Goal: Information Seeking & Learning: Find specific fact

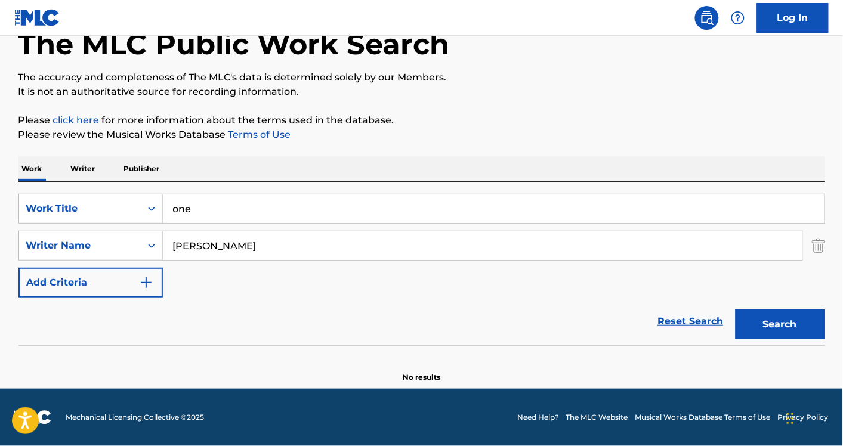
type input "Patrick Bruyndonx"
click at [735, 309] on button "Search" at bounding box center [779, 324] width 89 height 30
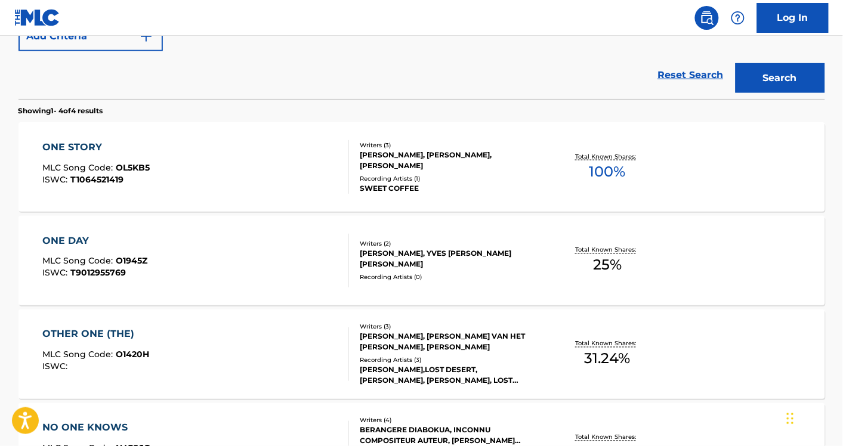
scroll to position [319, 0]
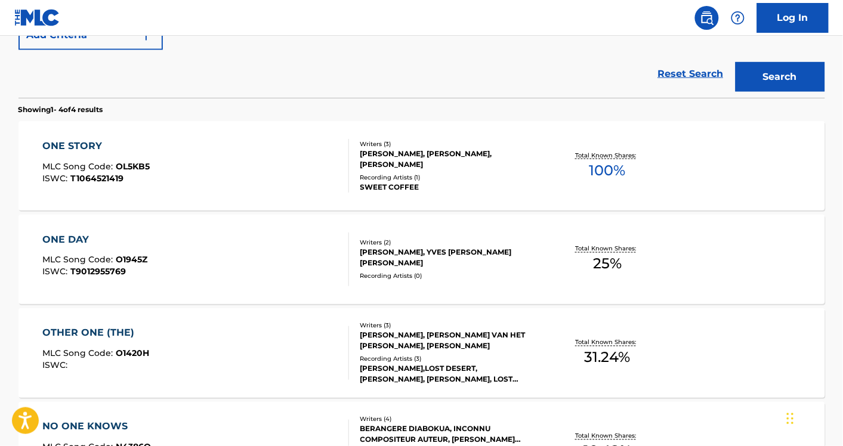
click at [236, 171] on div "ONE STORY MLC Song Code : OL5KB5 ISWC : T1064521419" at bounding box center [195, 166] width 306 height 54
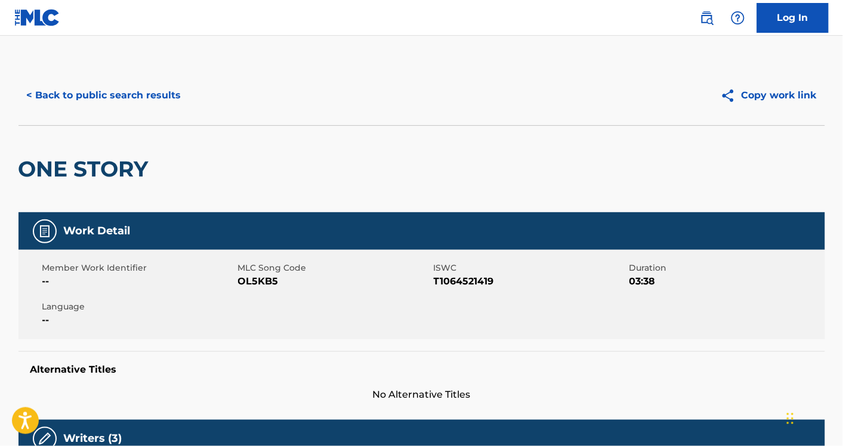
click at [106, 112] on div "< Back to public search results Copy work link" at bounding box center [421, 96] width 806 height 60
click at [138, 92] on button "< Back to public search results" at bounding box center [103, 95] width 171 height 30
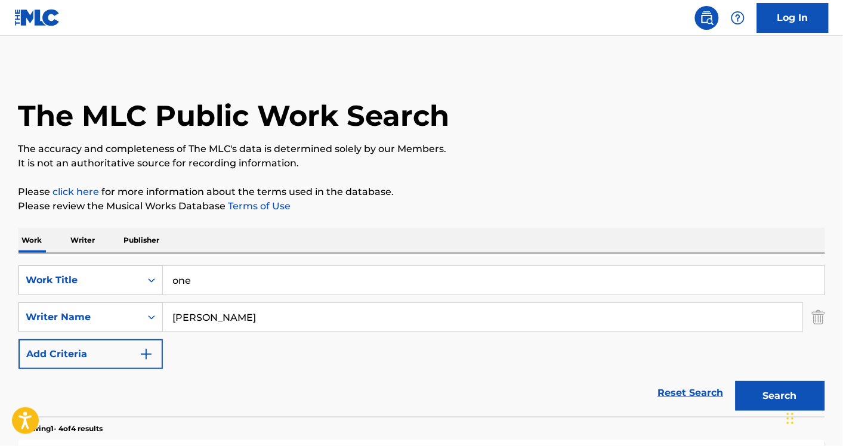
click at [817, 315] on img "Search Form" at bounding box center [818, 317] width 13 height 30
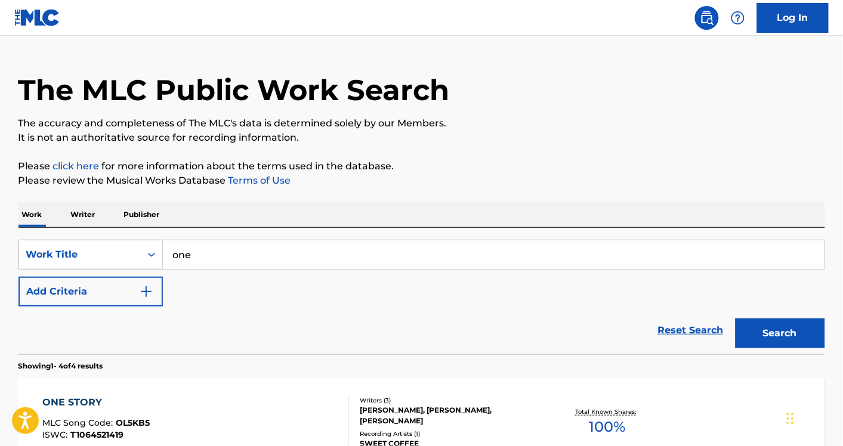
click at [104, 270] on div "Work Title" at bounding box center [90, 255] width 144 height 30
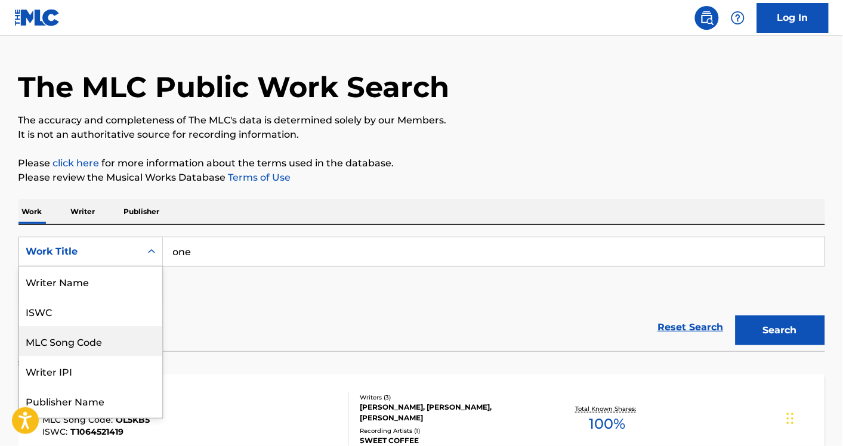
scroll to position [60, 0]
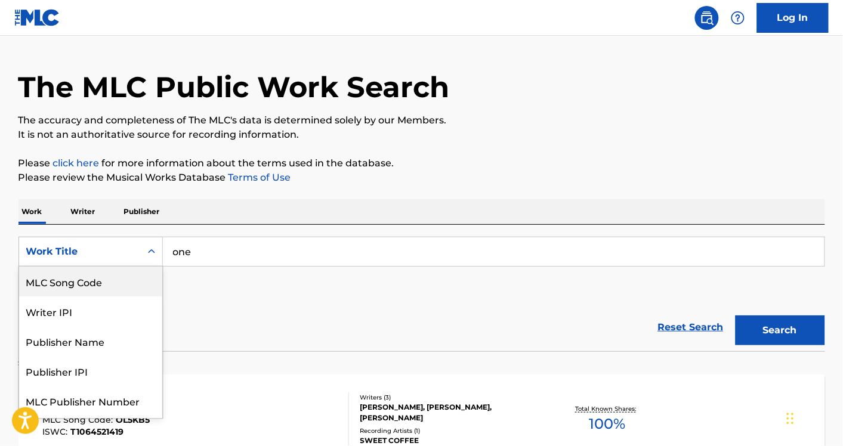
click at [118, 280] on div "MLC Song Code" at bounding box center [90, 282] width 143 height 30
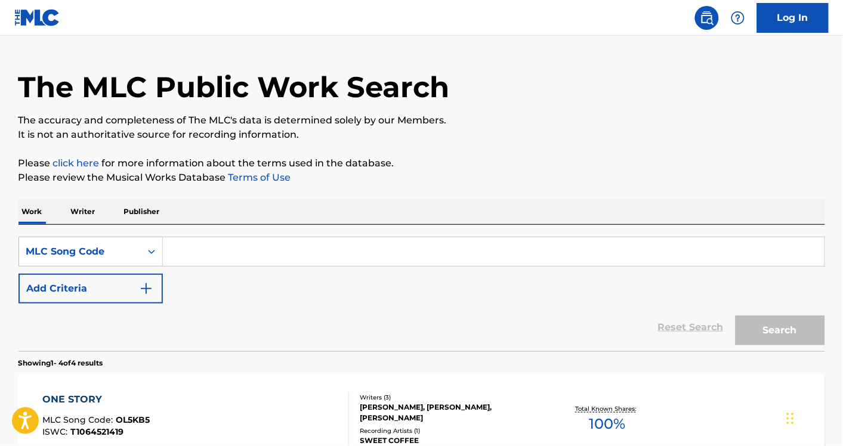
click at [212, 255] on input "Search Form" at bounding box center [493, 251] width 661 height 29
paste input "N4386O"
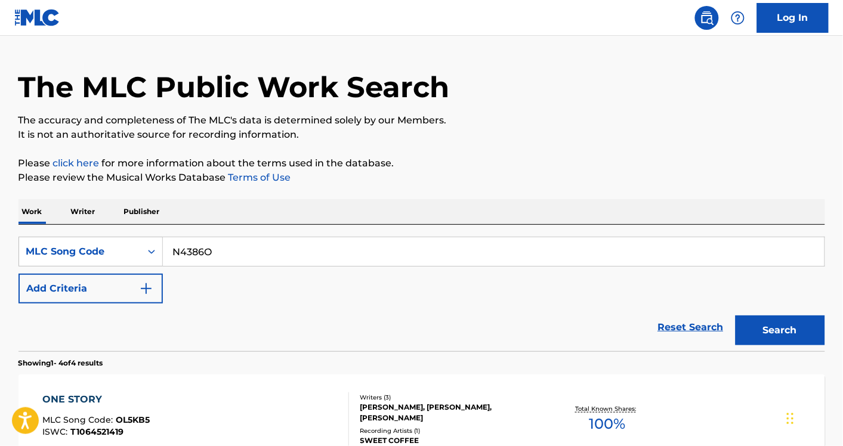
type input "N4386O"
click at [735, 315] on button "Search" at bounding box center [779, 330] width 89 height 30
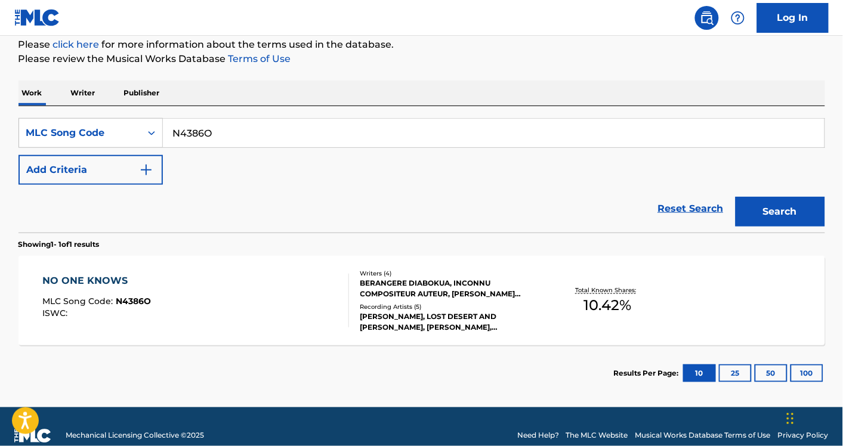
scroll to position [142, 0]
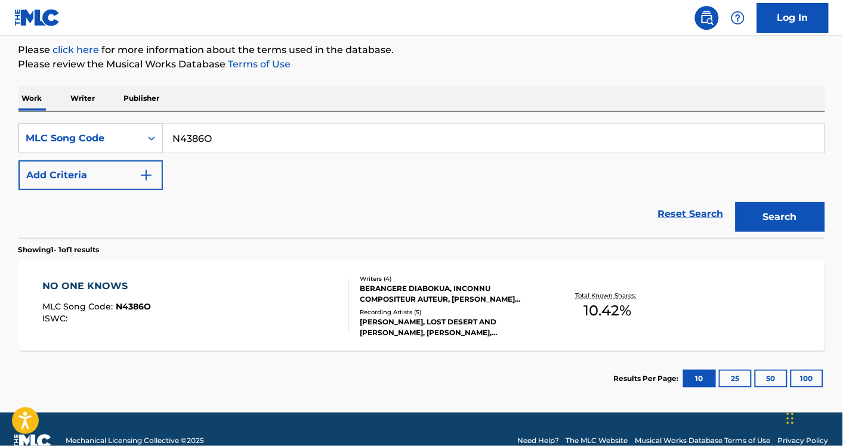
click at [228, 326] on div "NO ONE KNOWS MLC Song Code : N4386O ISWC :" at bounding box center [195, 306] width 306 height 54
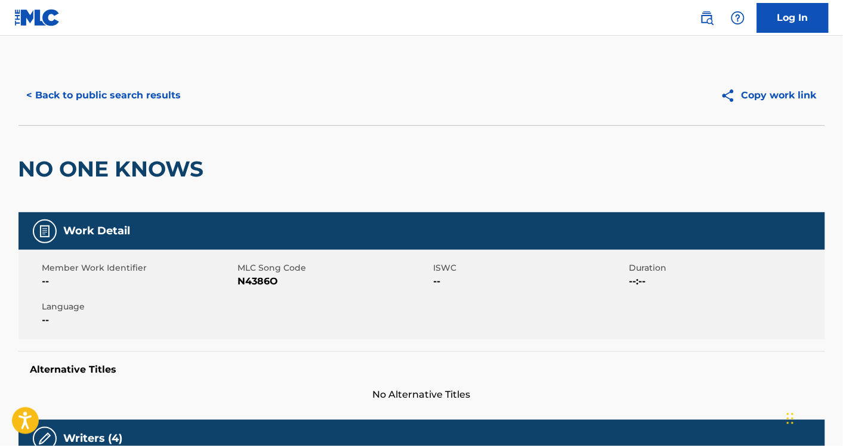
click at [147, 98] on button "< Back to public search results" at bounding box center [103, 95] width 171 height 30
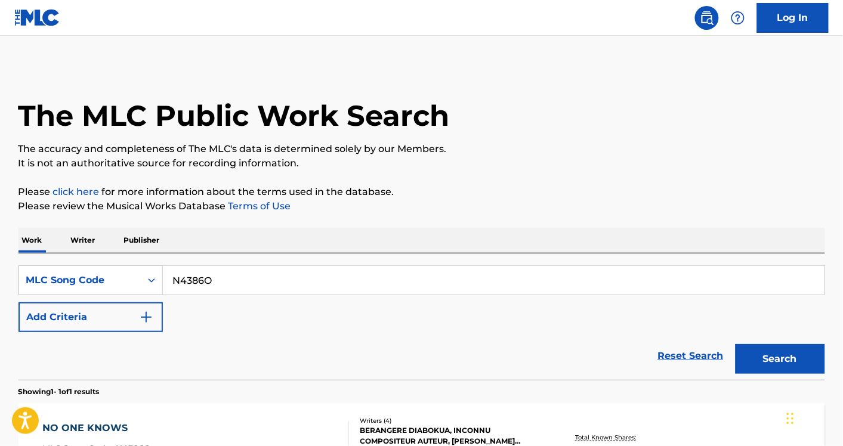
scroll to position [134, 0]
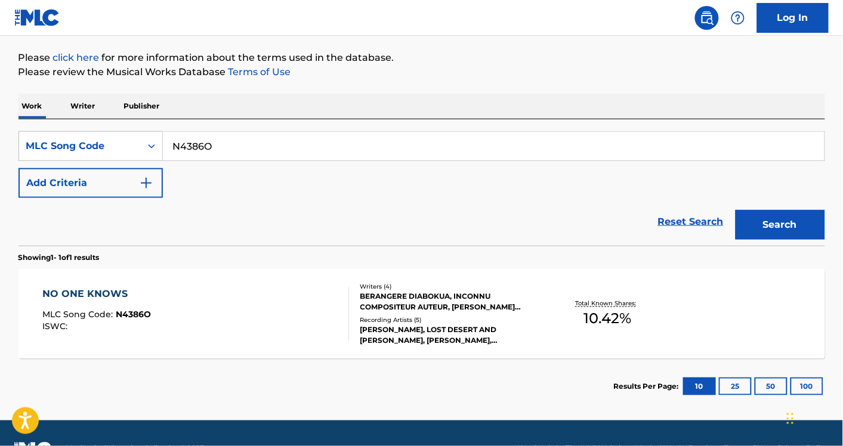
click at [270, 150] on input "N4386O" at bounding box center [493, 146] width 661 height 29
paste input "O1420H"
type input "O1420H"
click at [735, 210] on button "Search" at bounding box center [779, 225] width 89 height 30
click at [224, 331] on div "OTHER ONE (THE) MLC Song Code : O1420H ISWC :" at bounding box center [195, 314] width 306 height 54
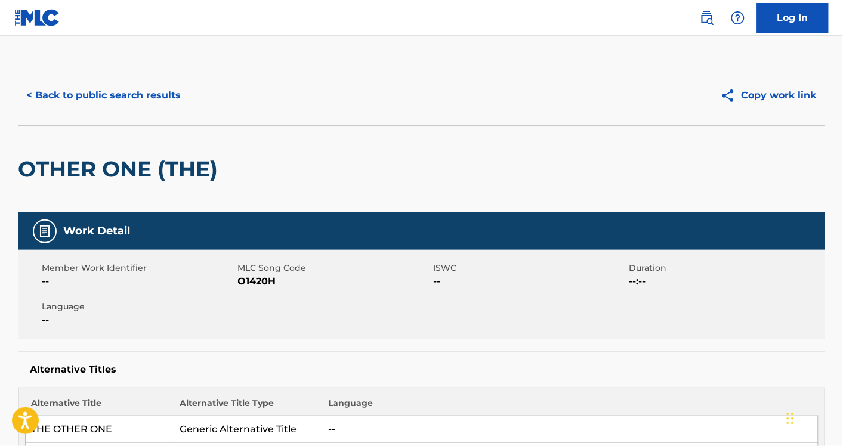
click at [133, 111] on div "< Back to public search results Copy work link" at bounding box center [421, 96] width 806 height 60
click at [120, 88] on button "< Back to public search results" at bounding box center [103, 95] width 171 height 30
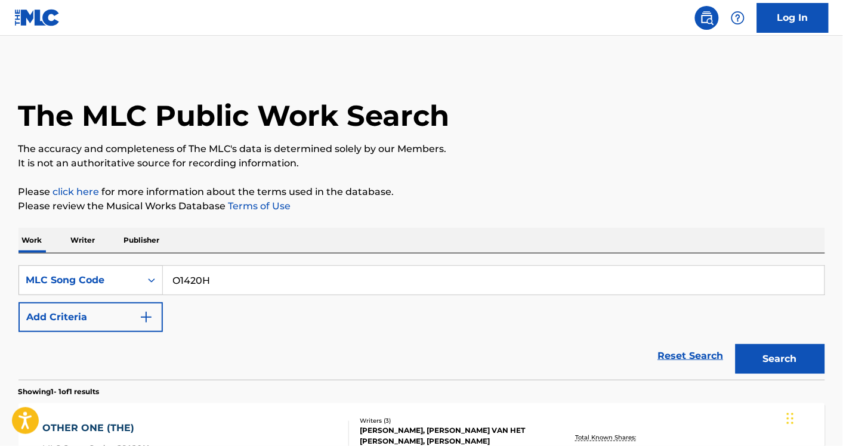
scroll to position [134, 0]
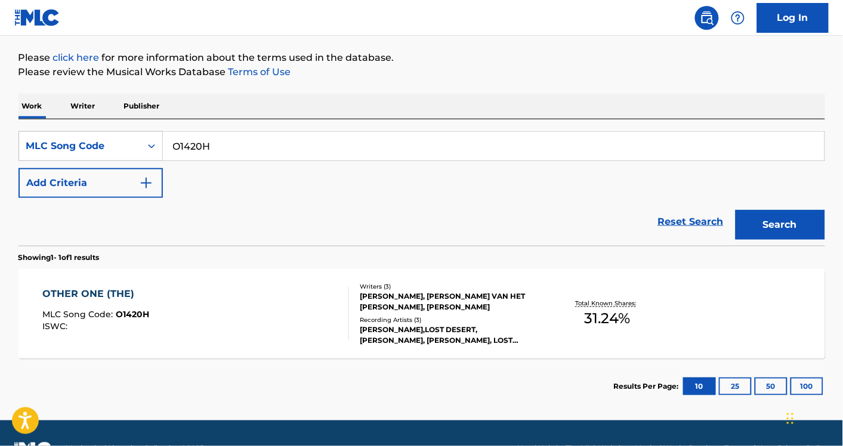
click at [233, 321] on div "OTHER ONE (THE) MLC Song Code : O1420H ISWC :" at bounding box center [195, 314] width 306 height 54
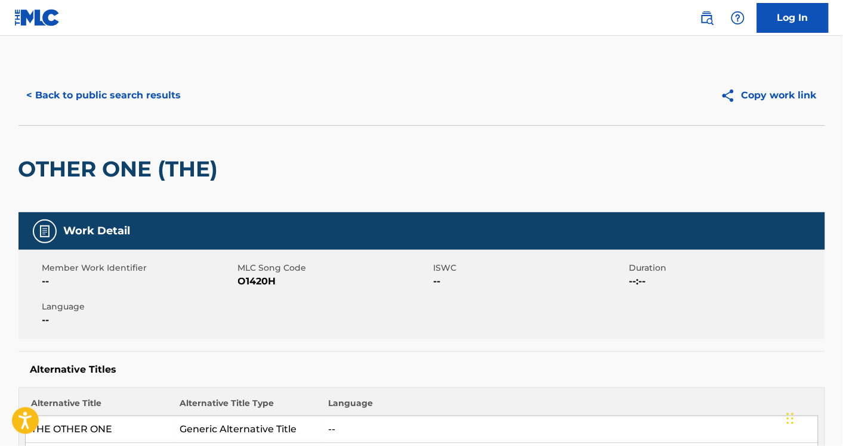
click at [73, 100] on button "< Back to public search results" at bounding box center [103, 95] width 171 height 30
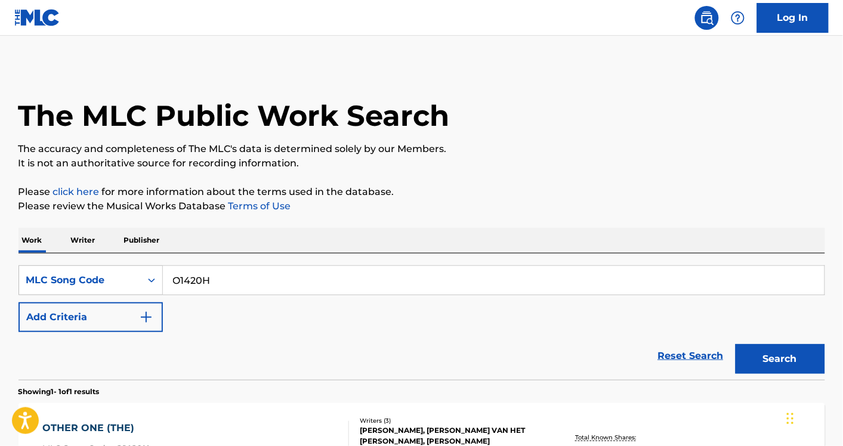
scroll to position [134, 0]
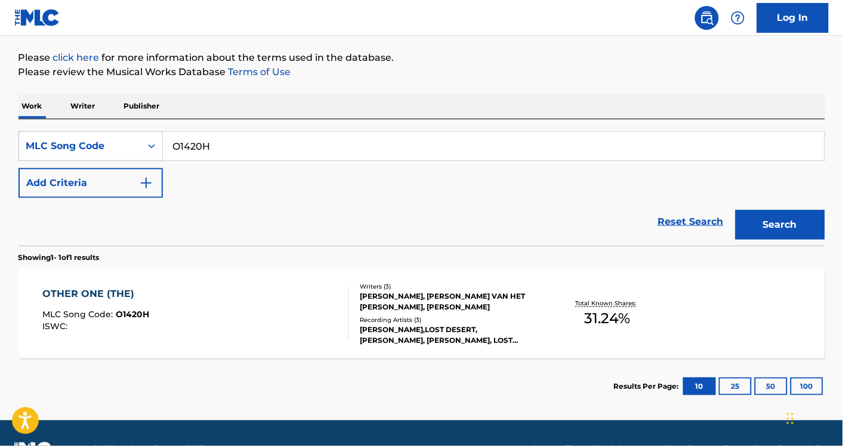
click at [251, 150] on input "O1420H" at bounding box center [493, 146] width 661 height 29
paste input "N4386O"
type input "N4386O"
click at [735, 210] on button "Search" at bounding box center [779, 225] width 89 height 30
click at [249, 326] on div "NO ONE KNOWS MLC Song Code : N4386O ISWC :" at bounding box center [195, 314] width 306 height 54
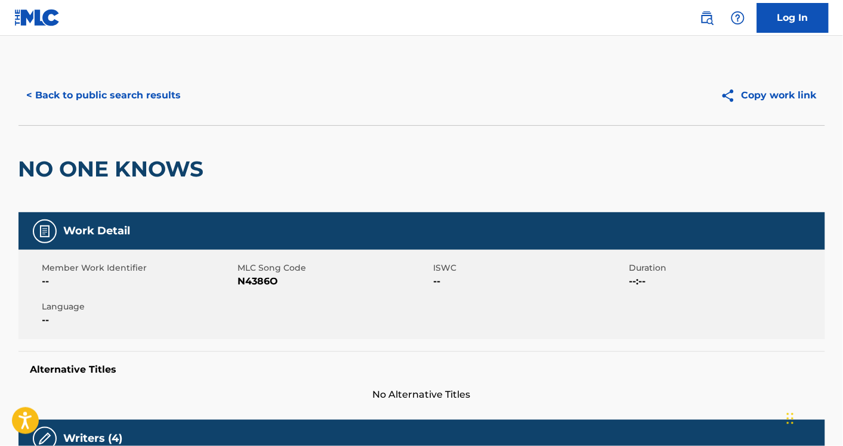
click at [124, 89] on button "< Back to public search results" at bounding box center [103, 95] width 171 height 30
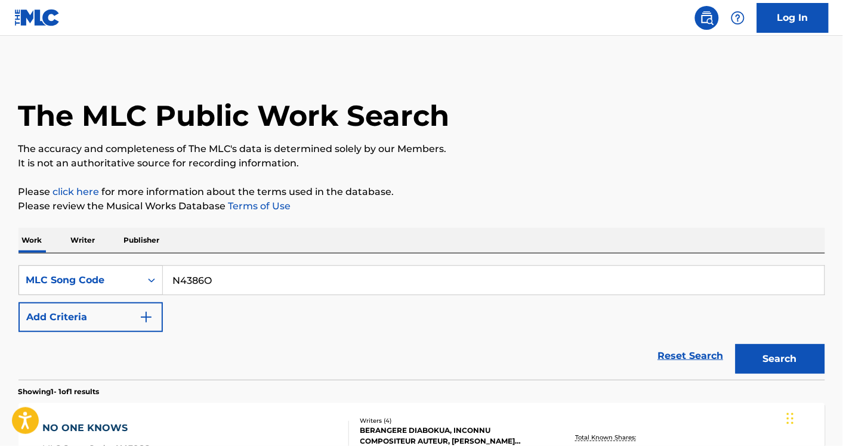
scroll to position [134, 0]
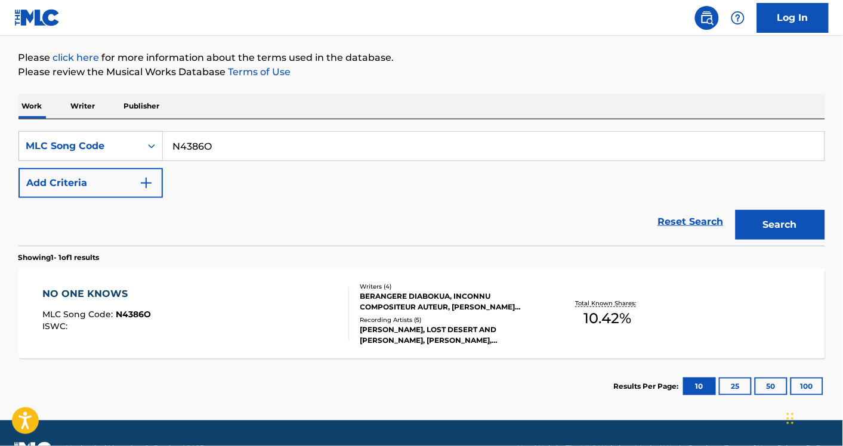
click at [107, 183] on button "Add Criteria" at bounding box center [90, 183] width 144 height 30
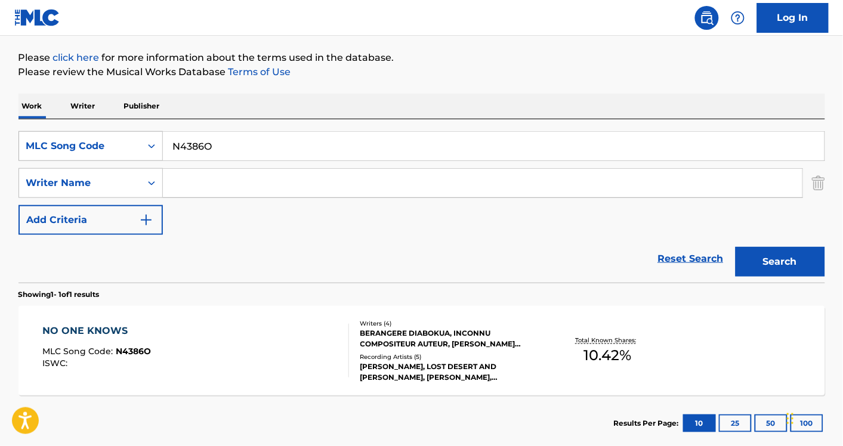
click at [106, 137] on div "MLC Song Code" at bounding box center [80, 146] width 122 height 23
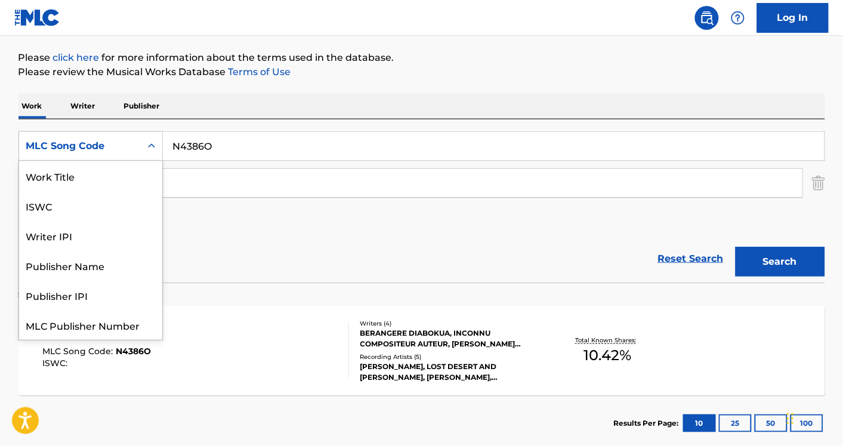
scroll to position [30, 0]
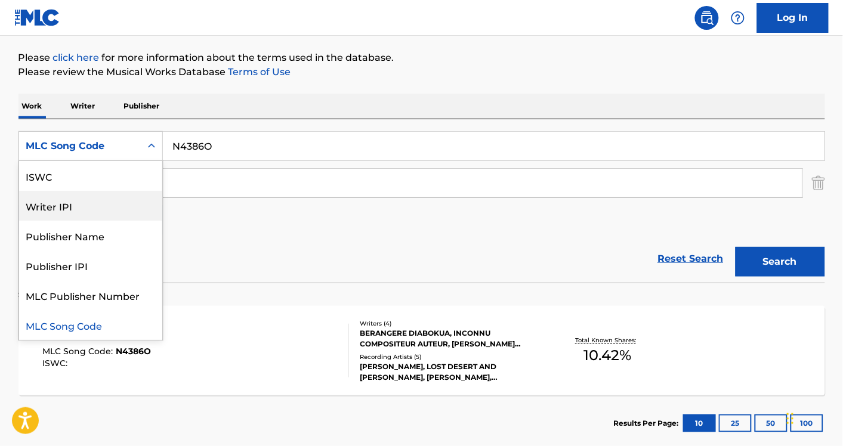
click at [815, 183] on img "Search Form" at bounding box center [818, 183] width 13 height 30
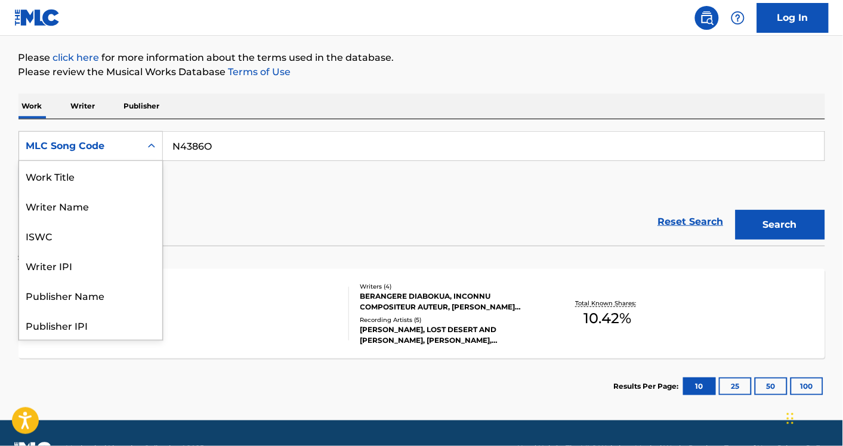
click at [28, 160] on div "MLC Song Code" at bounding box center [90, 146] width 144 height 30
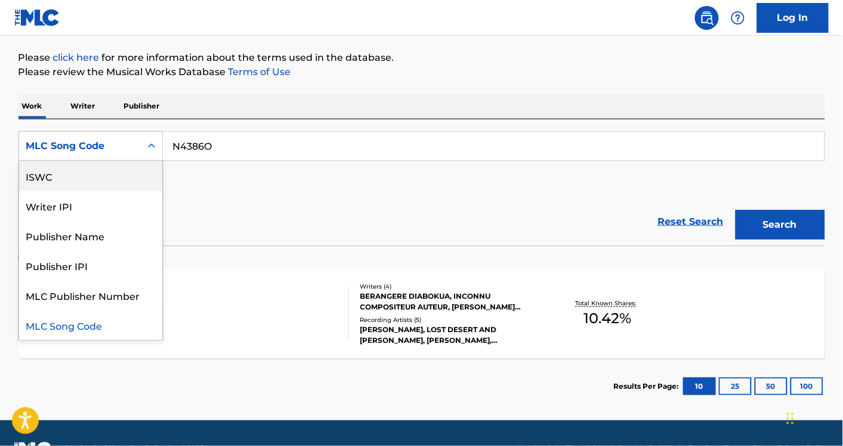
scroll to position [0, 0]
click at [58, 174] on div "Work Title" at bounding box center [90, 176] width 143 height 30
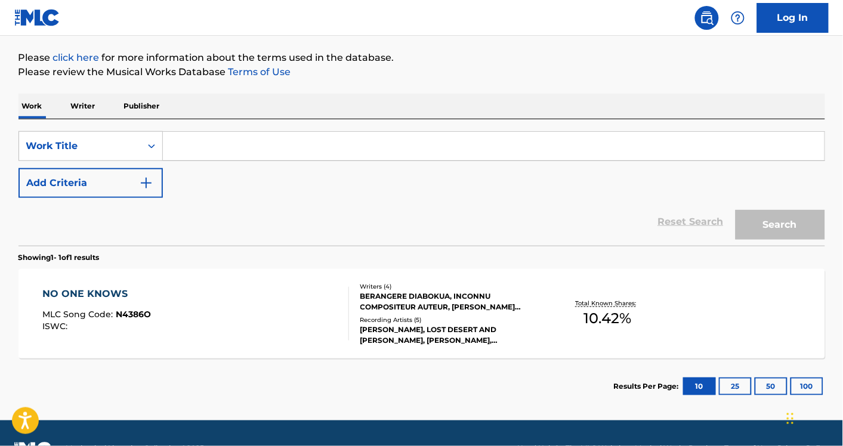
click at [88, 174] on button "Add Criteria" at bounding box center [90, 183] width 144 height 30
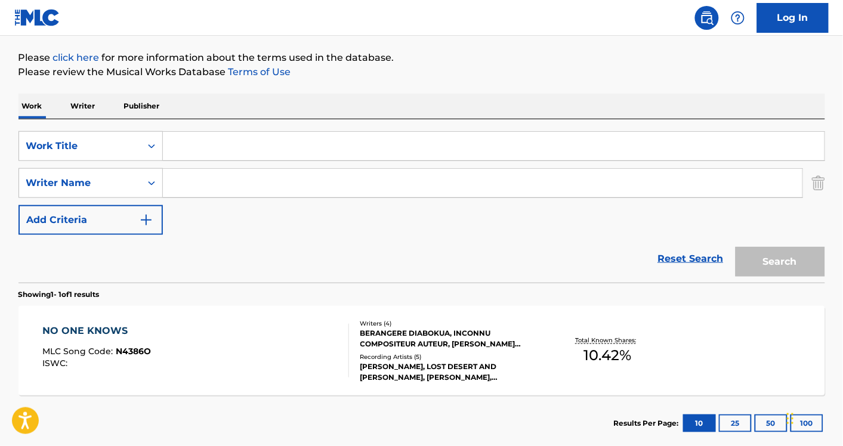
click at [192, 138] on input "Search Form" at bounding box center [493, 146] width 661 height 29
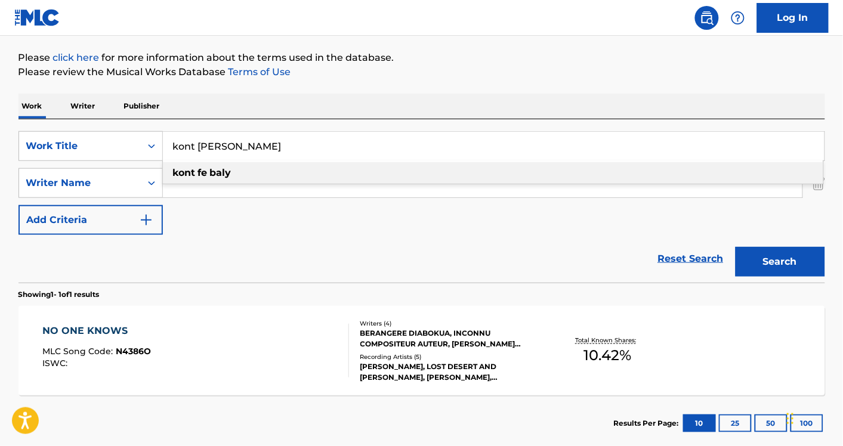
type input "kont fe baly"
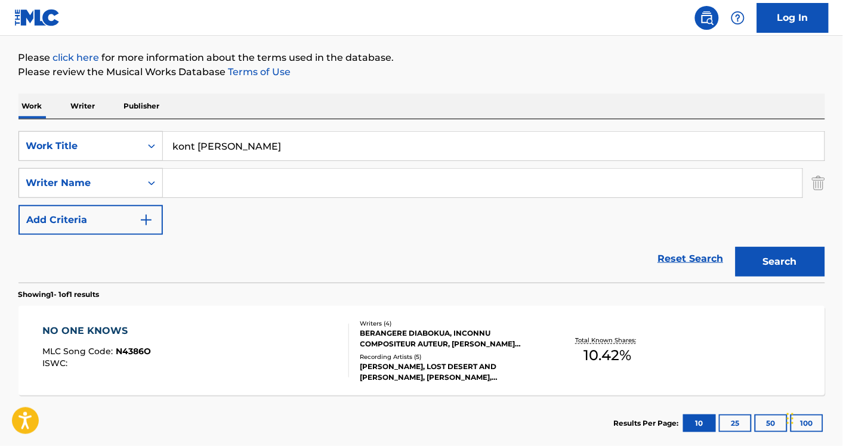
paste input "Nader AbdullahWalid Gwaid"
drag, startPoint x: 250, startPoint y: 186, endPoint x: 382, endPoint y: 179, distance: 132.0
click at [382, 179] on input "Nader AbdullahWalid Gwaid" at bounding box center [482, 183] width 639 height 29
click at [735, 247] on button "Search" at bounding box center [779, 262] width 89 height 30
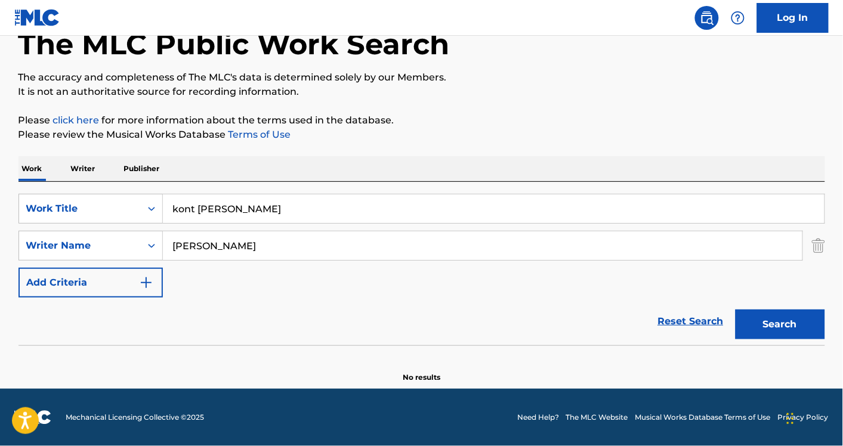
scroll to position [72, 0]
paste input "Walid Gwaid"
click at [735, 309] on button "Search" at bounding box center [779, 324] width 89 height 30
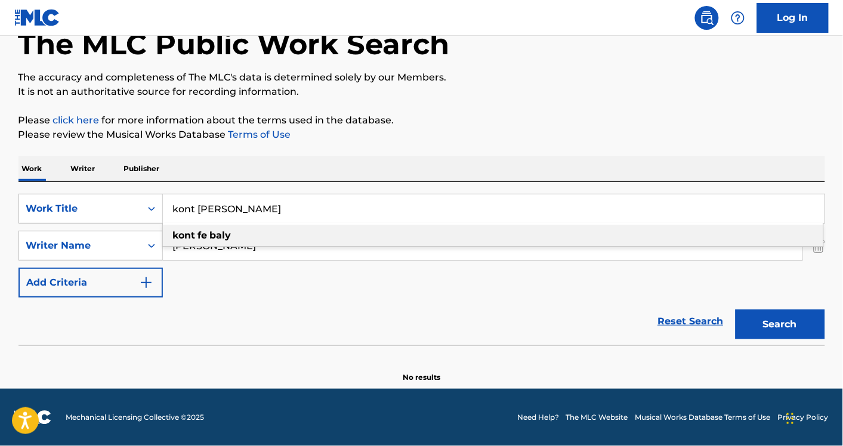
click at [306, 209] on input "kont fe baly" at bounding box center [493, 208] width 661 height 29
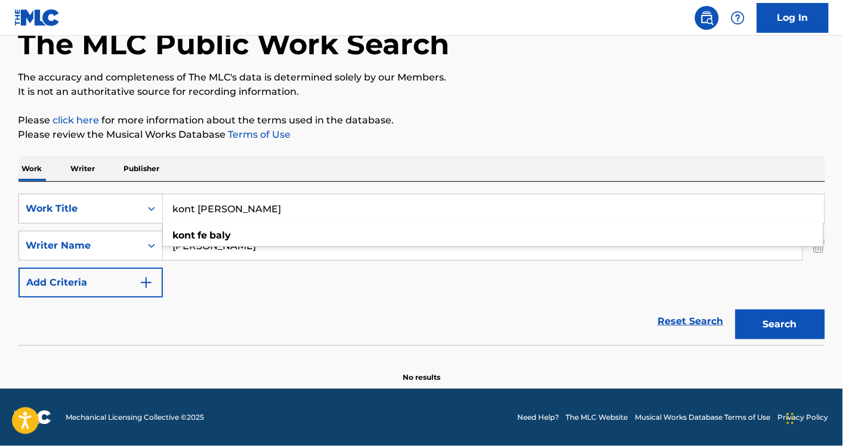
click at [234, 255] on input "Nader AbdullahWalid Gwaid" at bounding box center [482, 245] width 639 height 29
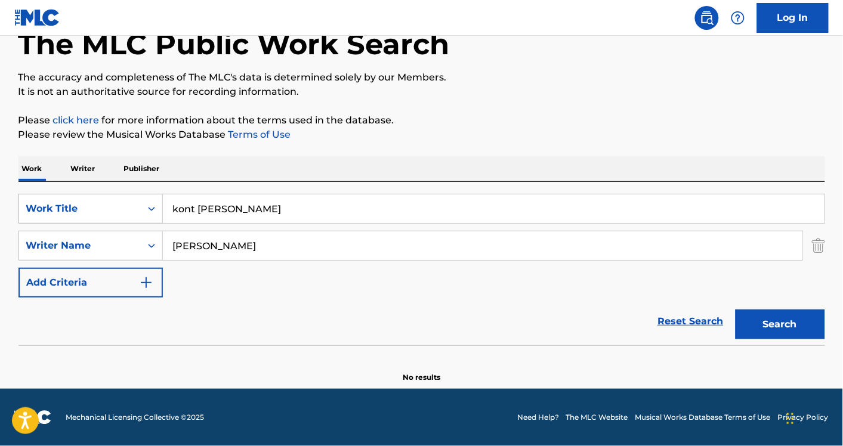
drag, startPoint x: 248, startPoint y: 248, endPoint x: 103, endPoint y: 204, distance: 151.5
click at [109, 206] on div "SearchWithCriteria7ac07bc1-6ce6-449e-8f36-c5be64497c5e Work Title kont fe baly …" at bounding box center [421, 246] width 806 height 104
type input "Walid Gwaid"
click at [735, 309] on button "Search" at bounding box center [779, 324] width 89 height 30
click at [289, 209] on input "kont fe baly" at bounding box center [493, 208] width 661 height 29
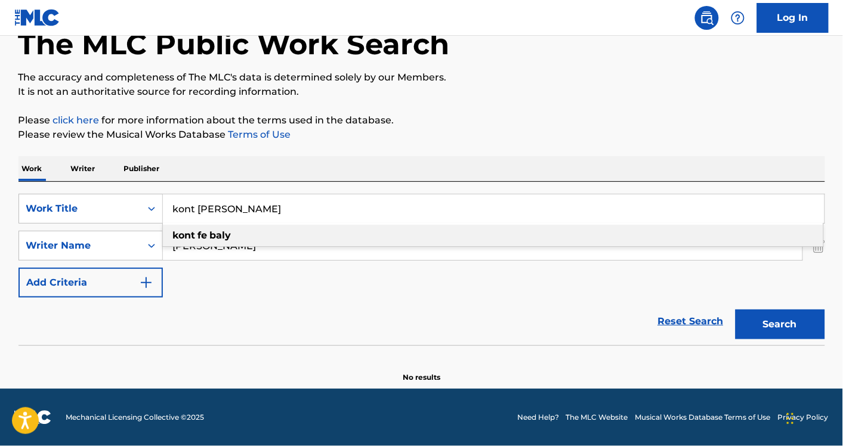
paste input "Kont Fe B"
type input "kont fe baly"
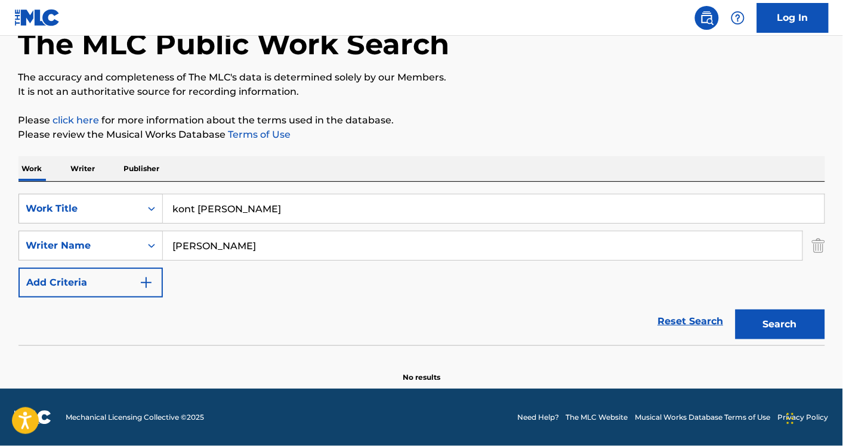
click at [735, 309] on button "Search" at bounding box center [779, 324] width 89 height 30
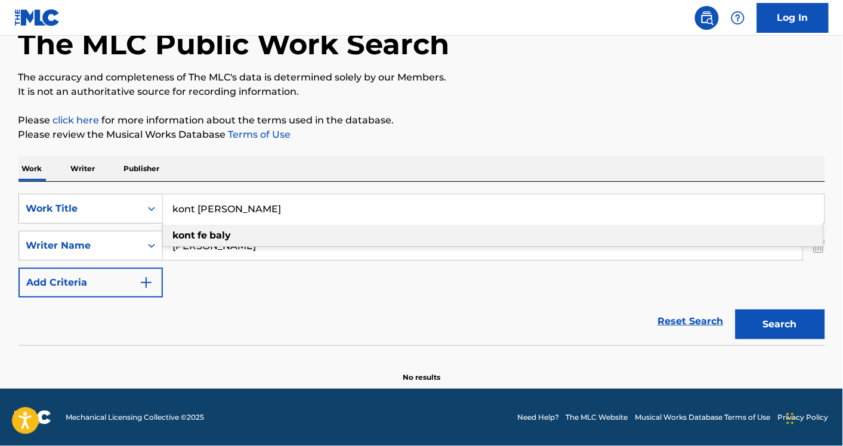
click at [296, 241] on div "kont fe baly" at bounding box center [493, 235] width 660 height 21
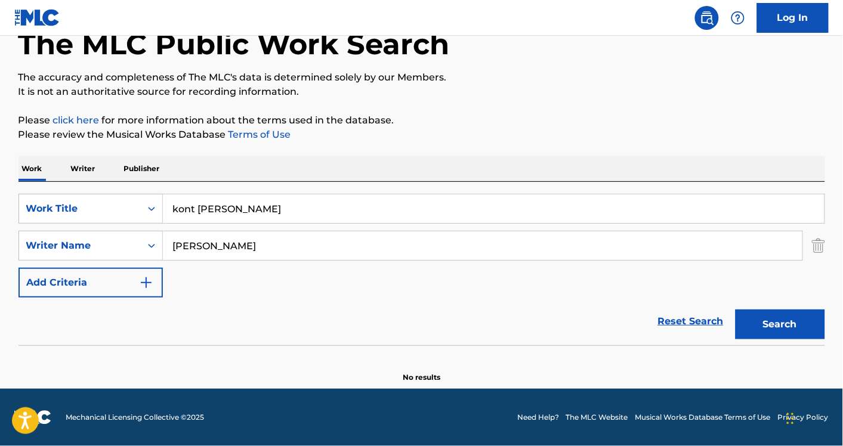
click at [244, 241] on input "Walid Gwaid" at bounding box center [482, 245] width 639 height 29
click at [816, 245] on img "Search Form" at bounding box center [818, 246] width 13 height 30
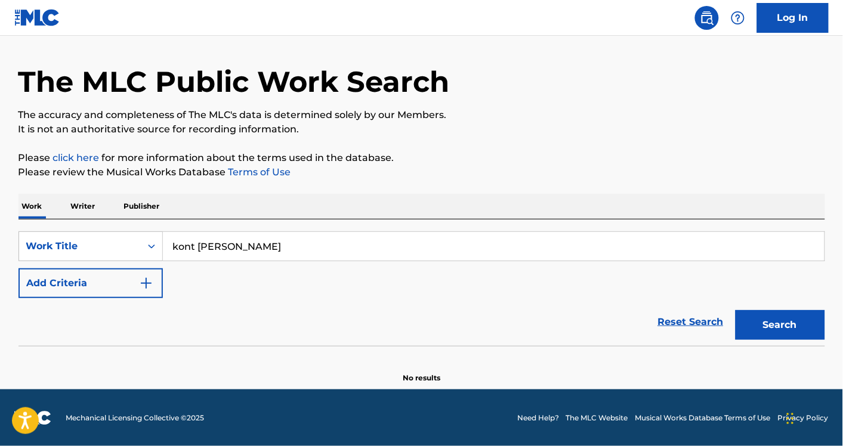
click at [767, 317] on button "Search" at bounding box center [779, 325] width 89 height 30
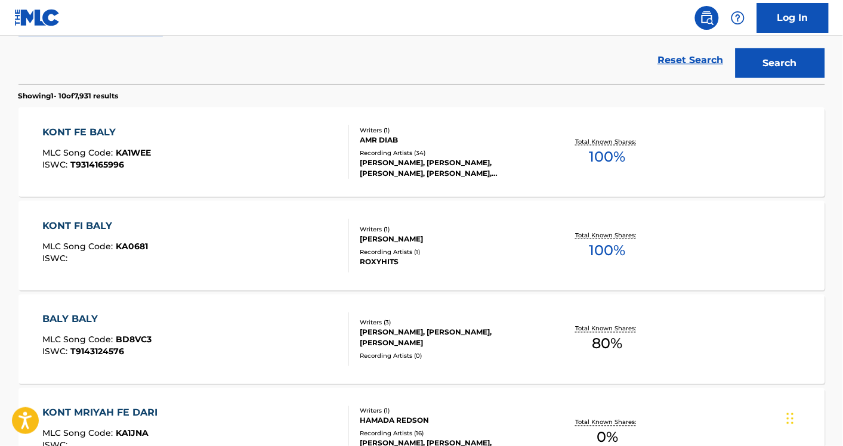
scroll to position [299, 0]
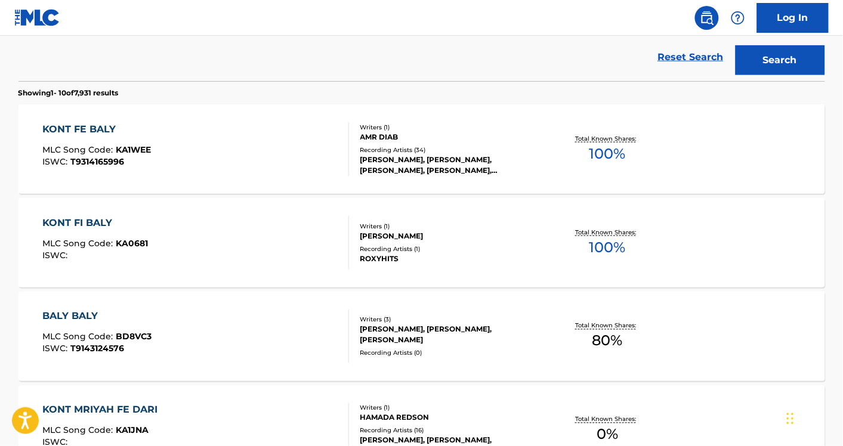
click at [264, 138] on div "KONT FE BALY MLC Song Code : KA1WEE ISWC : T9314165996" at bounding box center [195, 149] width 306 height 54
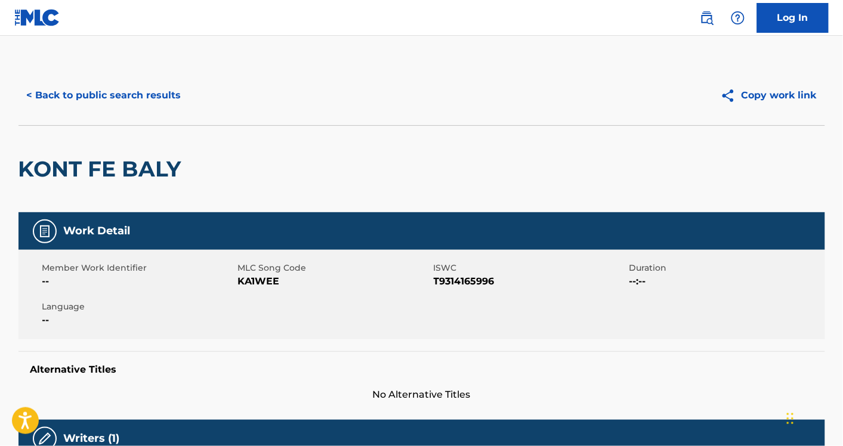
scroll to position [1, 0]
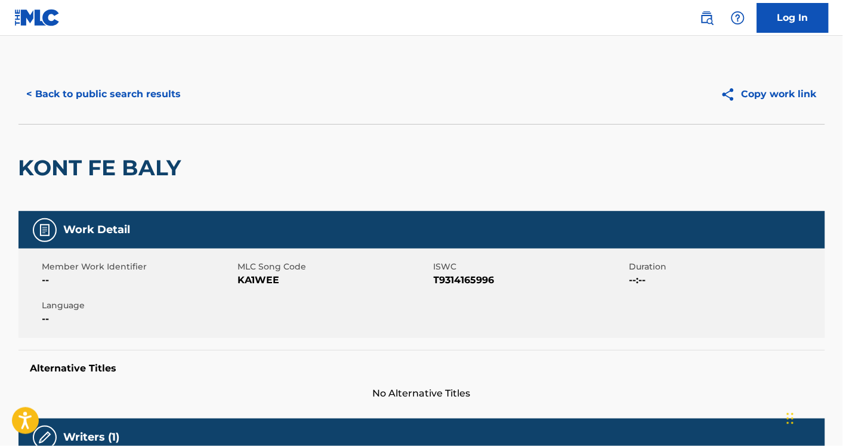
click at [262, 275] on span "KA1WEE" at bounding box center [334, 280] width 193 height 14
copy span "KA1WEE"
click at [123, 92] on button "< Back to public search results" at bounding box center [103, 94] width 171 height 30
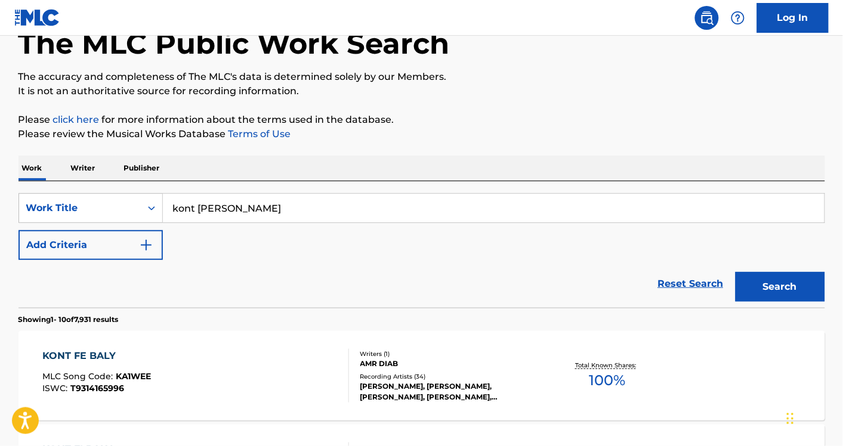
scroll to position [58, 0]
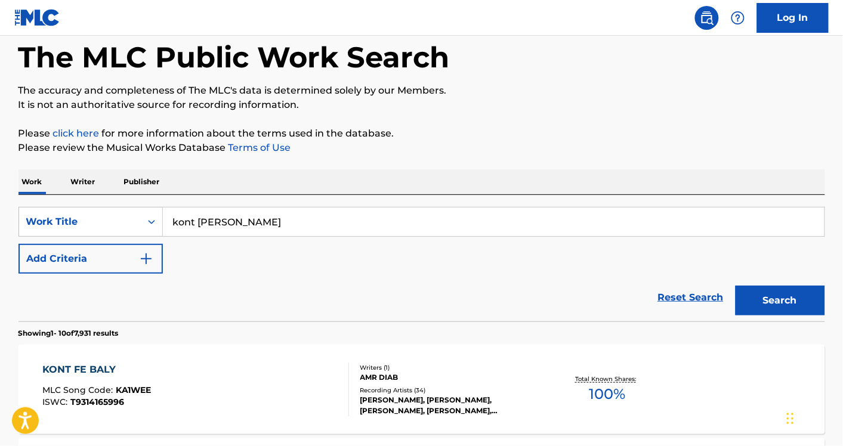
click at [117, 267] on button "Add Criteria" at bounding box center [90, 259] width 144 height 30
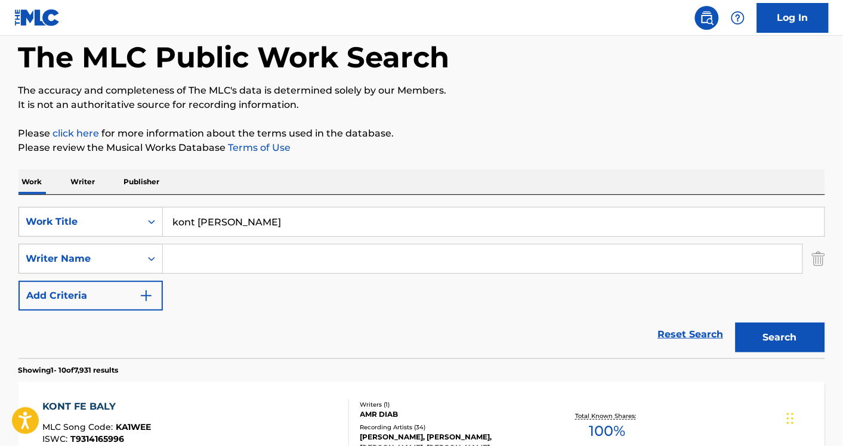
click at [251, 227] on input "kont fe baly" at bounding box center [493, 222] width 661 height 29
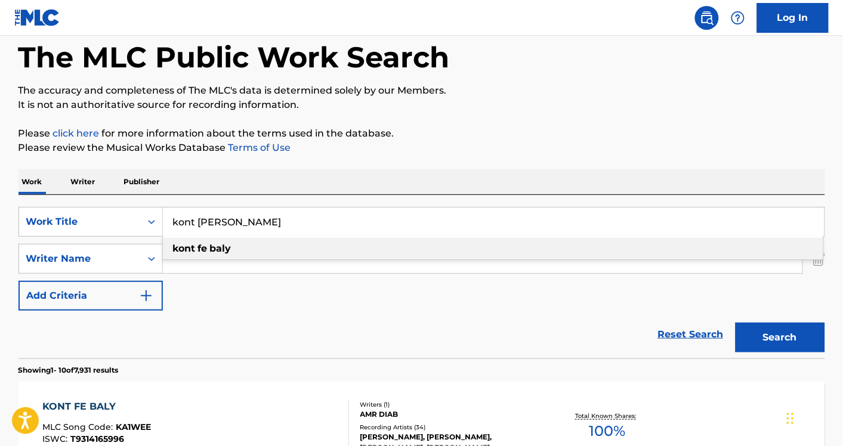
paste input "Like I Do"
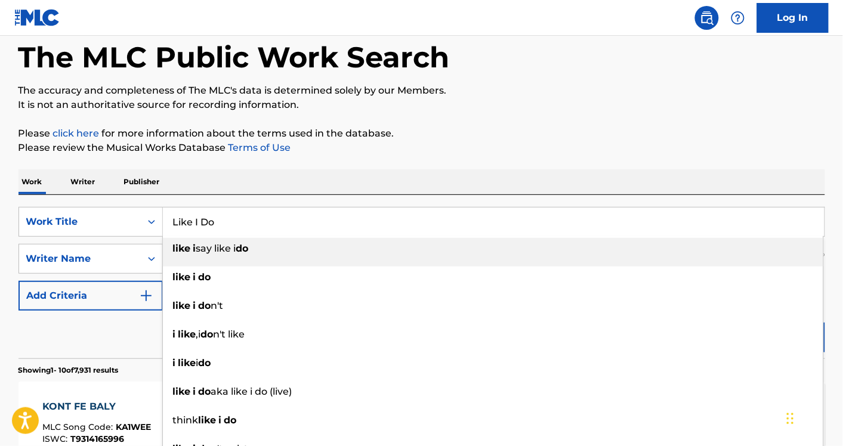
type input "Like I Do"
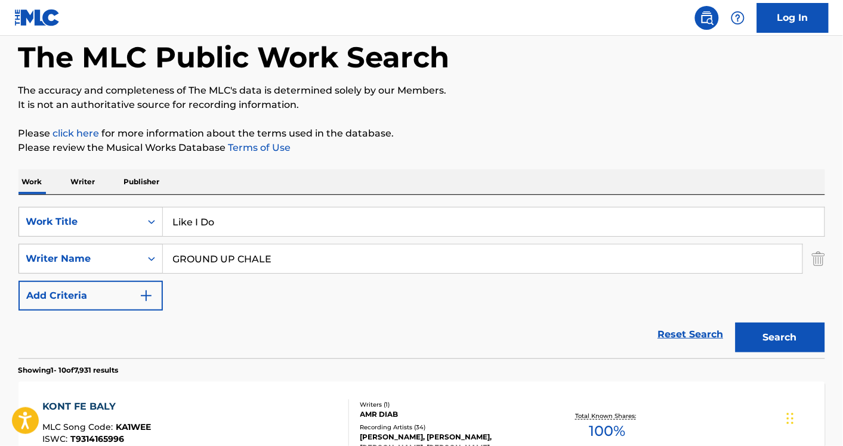
click at [735, 323] on button "Search" at bounding box center [779, 338] width 89 height 30
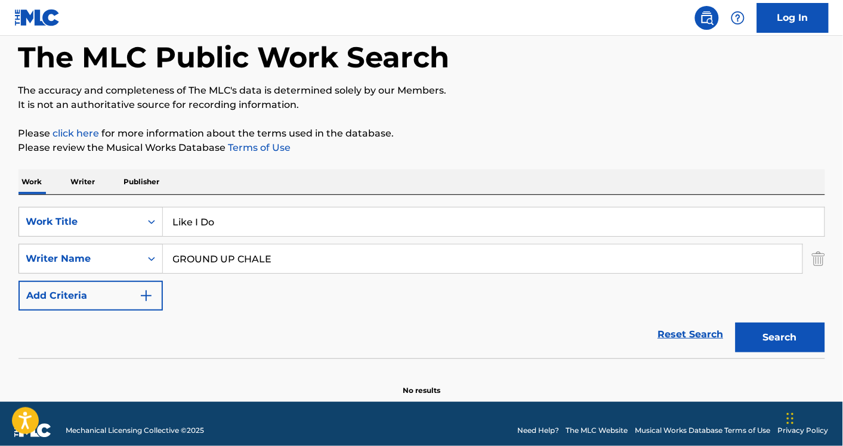
paste input "Emmanuel Kwesi Danso Arthur"
click at [735, 323] on button "Search" at bounding box center [779, 338] width 89 height 30
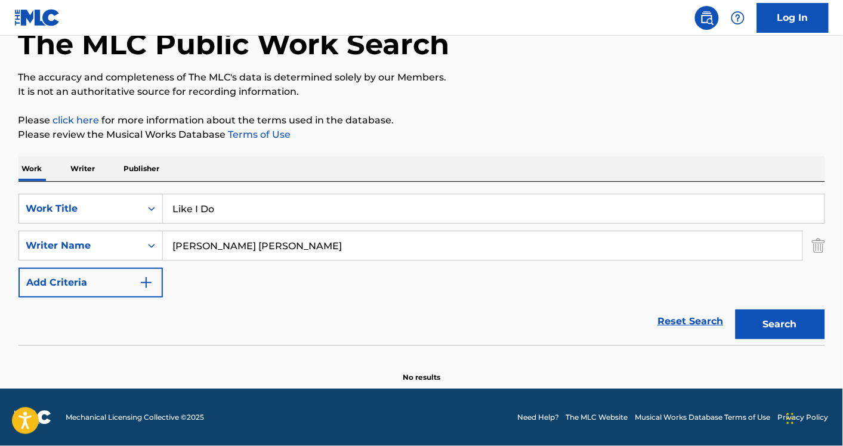
drag, startPoint x: 292, startPoint y: 244, endPoint x: 373, endPoint y: 248, distance: 81.2
click at [373, 248] on input "Emmanuel Kwesi Danso Arthur" at bounding box center [482, 245] width 639 height 29
click at [735, 309] on button "Search" at bounding box center [779, 324] width 89 height 30
click at [184, 246] on input "Emmanuel Kwesi Danso" at bounding box center [482, 245] width 639 height 29
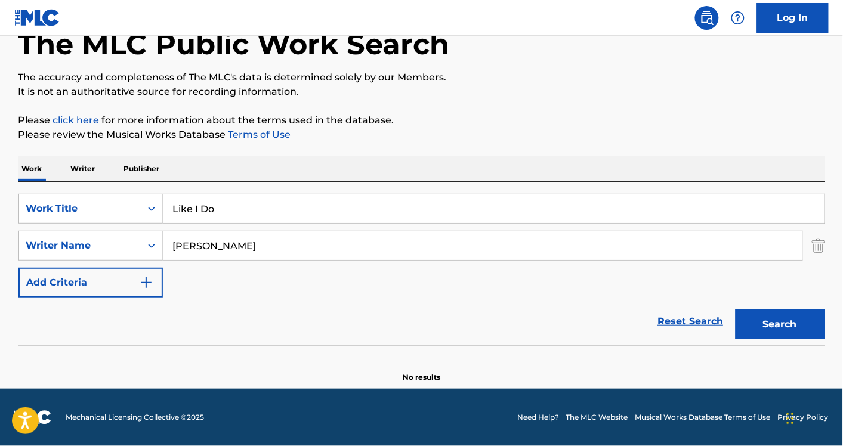
click at [735, 309] on button "Search" at bounding box center [779, 324] width 89 height 30
click at [227, 249] on input "Kwesi Danso" at bounding box center [482, 245] width 639 height 29
type input "Kwesi"
click at [735, 309] on button "Search" at bounding box center [779, 324] width 89 height 30
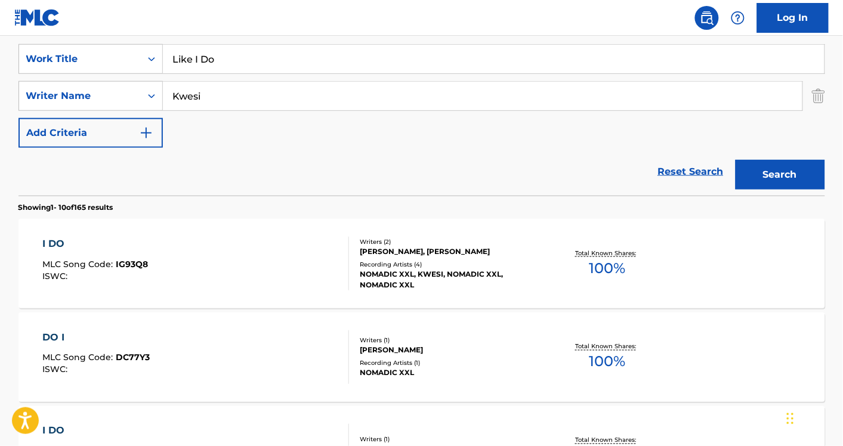
scroll to position [99, 0]
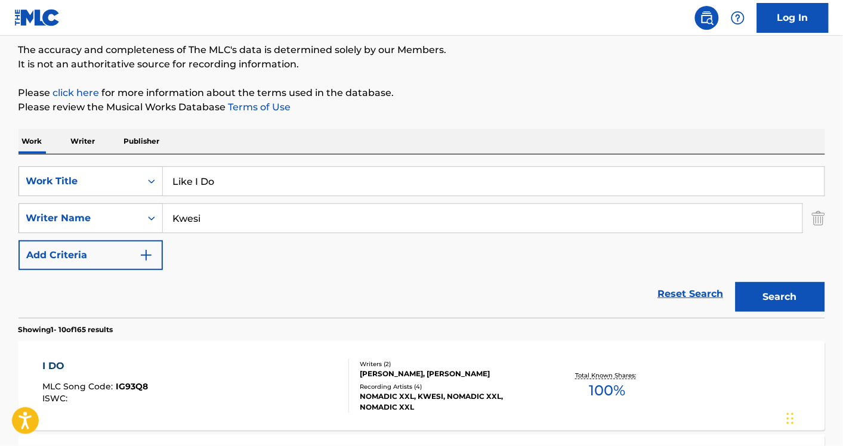
click at [813, 219] on img "Search Form" at bounding box center [818, 218] width 13 height 30
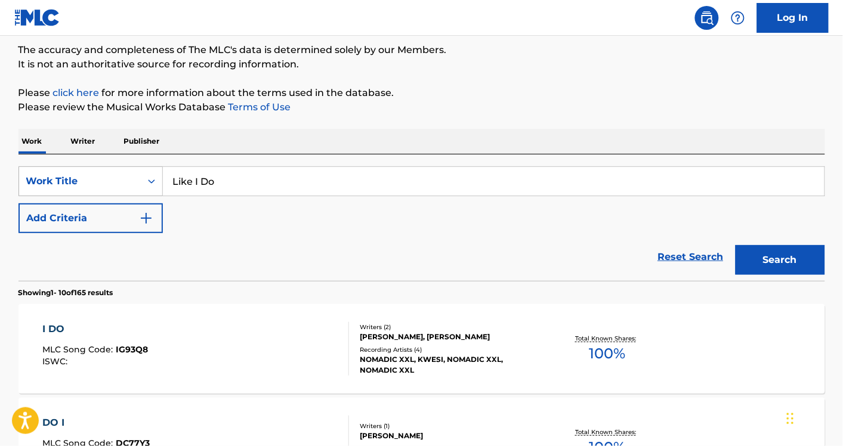
click at [72, 171] on div "Work Title" at bounding box center [80, 181] width 122 height 23
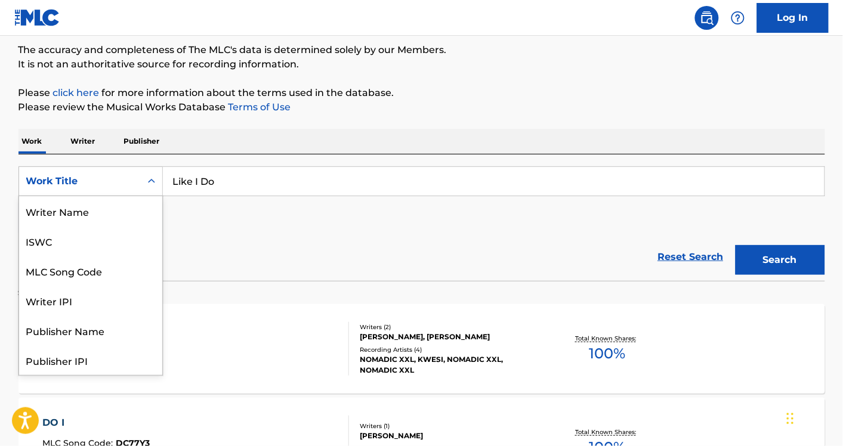
scroll to position [60, 0]
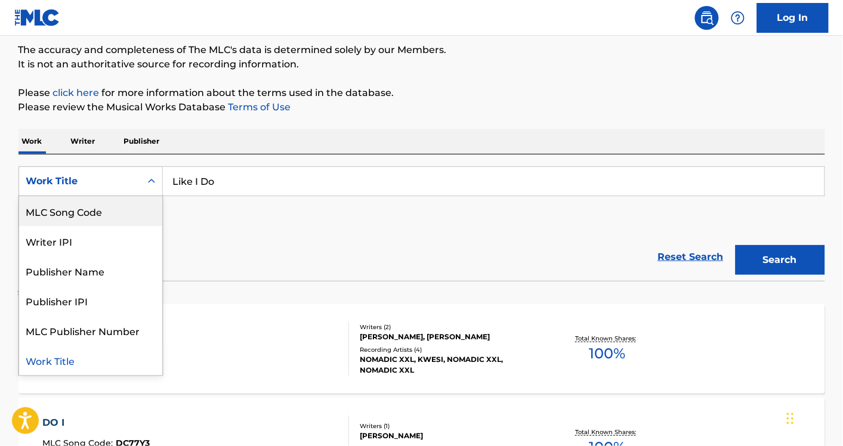
click at [85, 215] on div "MLC Song Code" at bounding box center [90, 211] width 143 height 30
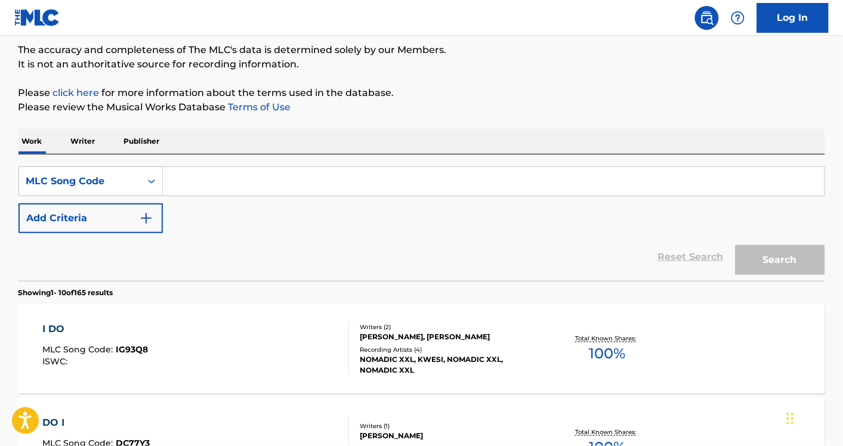
click at [195, 182] on input "Search Form" at bounding box center [493, 181] width 661 height 29
paste input "LVBIES"
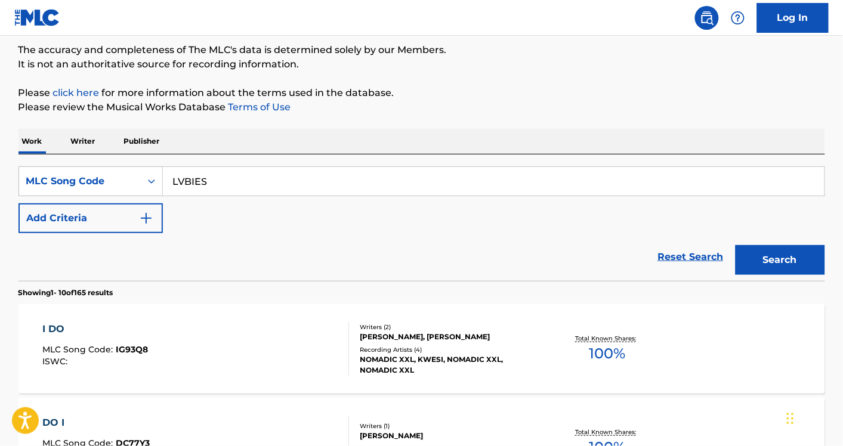
type input "LVBIES"
click at [735, 245] on button "Search" at bounding box center [779, 260] width 89 height 30
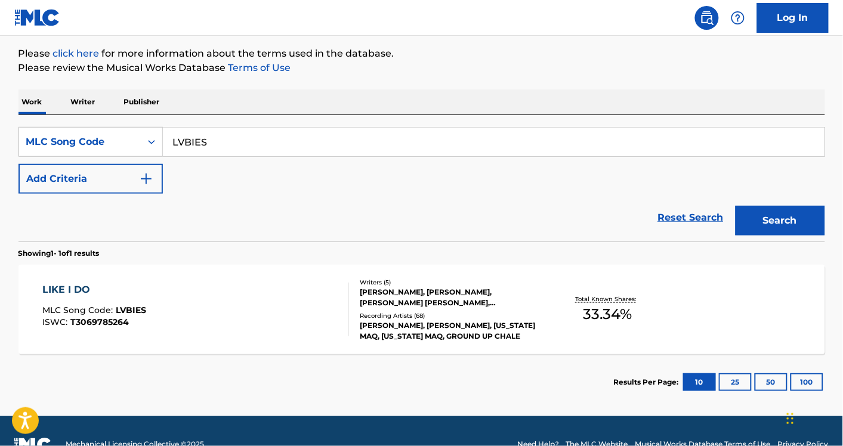
scroll to position [139, 0]
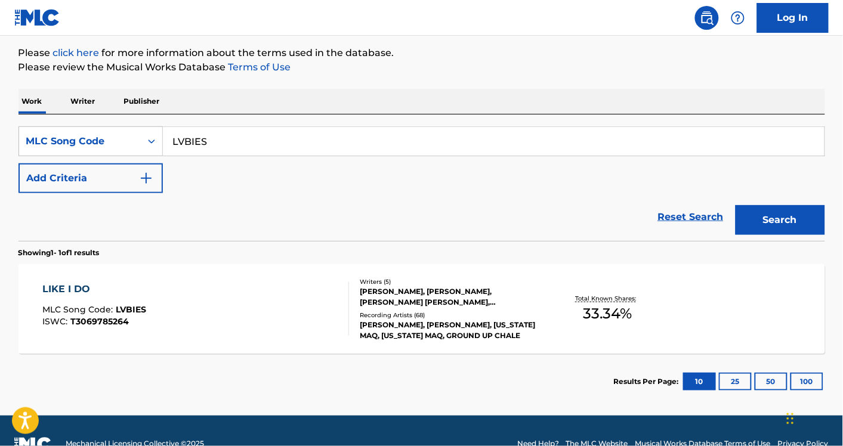
click at [252, 296] on div "LIKE I DO MLC Song Code : LVBIES ISWC : T3069785264" at bounding box center [195, 309] width 306 height 54
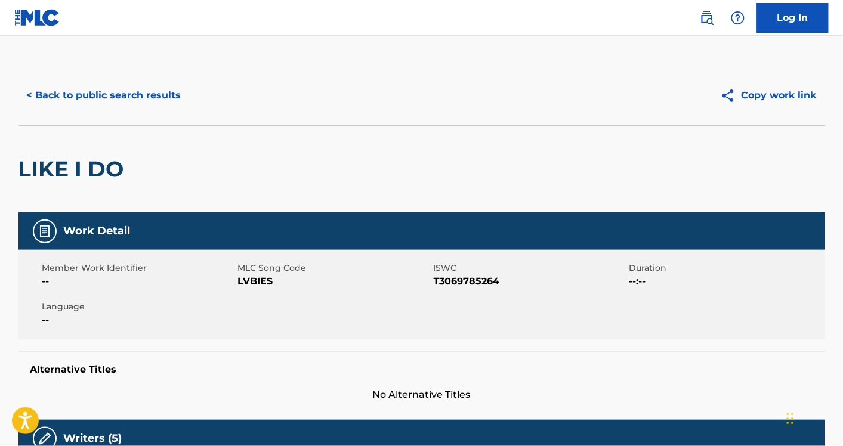
click at [114, 91] on button "< Back to public search results" at bounding box center [103, 95] width 171 height 30
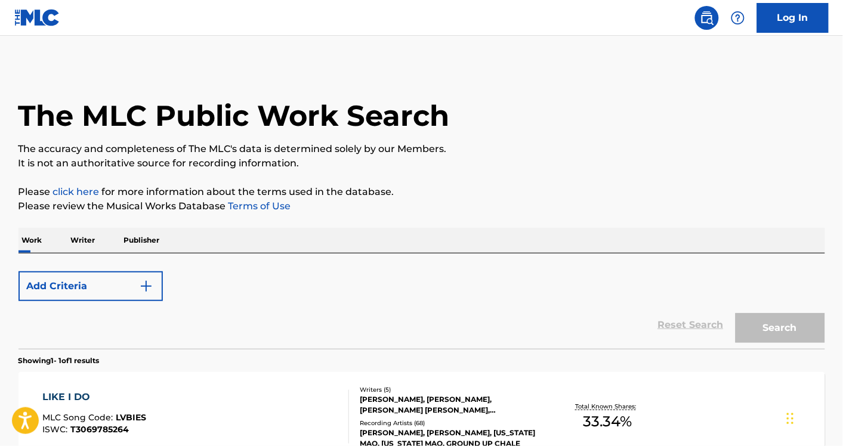
scroll to position [134, 0]
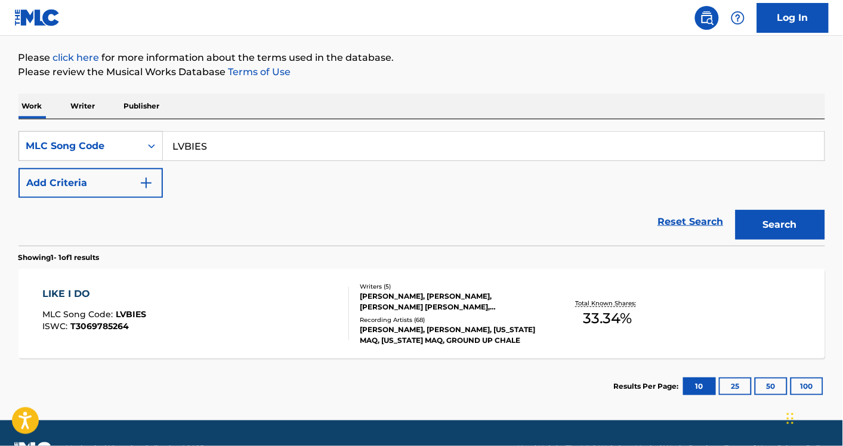
click at [274, 150] on input "LVBIES" at bounding box center [493, 146] width 661 height 29
paste input "G4EU2"
type input "LG4EU2"
click at [735, 210] on button "Search" at bounding box center [779, 225] width 89 height 30
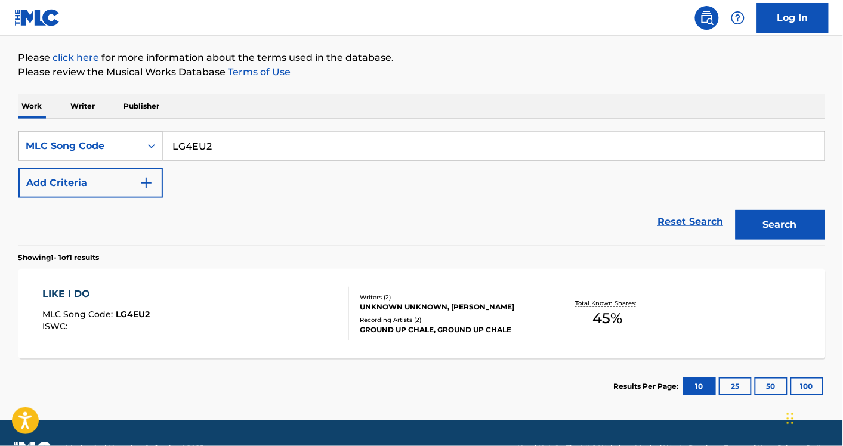
click at [252, 332] on div "LIKE I DO MLC Song Code : LG4EU2 ISWC :" at bounding box center [195, 314] width 306 height 54
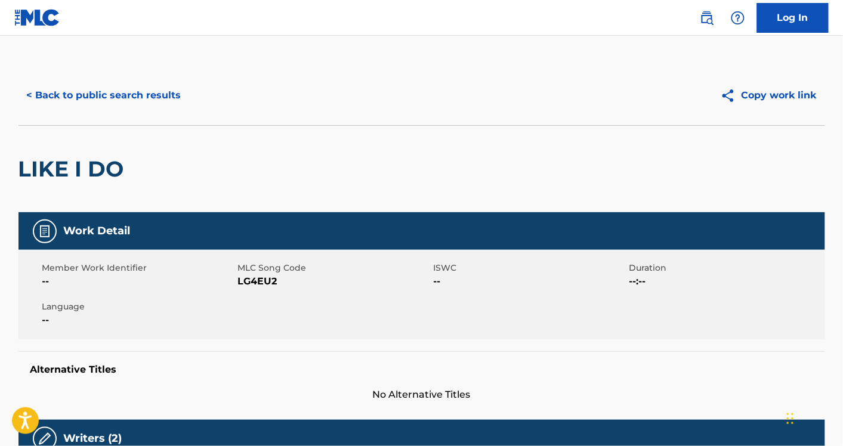
click at [75, 84] on button "< Back to public search results" at bounding box center [103, 95] width 171 height 30
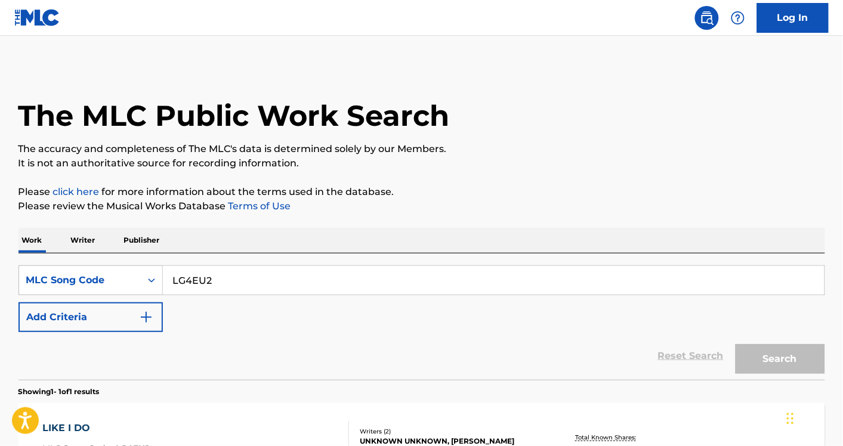
scroll to position [134, 0]
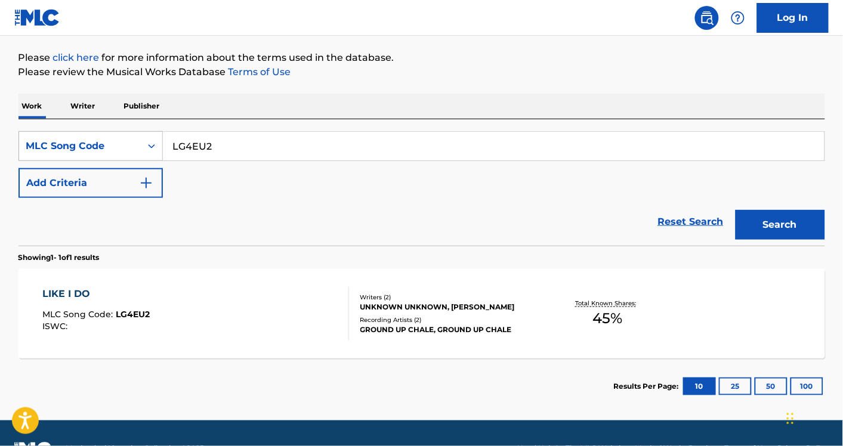
click at [134, 140] on div "MLC Song Code" at bounding box center [80, 146] width 122 height 23
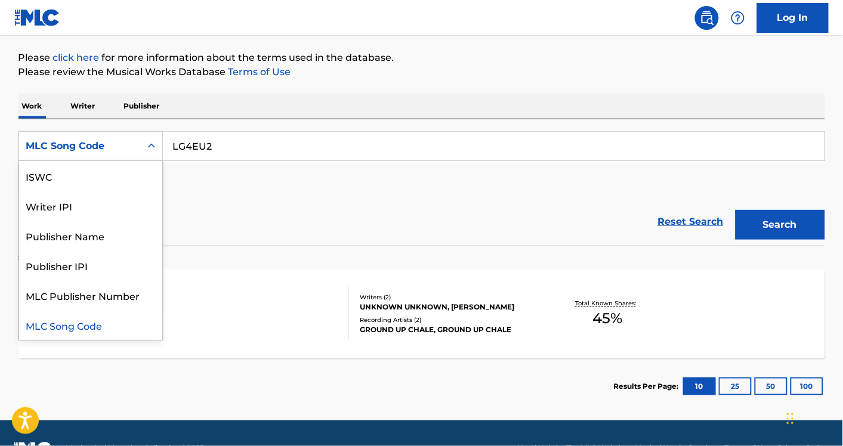
scroll to position [0, 0]
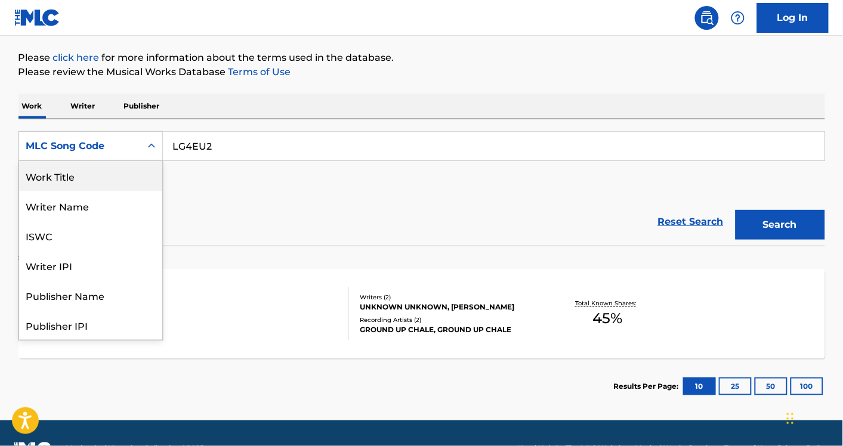
click at [95, 171] on div "Work Title" at bounding box center [90, 176] width 143 height 30
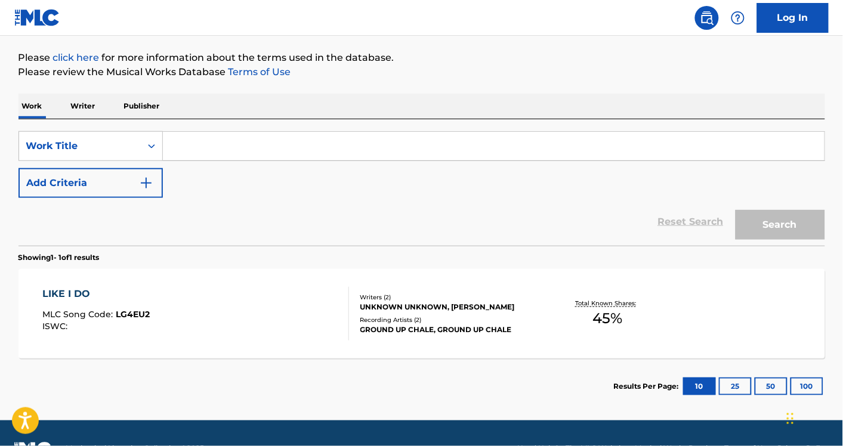
click at [82, 177] on button "Add Criteria" at bounding box center [90, 183] width 144 height 30
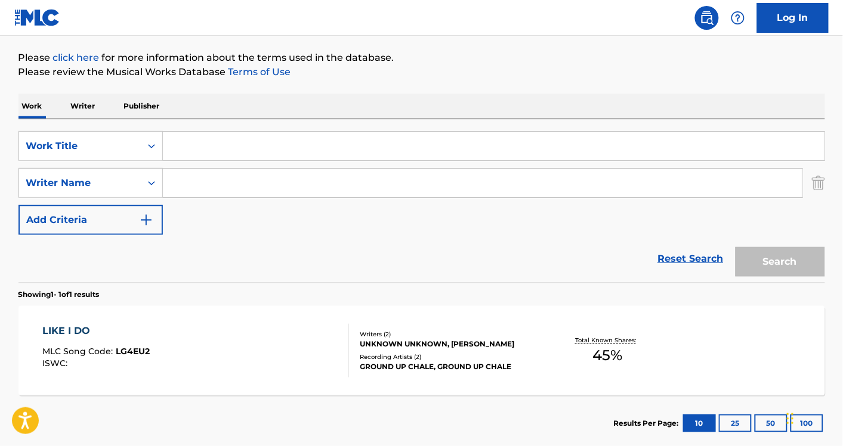
click at [210, 150] on input "Search Form" at bounding box center [493, 146] width 661 height 29
paste input "Give Unto the Lord"
type input "Give Unto the Lord"
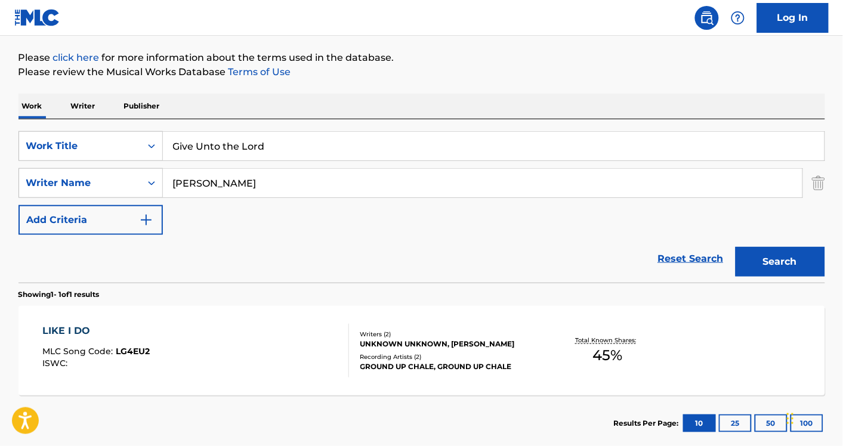
click at [735, 247] on button "Search" at bounding box center [779, 262] width 89 height 30
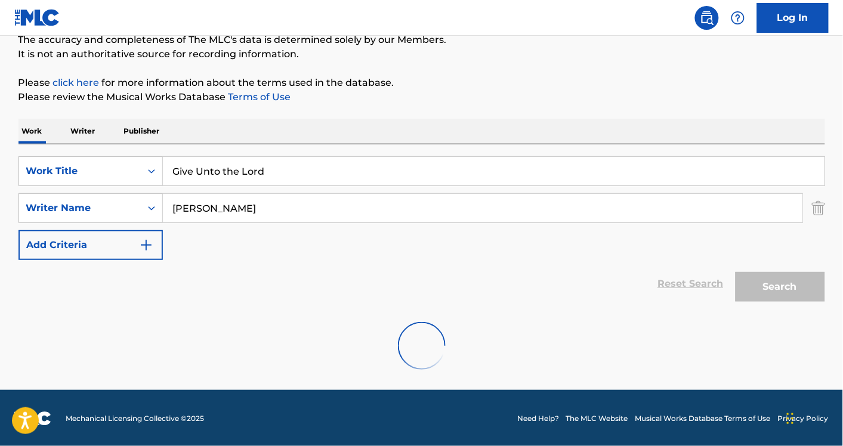
scroll to position [72, 0]
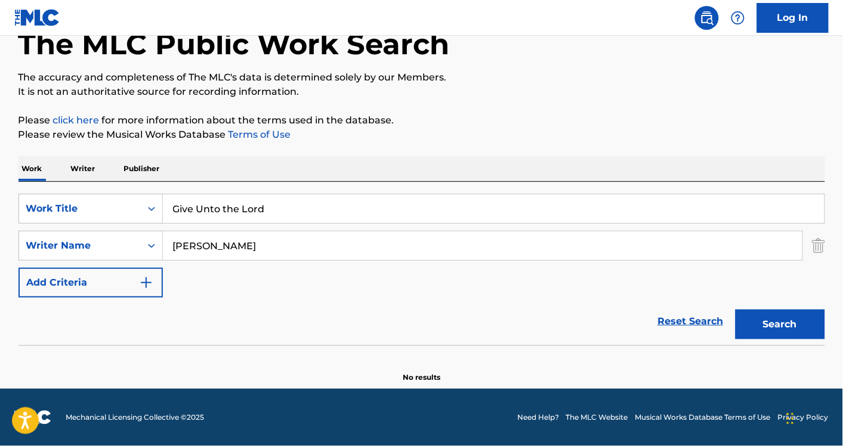
click at [181, 246] on input "TIM JIMES" at bounding box center [482, 245] width 639 height 29
type input "JIMES"
click at [735, 309] on button "Search" at bounding box center [779, 324] width 89 height 30
click at [227, 254] on input "JIMES" at bounding box center [482, 245] width 639 height 29
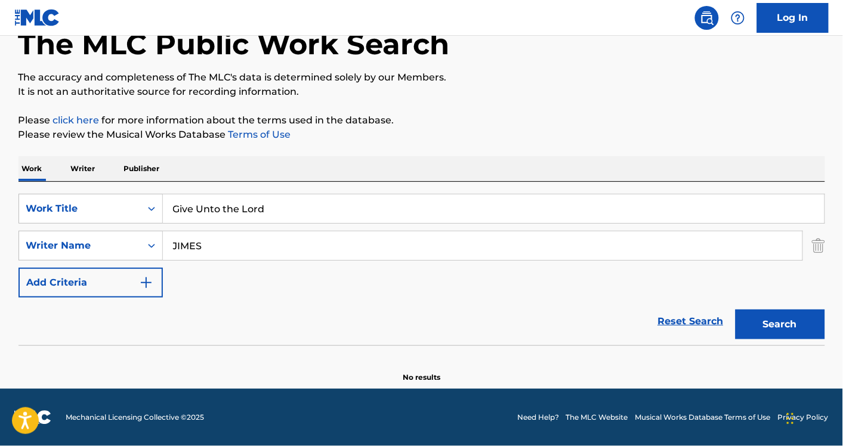
click at [227, 254] on input "JIMES" at bounding box center [482, 245] width 639 height 29
type input "TIM JAMES"
click at [735, 309] on button "Search" at bounding box center [779, 324] width 89 height 30
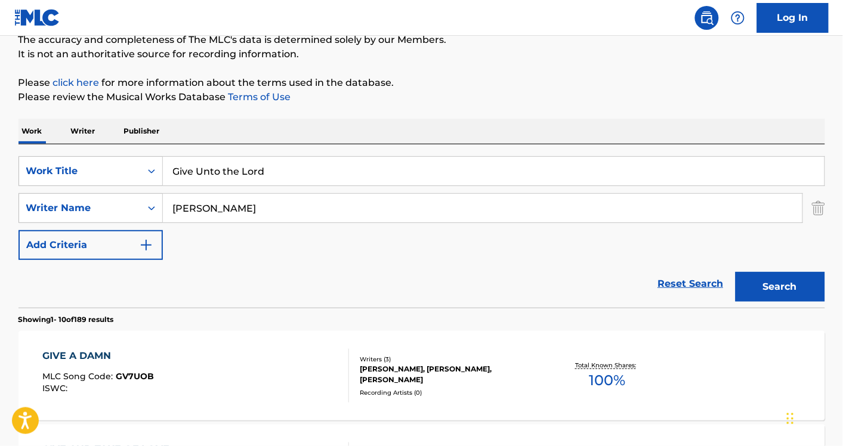
scroll to position [134, 0]
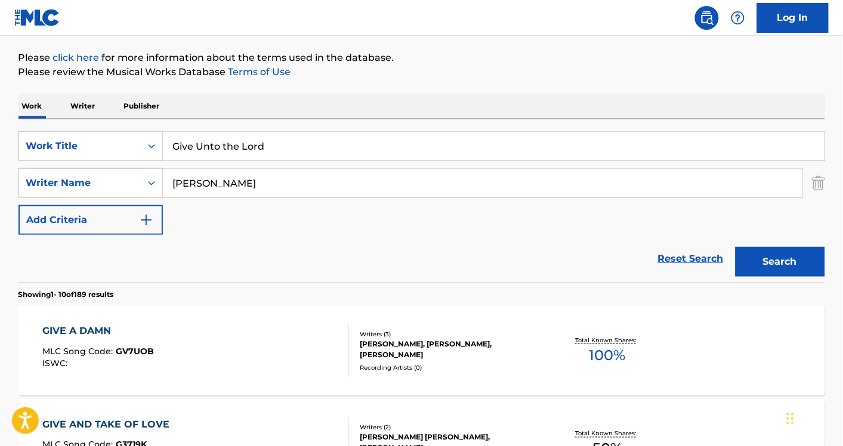
click at [820, 182] on img "Search Form" at bounding box center [818, 183] width 13 height 30
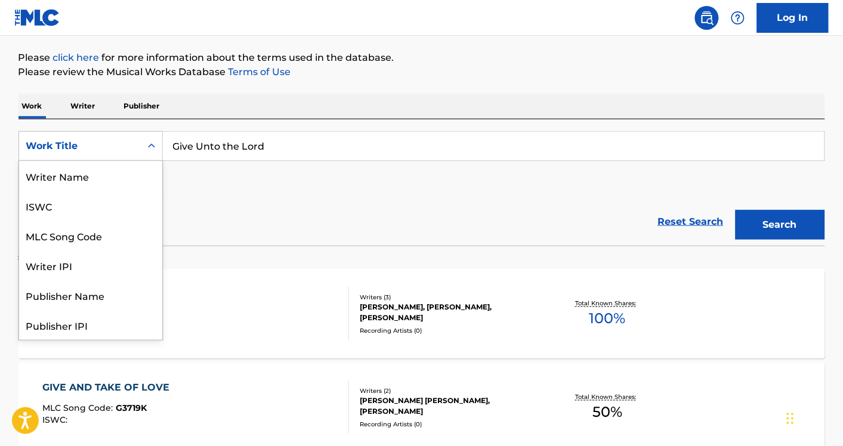
click at [69, 139] on div "Work Title" at bounding box center [79, 146] width 107 height 14
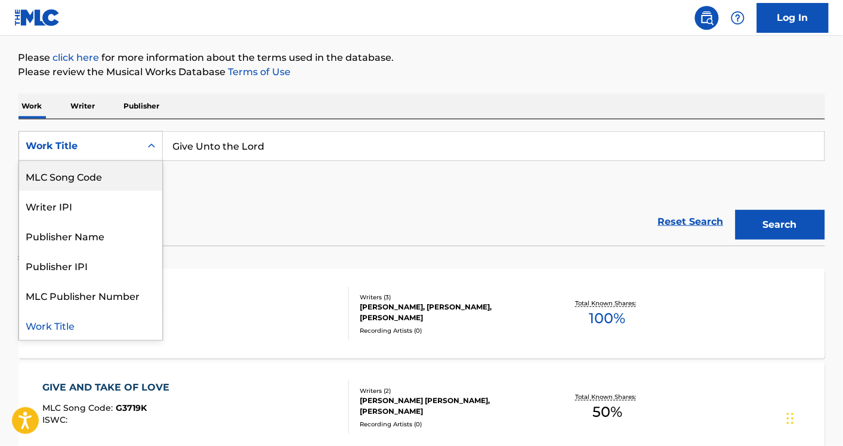
click at [120, 182] on div "MLC Song Code" at bounding box center [90, 176] width 143 height 30
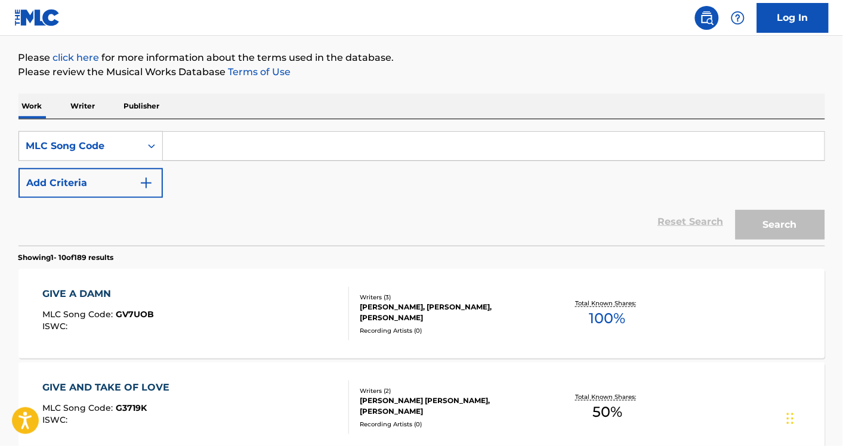
click at [202, 153] on input "Search Form" at bounding box center [493, 146] width 661 height 29
paste input "S0797B"
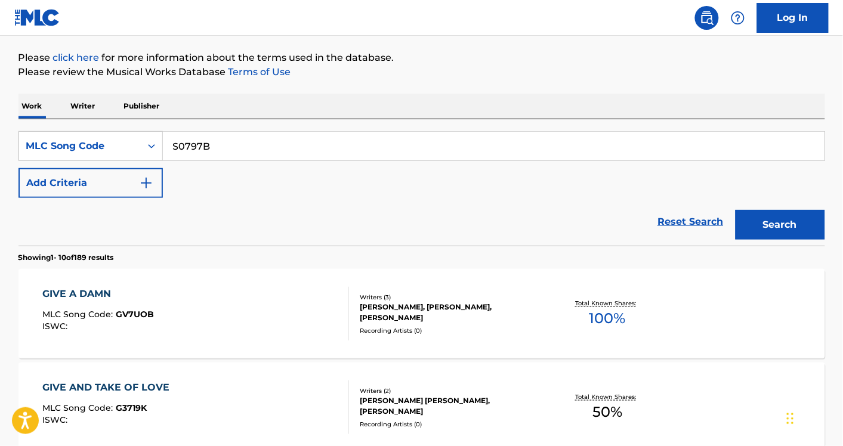
type input "S0797B"
click at [735, 210] on button "Search" at bounding box center [779, 225] width 89 height 30
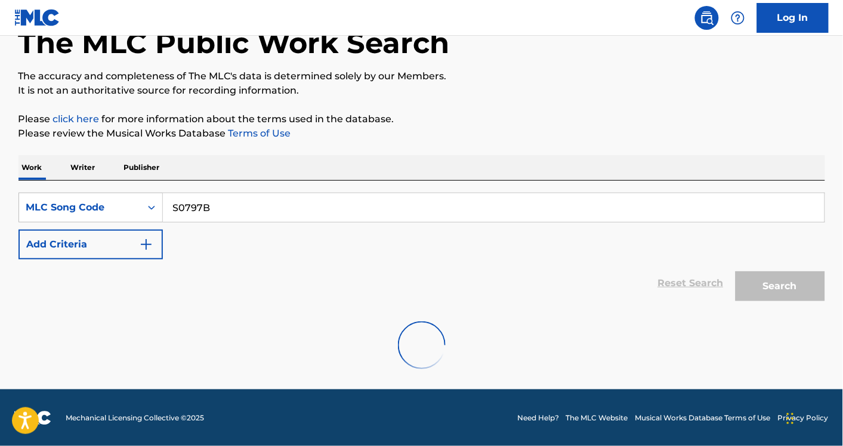
scroll to position [134, 0]
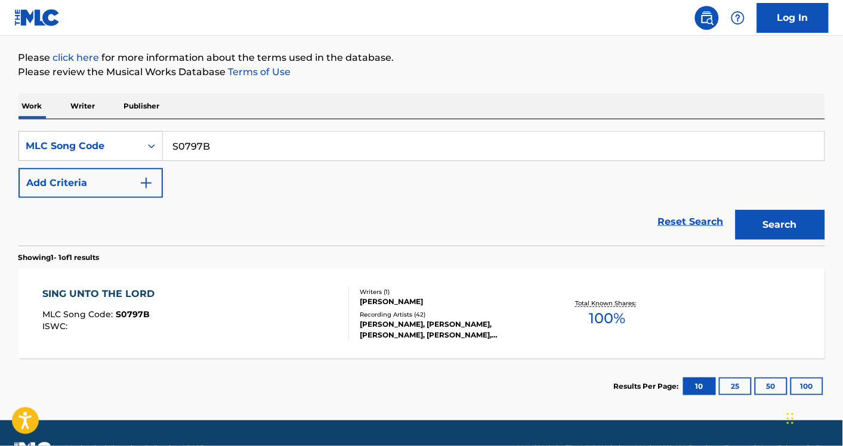
click at [680, 219] on link "Reset Search" at bounding box center [691, 222] width 78 height 26
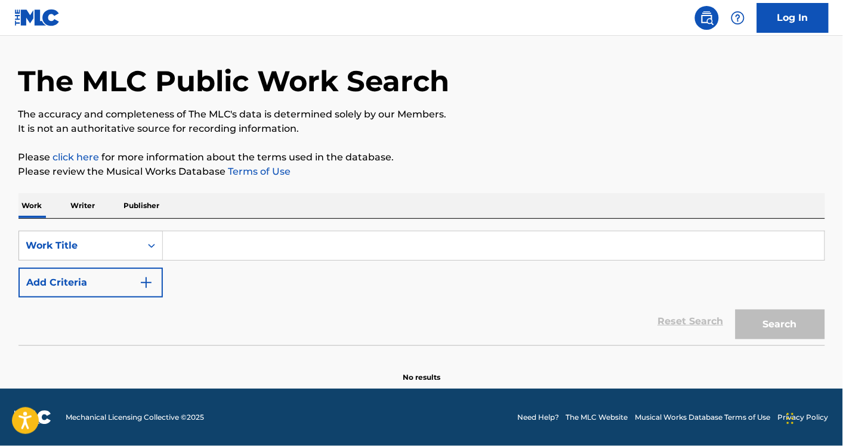
scroll to position [34, 0]
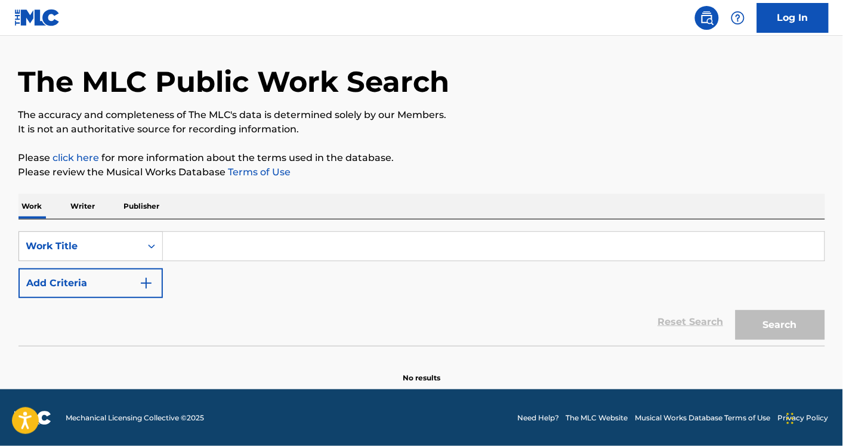
click at [123, 270] on button "Add Criteria" at bounding box center [90, 283] width 144 height 30
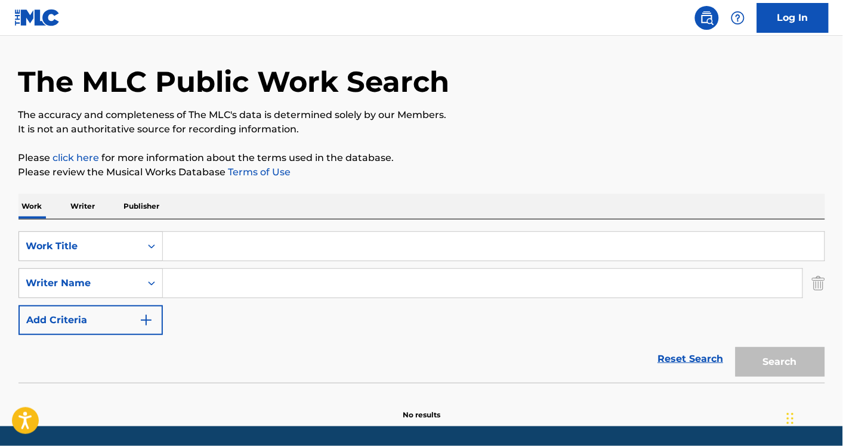
click at [182, 245] on input "Search Form" at bounding box center [493, 246] width 661 height 29
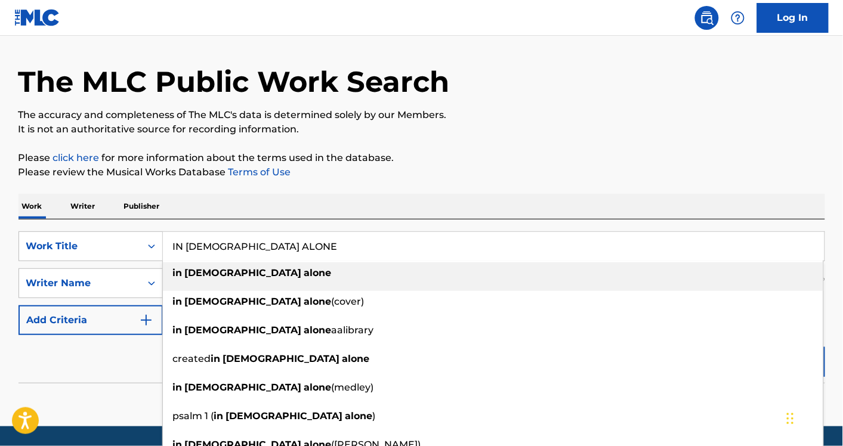
type input "IN [DEMOGRAPHIC_DATA] ALONE"
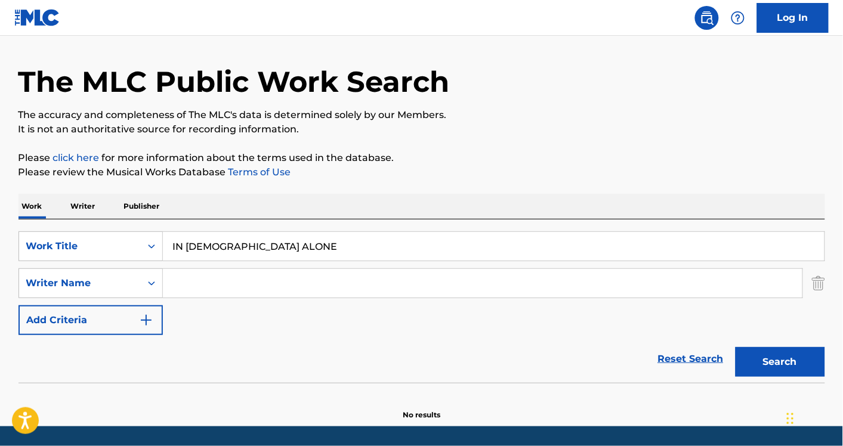
paste input "Edward MoteKeith GettyStuart TownendWilliam Bradbury"
drag, startPoint x: 237, startPoint y: 283, endPoint x: 594, endPoint y: 284, distance: 357.8
click at [594, 284] on input "Edward MoteKeith GettyStuart TownendWilliam Bradbury" at bounding box center [482, 283] width 639 height 29
type input "Edward Mote"
click at [735, 347] on button "Search" at bounding box center [779, 362] width 89 height 30
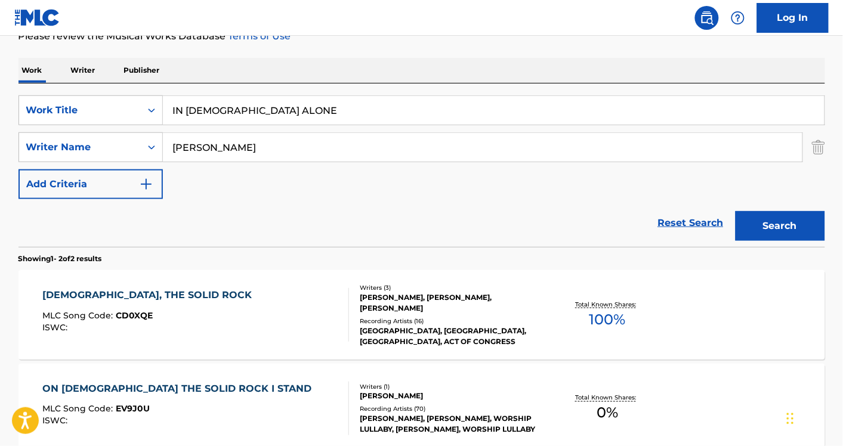
scroll to position [174, 0]
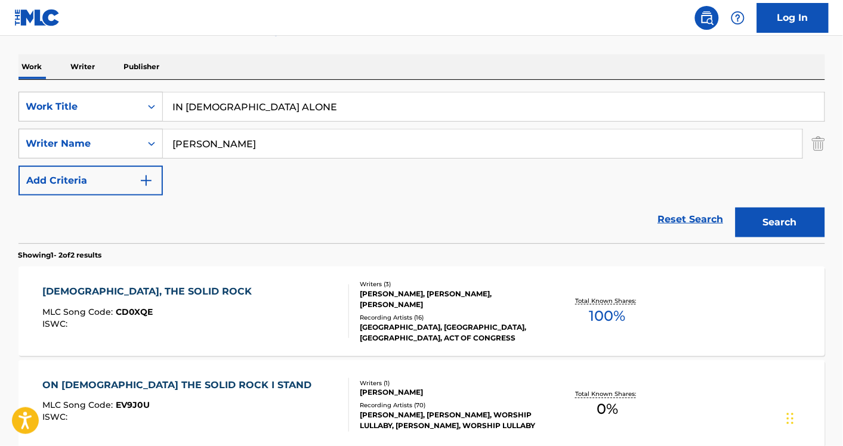
click at [275, 309] on div "CHRIST, THE SOLID ROCK MLC Song Code : CD0XQE ISWC :" at bounding box center [195, 311] width 306 height 54
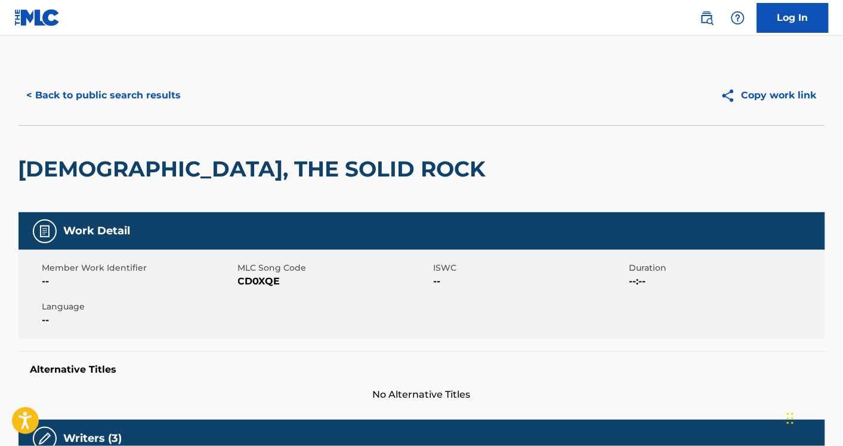
click at [130, 91] on button "< Back to public search results" at bounding box center [103, 95] width 171 height 30
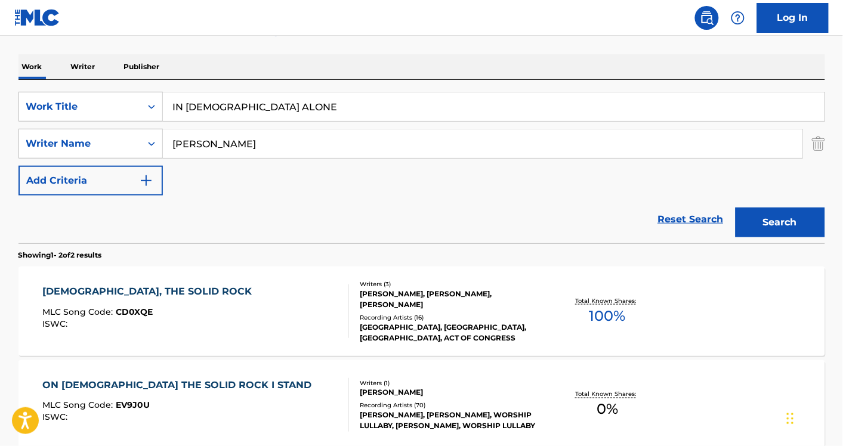
click at [252, 188] on div "SearchWithCriteriaa75138e3-0cd8-48fb-8d0a-90a755edb34e Work Title IN CHRIST ALO…" at bounding box center [421, 144] width 806 height 104
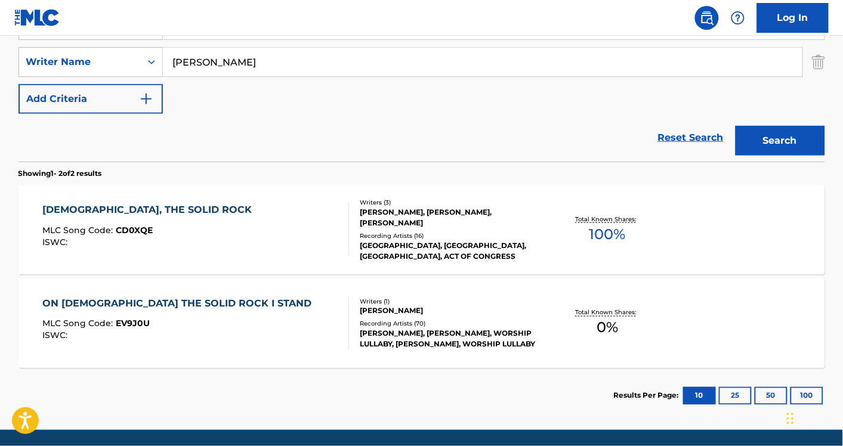
scroll to position [257, 0]
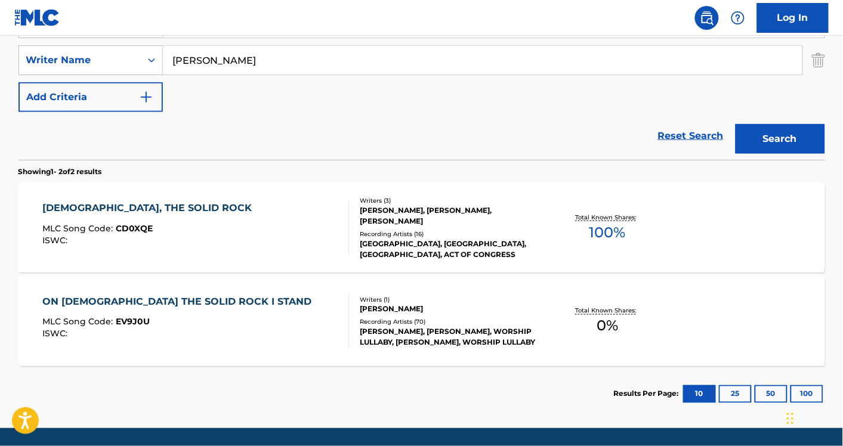
click at [271, 251] on div "CHRIST, THE SOLID ROCK MLC Song Code : CD0XQE ISWC :" at bounding box center [195, 228] width 306 height 54
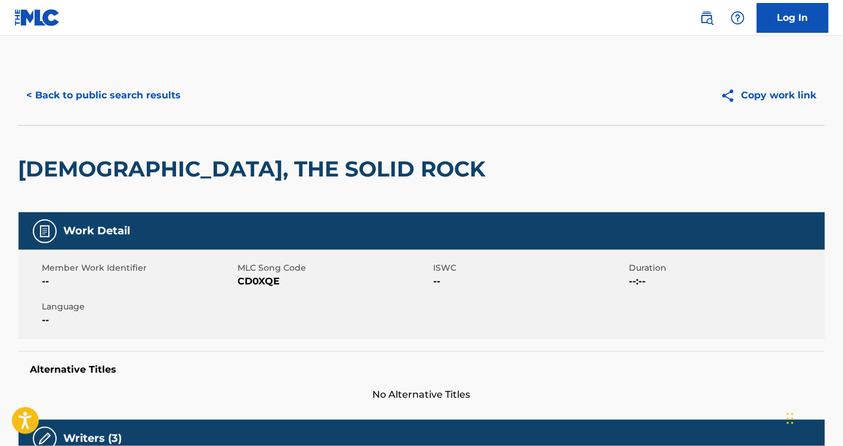
click at [147, 103] on button "< Back to public search results" at bounding box center [103, 95] width 171 height 30
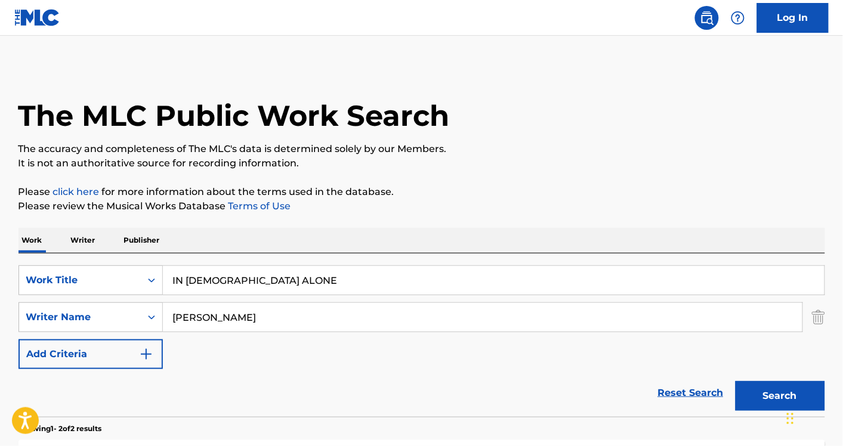
click at [677, 392] on link "Reset Search" at bounding box center [691, 393] width 78 height 26
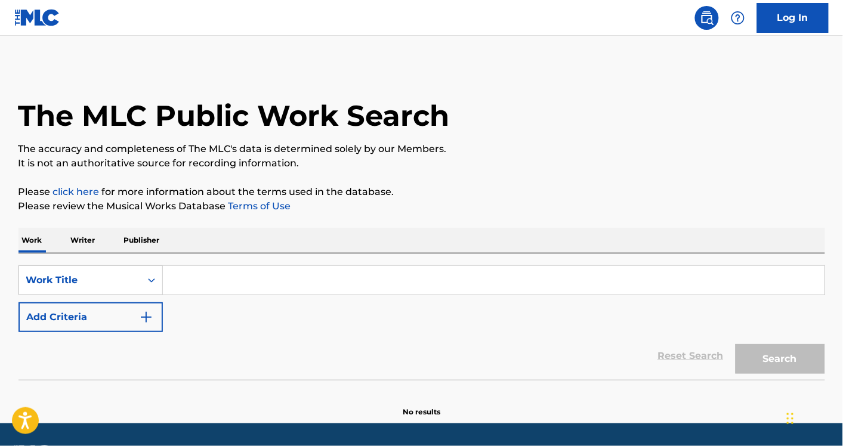
click at [346, 272] on input "Search Form" at bounding box center [493, 280] width 661 height 29
paste input "In Christ Alone (My Hope Is Found) / The Solid Rock"
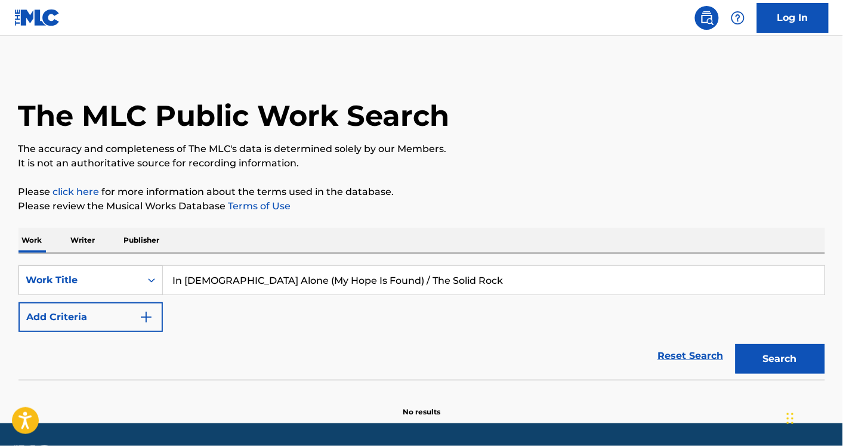
type input "In Christ Alone (My Hope Is Found) / The Solid Rock"
click at [735, 344] on button "Search" at bounding box center [779, 359] width 89 height 30
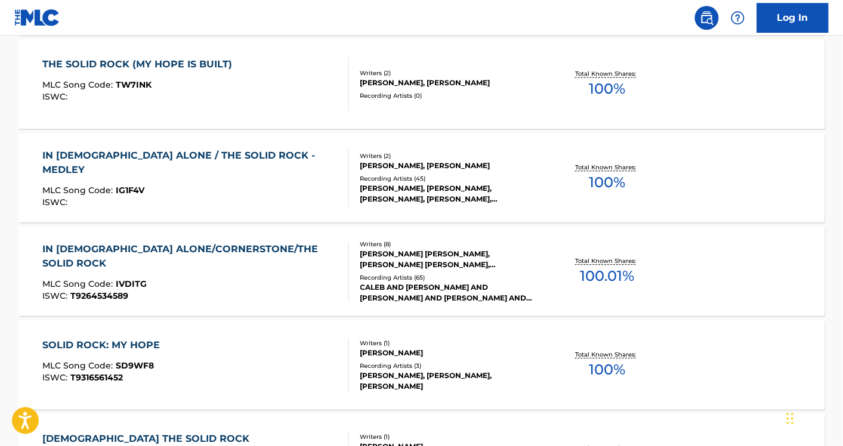
scroll to position [645, 0]
click at [239, 194] on div "IN CHRIST ALONE / THE SOLID ROCK - MEDLEY MLC Song Code : IG1F4V ISWC :" at bounding box center [190, 177] width 296 height 58
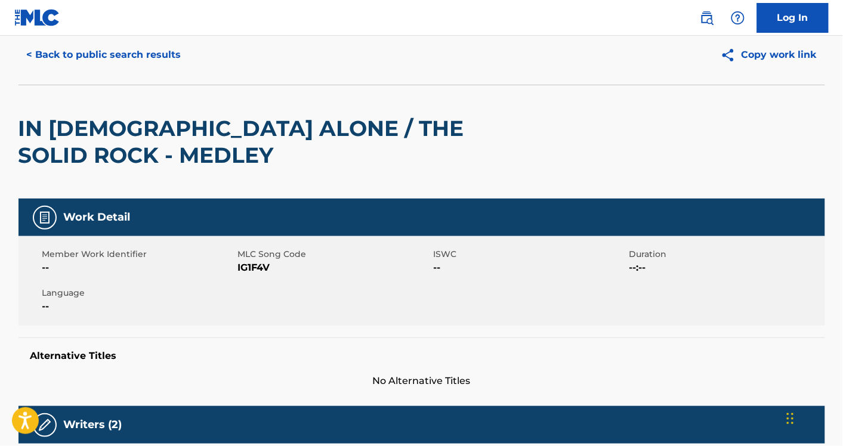
scroll to position [38, 0]
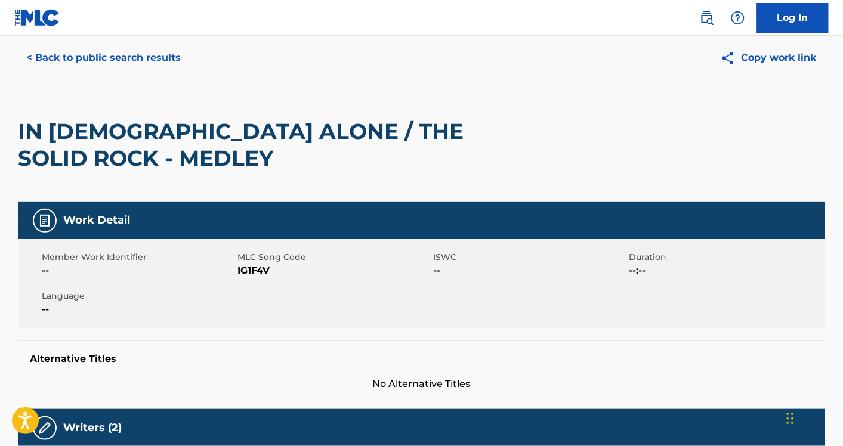
click at [245, 277] on span "IG1F4V" at bounding box center [334, 271] width 193 height 14
copy span "IG1F4V"
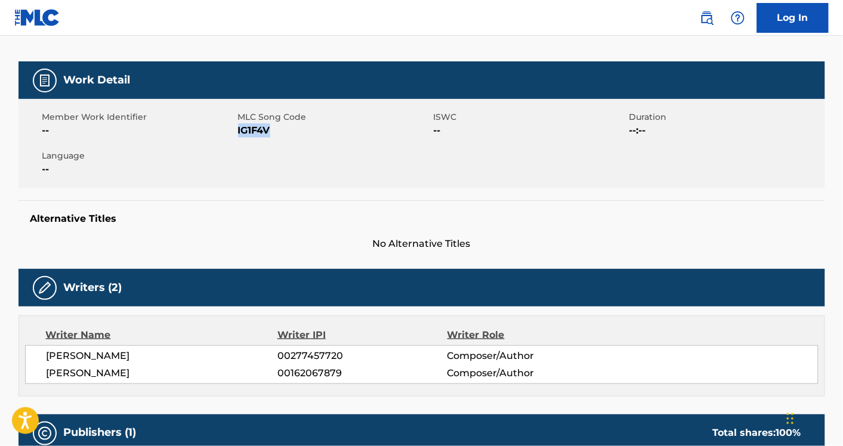
scroll to position [0, 0]
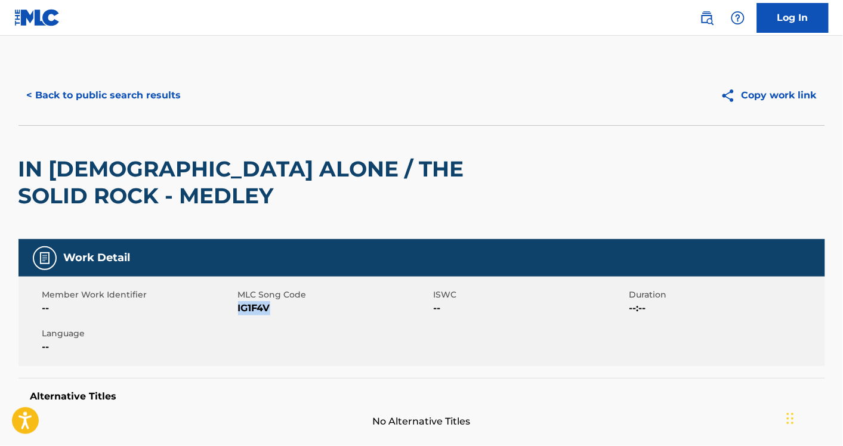
copy span "IG1F4V"
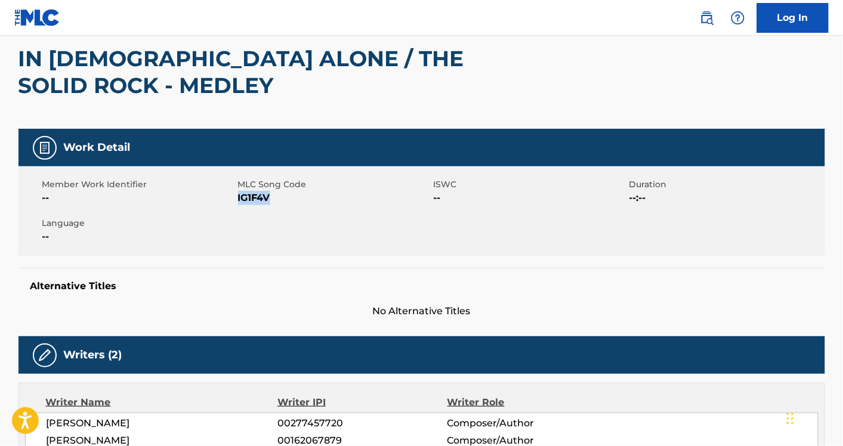
scroll to position [111, 0]
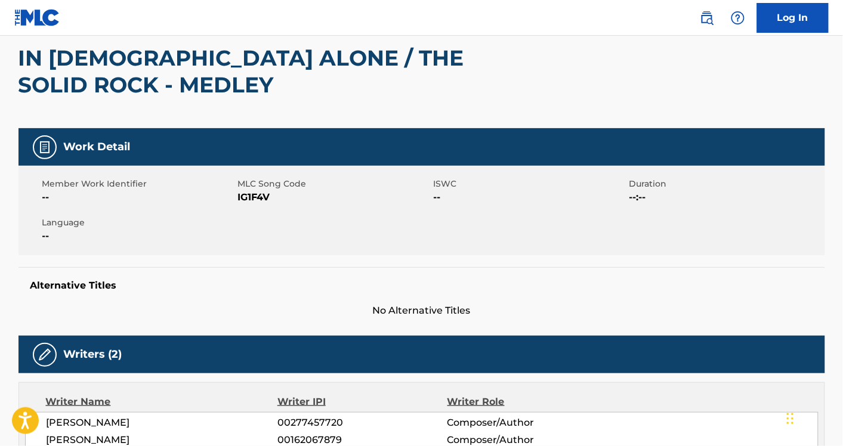
click at [556, 234] on div "Member Work Identifier -- MLC Song Code IG1F4V ISWC -- Duration --:-- Language …" at bounding box center [421, 210] width 806 height 89
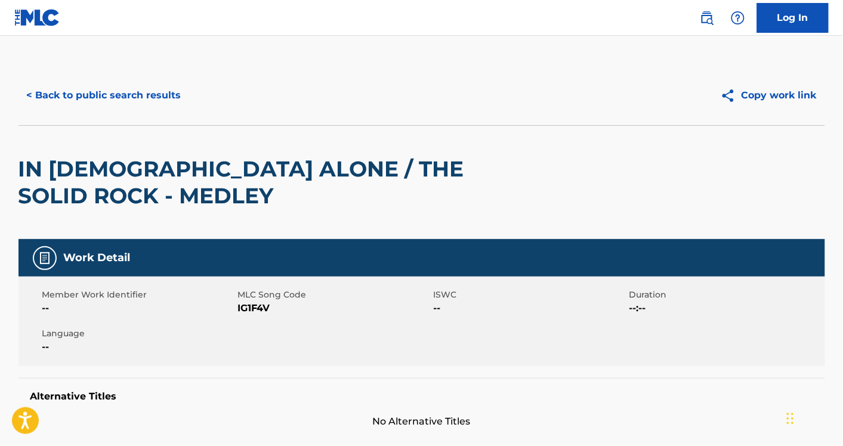
click at [132, 94] on button "< Back to public search results" at bounding box center [103, 95] width 171 height 30
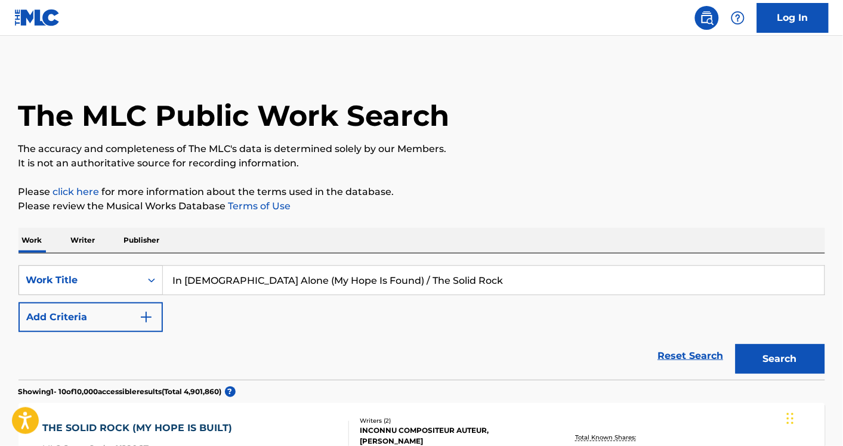
click at [213, 277] on input "In Christ Alone (My Hope Is Found) / The Solid Rock" at bounding box center [493, 280] width 661 height 29
paste input "Love Will Never Fail (I Corinthians 13)"
type input "Love Will Never Fail (I Corinthians 13)"
click at [735, 344] on button "Search" at bounding box center [779, 359] width 89 height 30
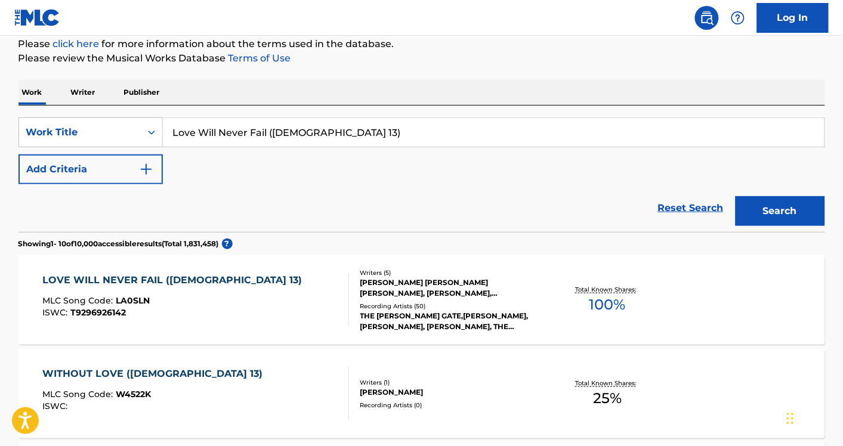
scroll to position [135, 0]
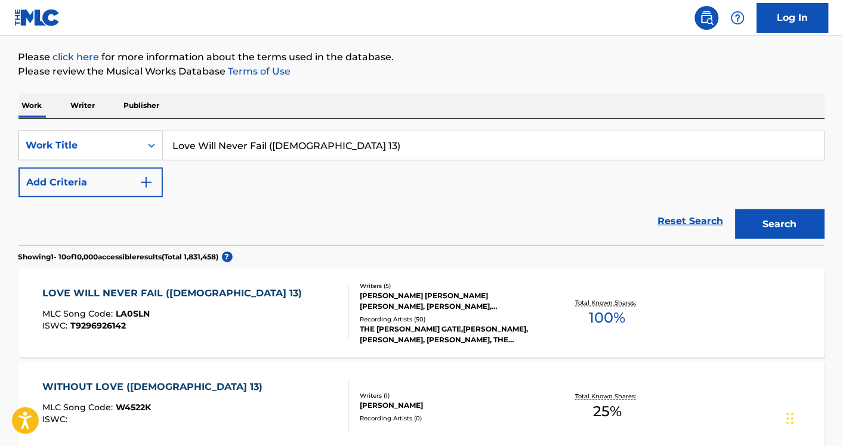
click at [268, 323] on div "LOVE WILL NEVER FAIL (I CORINTHIANS 13) MLC Song Code : LA0SLN ISWC : T92969261…" at bounding box center [195, 313] width 306 height 54
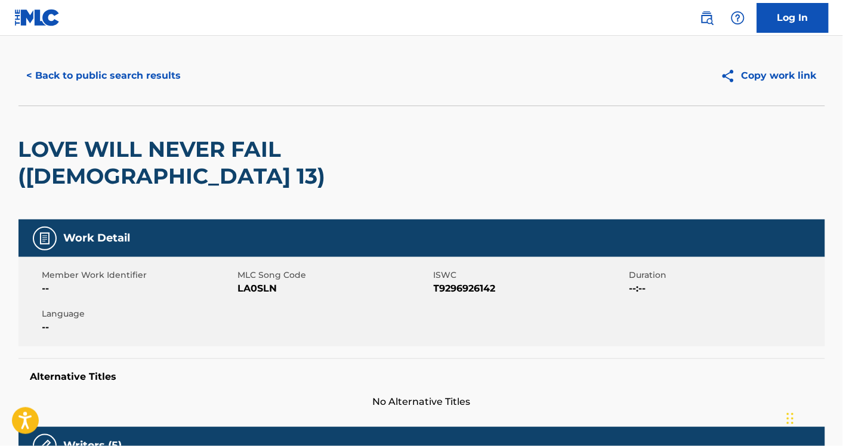
scroll to position [16, 0]
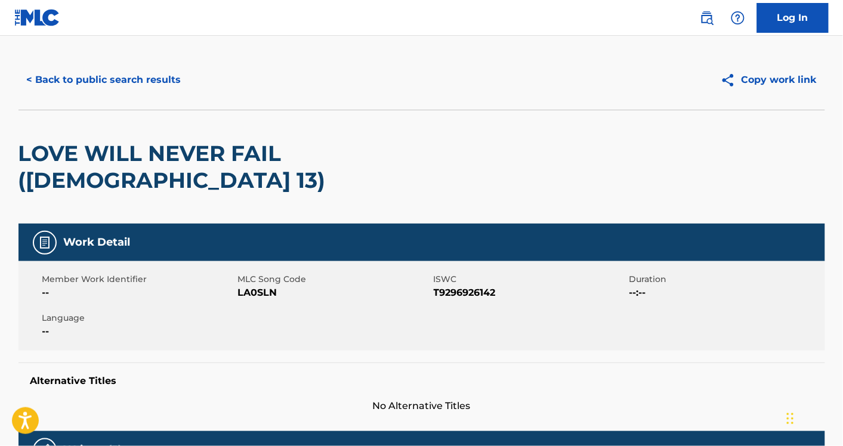
click at [144, 82] on button "< Back to public search results" at bounding box center [103, 80] width 171 height 30
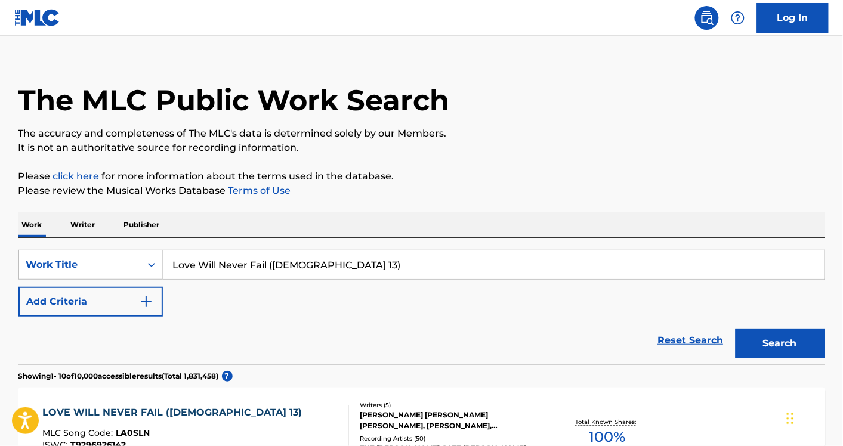
scroll to position [135, 0]
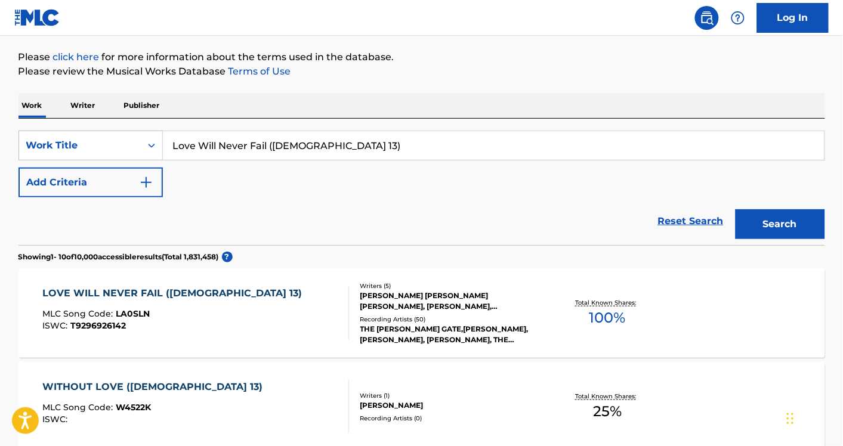
click at [109, 171] on button "Add Criteria" at bounding box center [90, 183] width 144 height 30
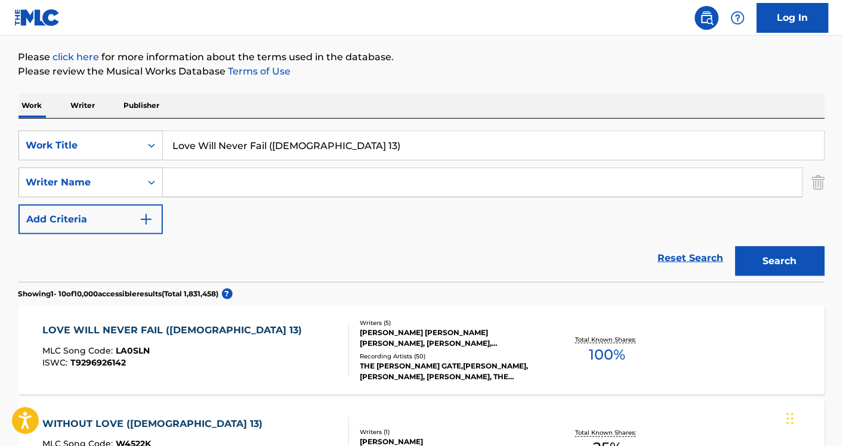
click at [213, 146] on input "Love Will Never Fail (I Corinthians 13)" at bounding box center [493, 145] width 661 height 29
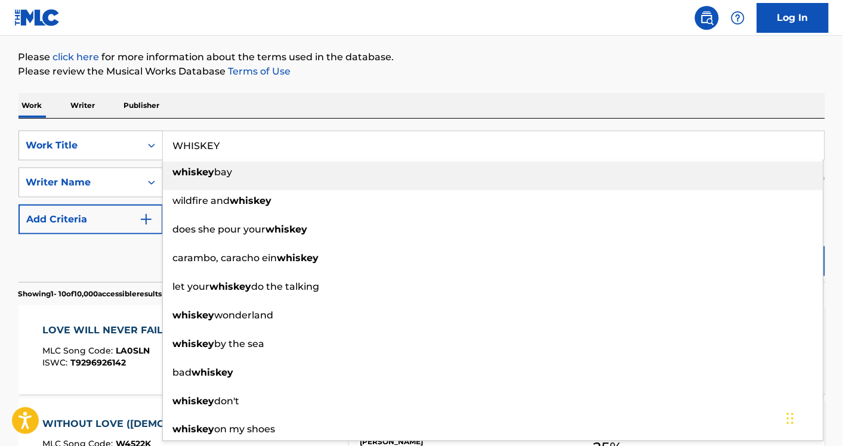
type input "WHISKEY"
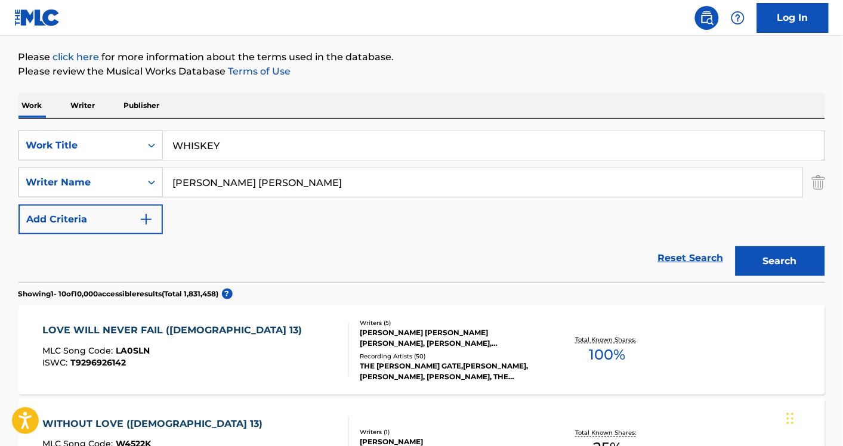
click at [735, 246] on button "Search" at bounding box center [779, 261] width 89 height 30
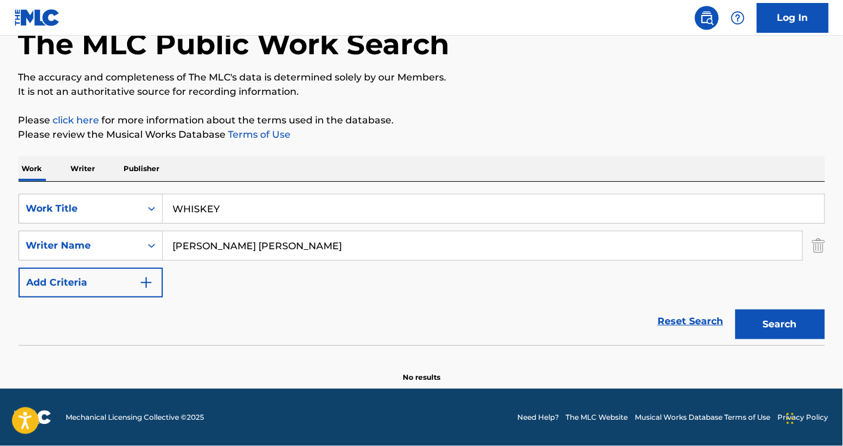
scroll to position [72, 0]
click at [237, 242] on input "JACKSON LEE TAYLOR" at bounding box center [482, 245] width 639 height 29
click at [735, 309] on button "Search" at bounding box center [779, 324] width 89 height 30
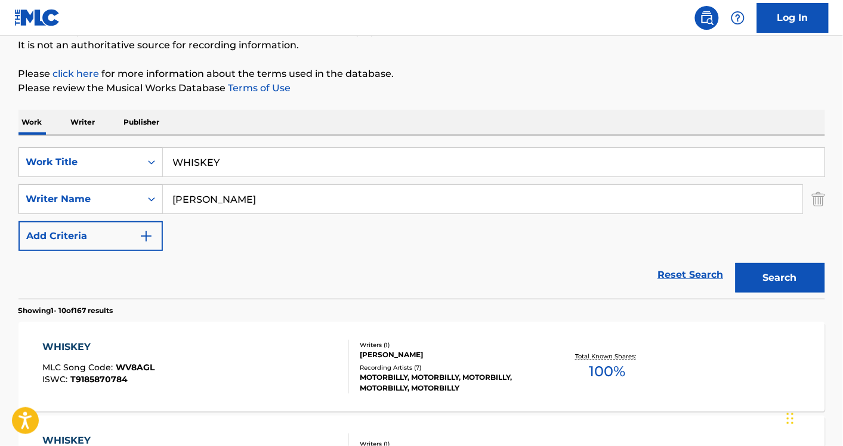
scroll to position [110, 0]
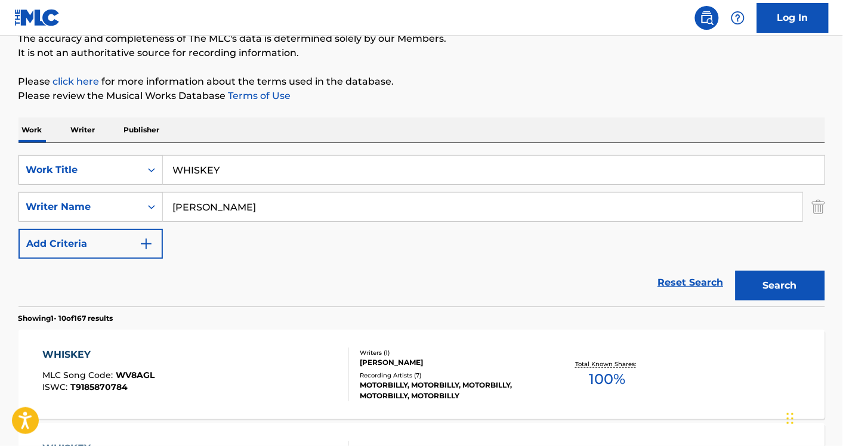
click at [225, 204] on input "TAYLOR" at bounding box center [482, 207] width 639 height 29
type input "]"
click at [735, 271] on button "Search" at bounding box center [779, 286] width 89 height 30
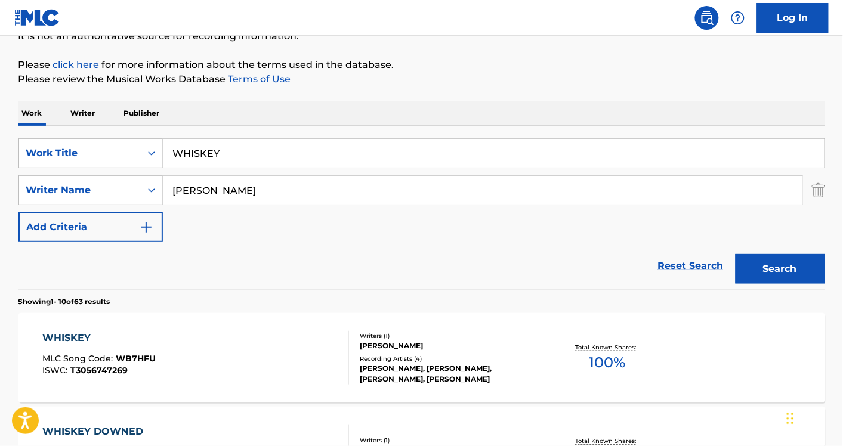
scroll to position [126, 0]
type input "jackson lee"
click at [735, 255] on button "Search" at bounding box center [779, 270] width 89 height 30
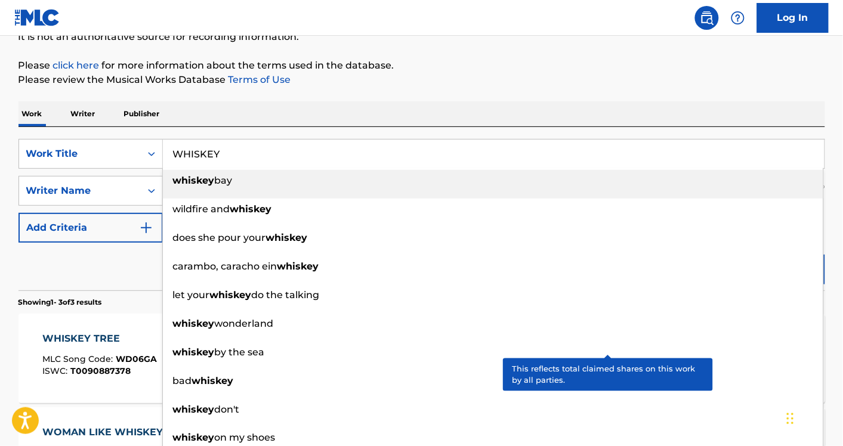
drag, startPoint x: 335, startPoint y: 162, endPoint x: 506, endPoint y: 69, distance: 194.8
click at [506, 69] on p "Please click here for more information about the terms used in the database." at bounding box center [421, 65] width 806 height 14
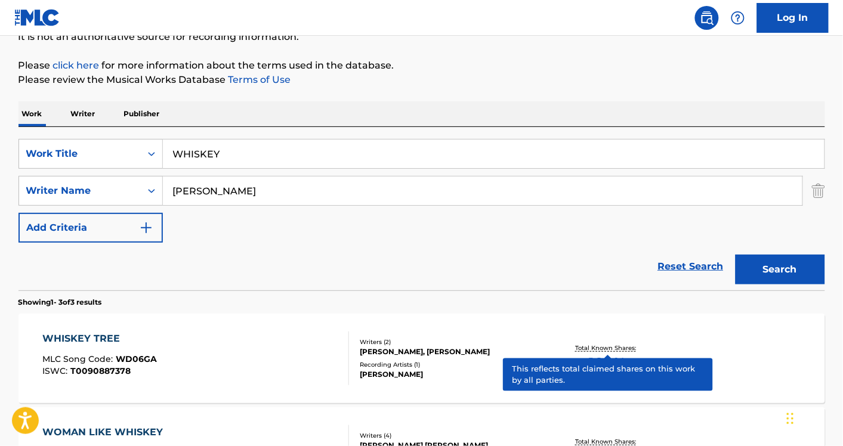
click at [656, 258] on link "Reset Search" at bounding box center [691, 266] width 78 height 26
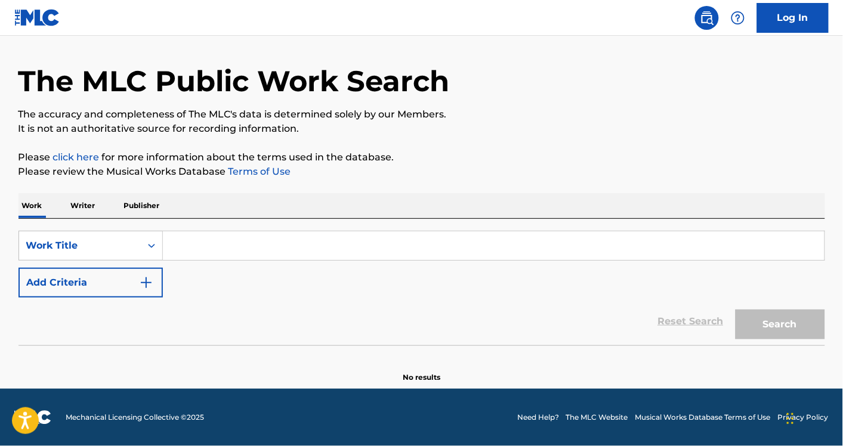
scroll to position [34, 0]
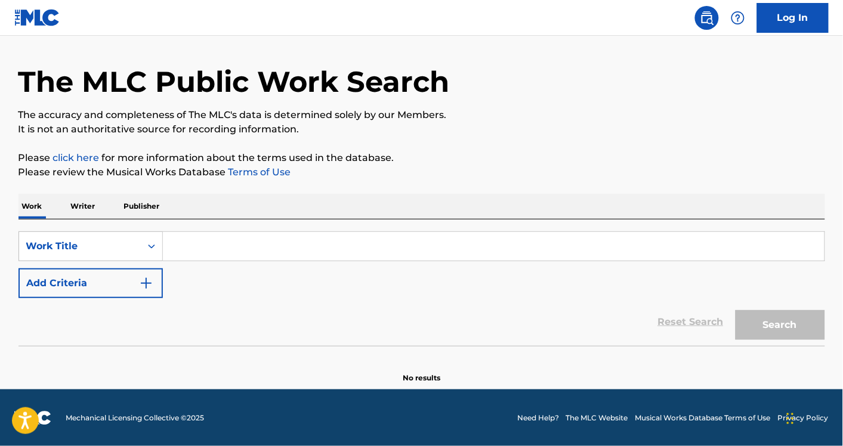
click at [222, 256] on input "Search Form" at bounding box center [493, 246] width 661 height 29
paste input "Long Legs & Long Necks"
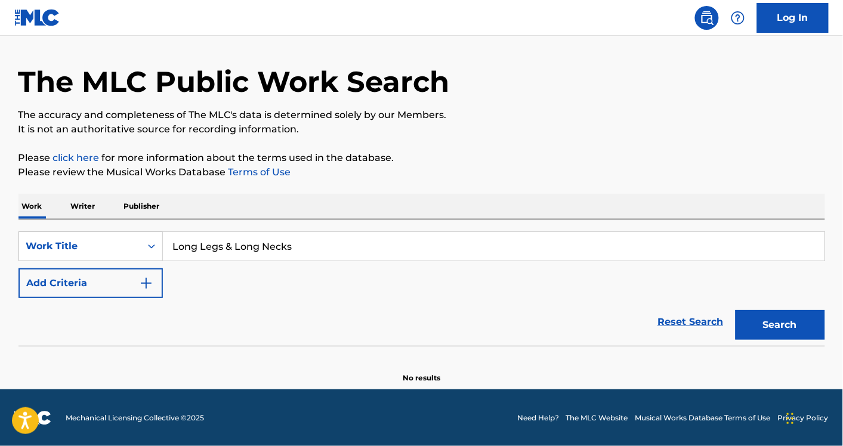
click at [735, 310] on button "Search" at bounding box center [779, 325] width 89 height 30
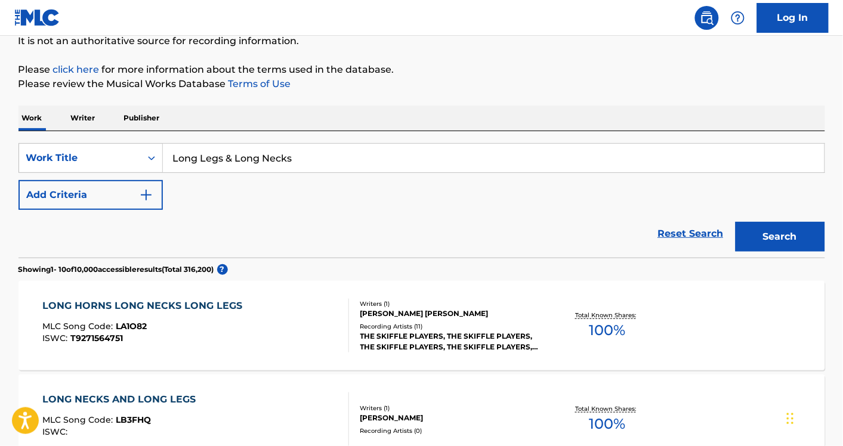
scroll to position [55, 0]
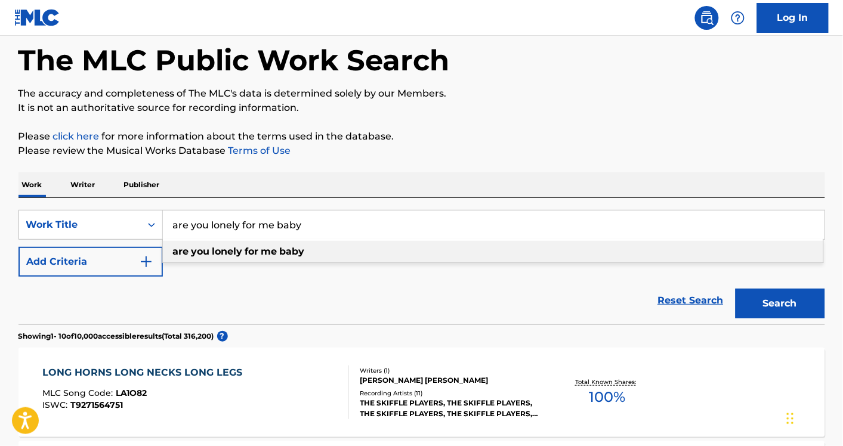
type input "are you lonely for me baby"
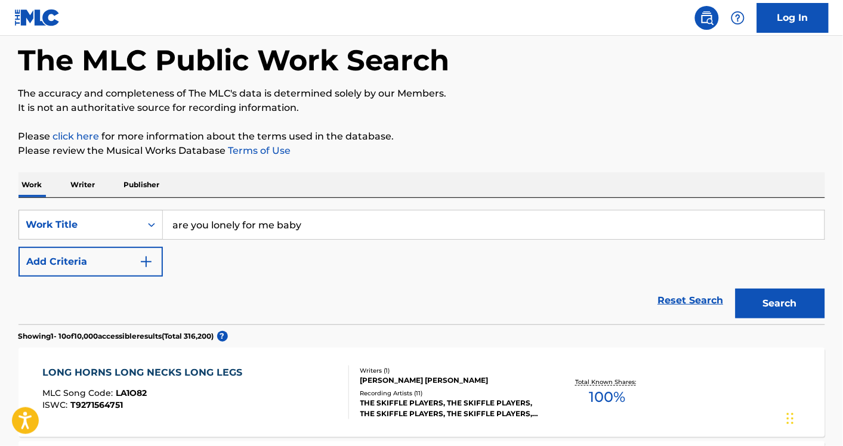
click at [100, 245] on div "SearchWithCriteriaa75138e3-0cd8-48fb-8d0a-90a755edb34e Work Title are you lonel…" at bounding box center [421, 243] width 806 height 67
click at [108, 268] on button "Add Criteria" at bounding box center [90, 262] width 144 height 30
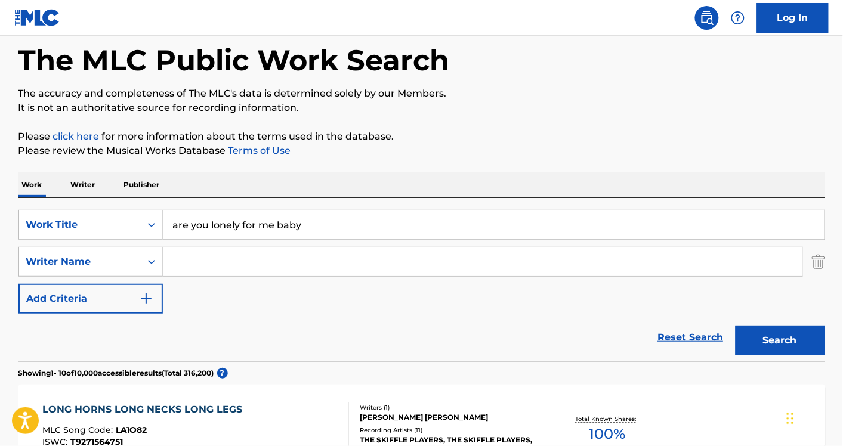
click at [246, 256] on input "Search Form" at bounding box center [482, 261] width 639 height 29
paste input "RUSSELL BERT"
type input "RUSSELL BERT"
click at [735, 326] on button "Search" at bounding box center [779, 341] width 89 height 30
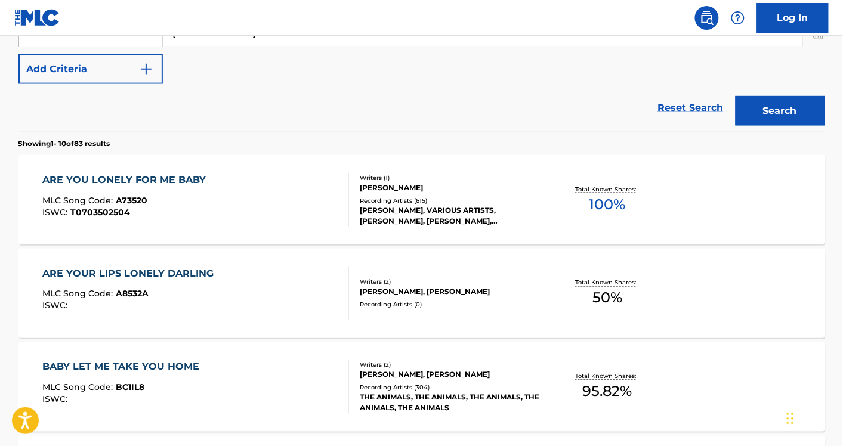
scroll to position [290, 0]
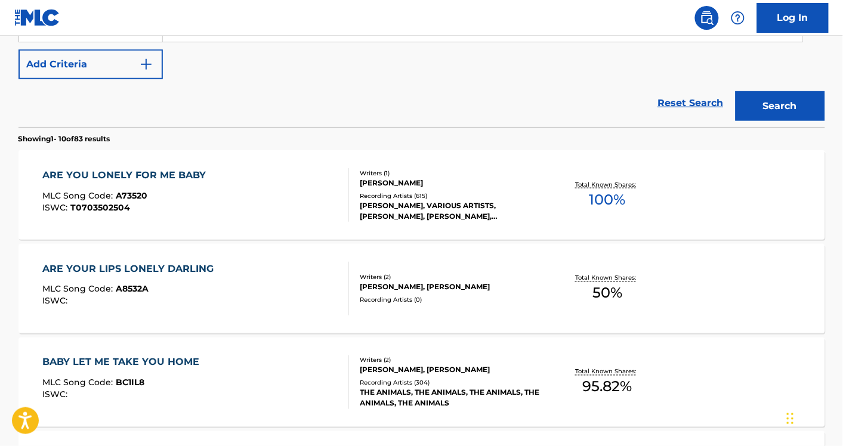
click at [295, 197] on div "ARE YOU LONELY FOR ME BABY MLC Song Code : A73520 ISWC : T0703502504" at bounding box center [195, 195] width 306 height 54
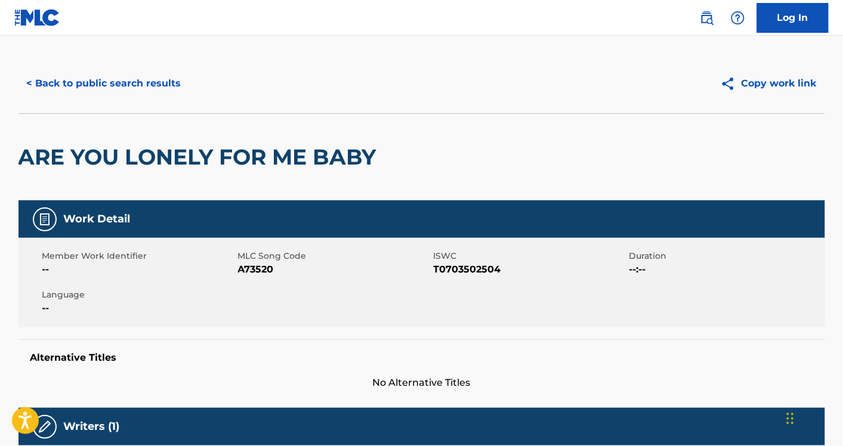
scroll to position [11, 0]
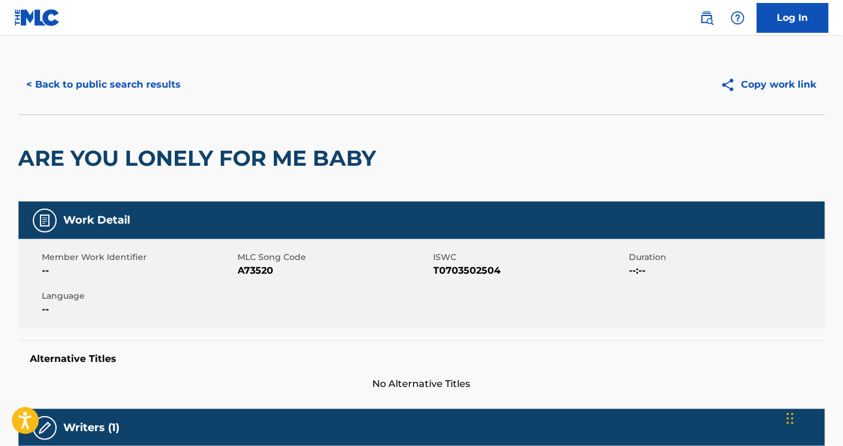
click at [262, 280] on div "Member Work Identifier -- MLC Song Code A73520 ISWC T0703502504 Duration --:-- …" at bounding box center [421, 283] width 806 height 89
click at [260, 279] on div "Member Work Identifier -- MLC Song Code A73520 ISWC T0703502504 Duration --:-- …" at bounding box center [421, 283] width 806 height 89
click at [246, 31] on nav "Log In" at bounding box center [421, 18] width 843 height 36
click at [121, 83] on button "< Back to public search results" at bounding box center [103, 85] width 171 height 30
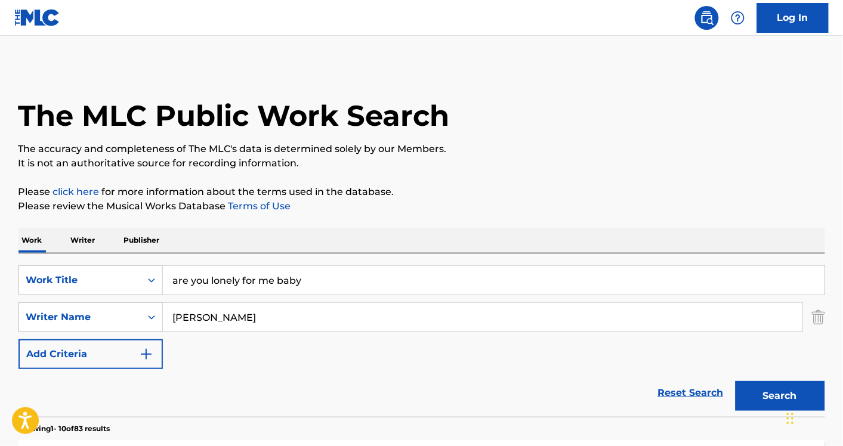
click at [677, 395] on link "Reset Search" at bounding box center [691, 393] width 78 height 26
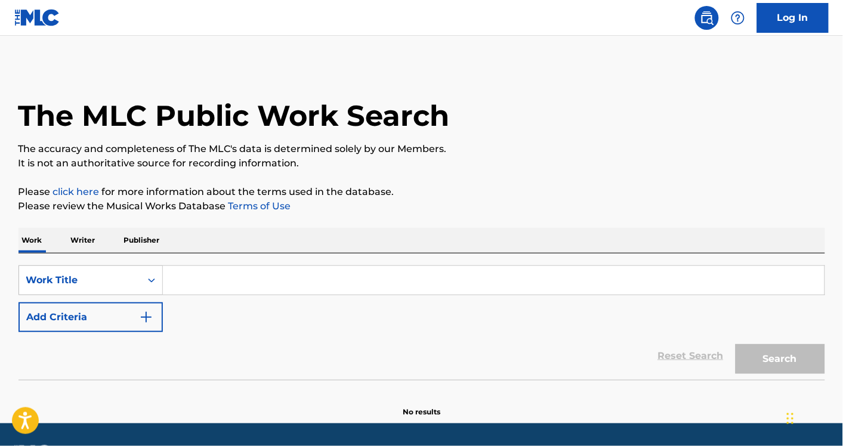
click at [206, 270] on input "Search Form" at bounding box center [493, 280] width 661 height 29
paste input "The Kosmos Pt. 4 - Moon Probe"
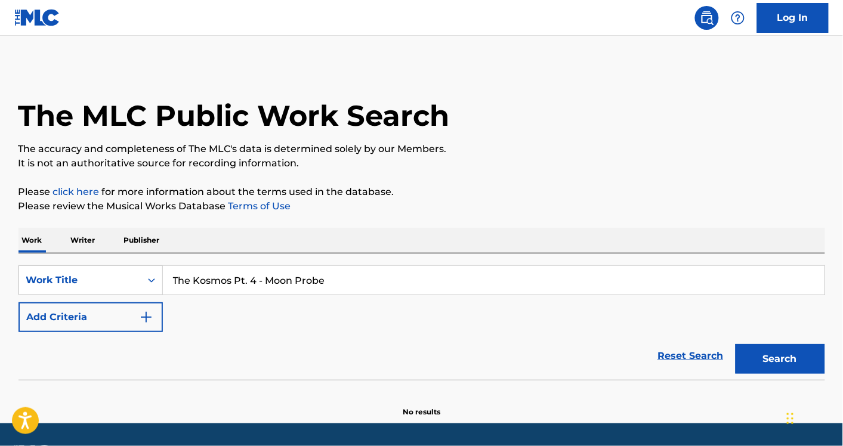
type input "The Kosmos Pt. 4 - Moon Probe"
click at [735, 344] on button "Search" at bounding box center [779, 359] width 89 height 30
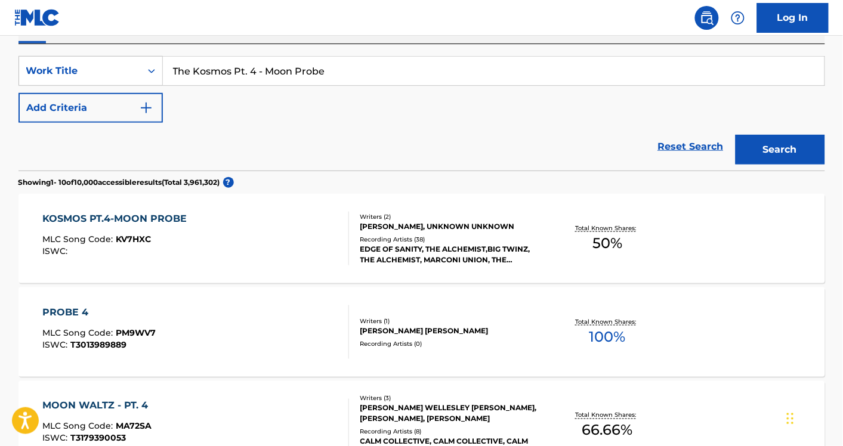
scroll to position [195, 0]
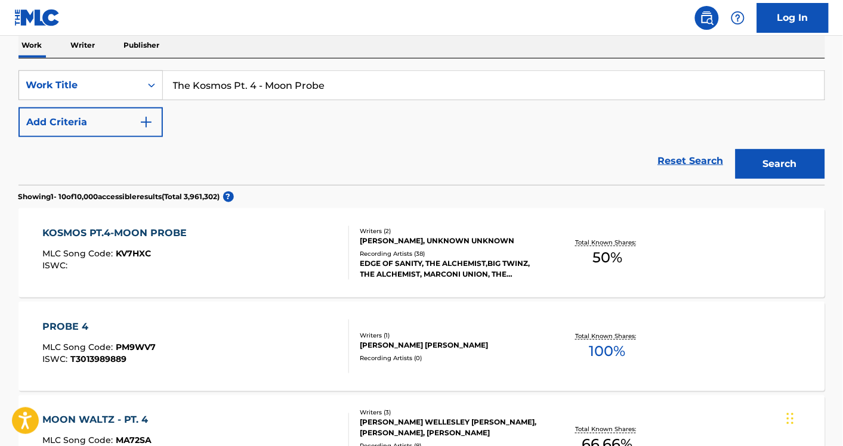
click at [295, 258] on div "KOSMOS PT.4-MOON PROBE MLC Song Code : KV7HXC ISWC :" at bounding box center [195, 253] width 306 height 54
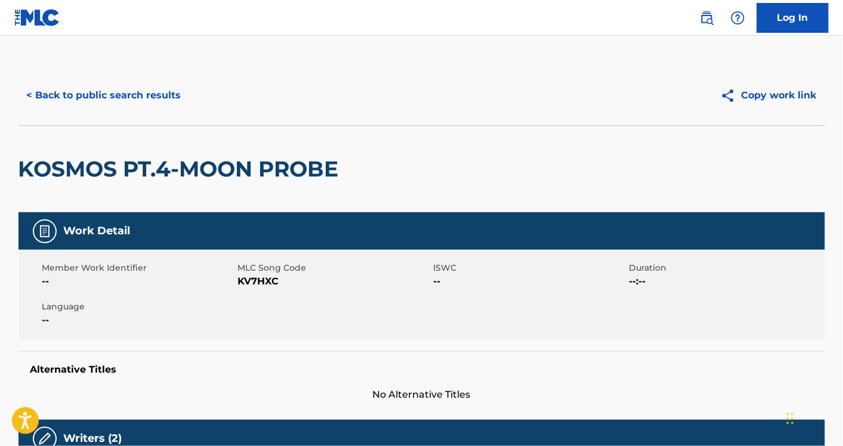
click at [86, 95] on button "< Back to public search results" at bounding box center [103, 95] width 171 height 30
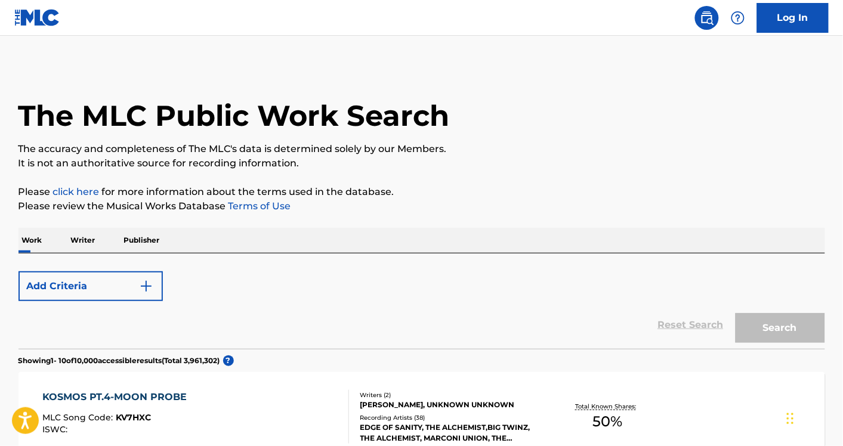
scroll to position [195, 0]
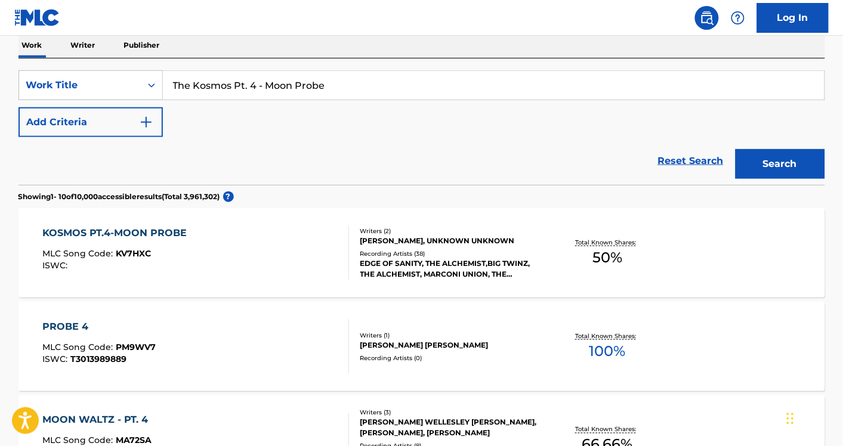
click at [678, 169] on link "Reset Search" at bounding box center [691, 161] width 78 height 26
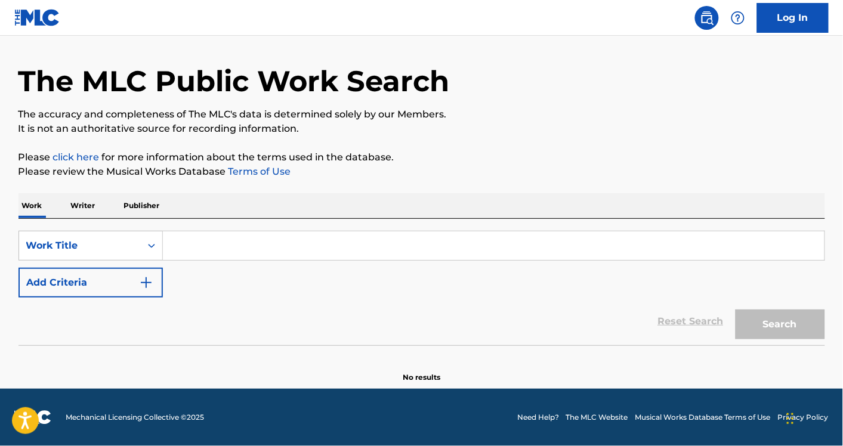
scroll to position [34, 0]
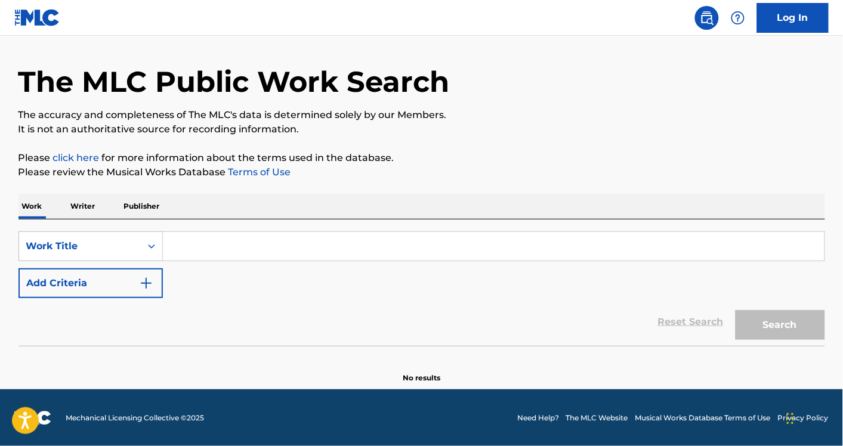
click at [200, 257] on input "Search Form" at bounding box center [493, 246] width 661 height 29
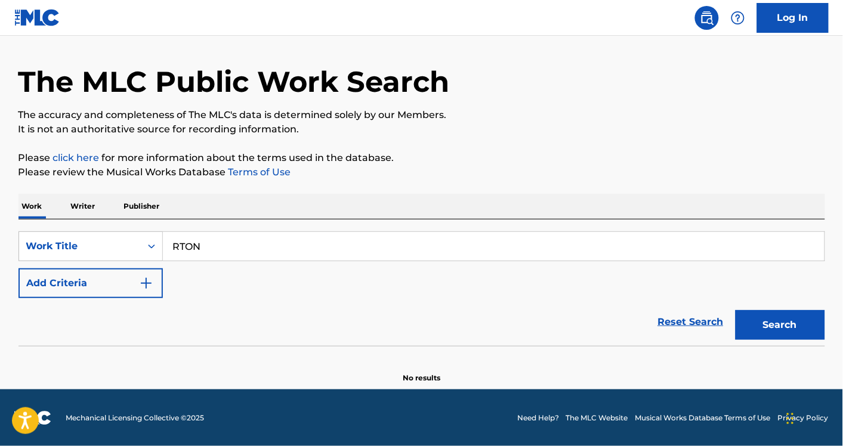
type input "RTON"
click at [735, 310] on button "Search" at bounding box center [779, 325] width 89 height 30
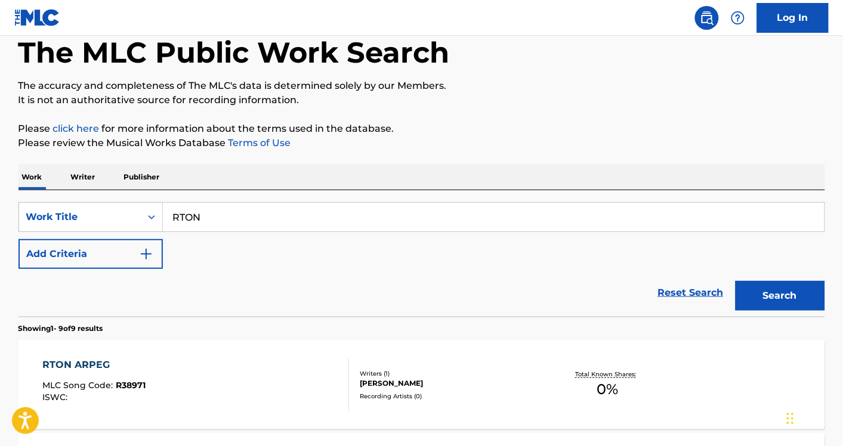
scroll to position [0, 0]
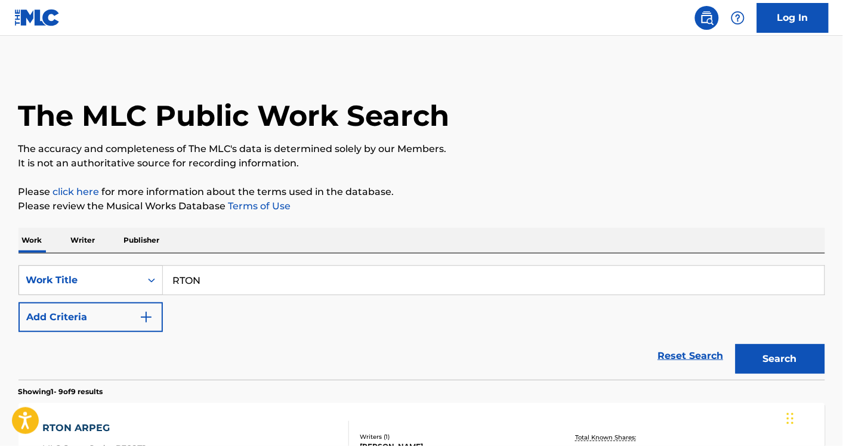
click at [105, 325] on button "Add Criteria" at bounding box center [90, 317] width 144 height 30
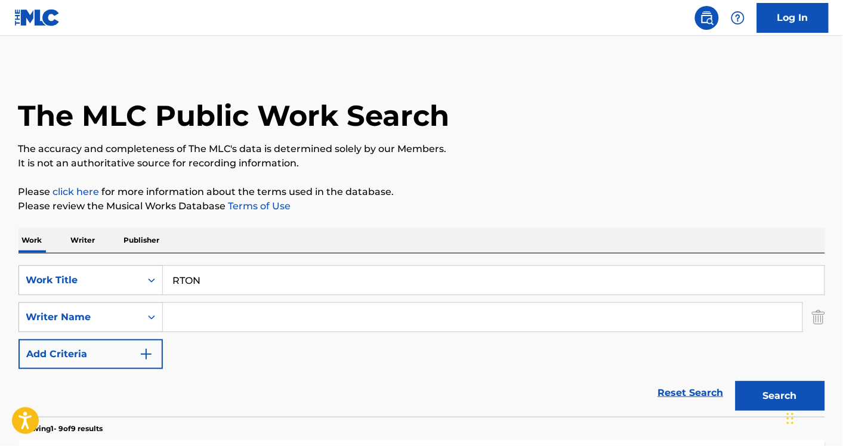
click at [255, 313] on input "Search Form" at bounding box center [482, 317] width 639 height 29
paste input "Glen Earl Boothe"
click at [735, 381] on button "Search" at bounding box center [779, 396] width 89 height 30
type input "G"
click at [735, 381] on button "Search" at bounding box center [779, 396] width 89 height 30
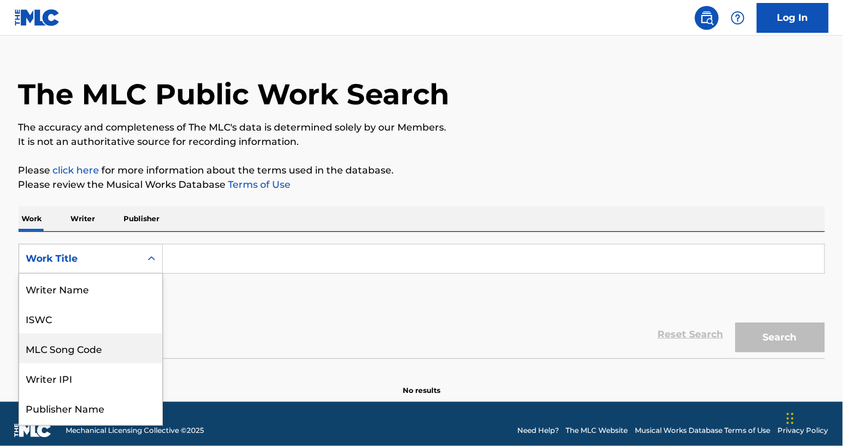
scroll to position [60, 0]
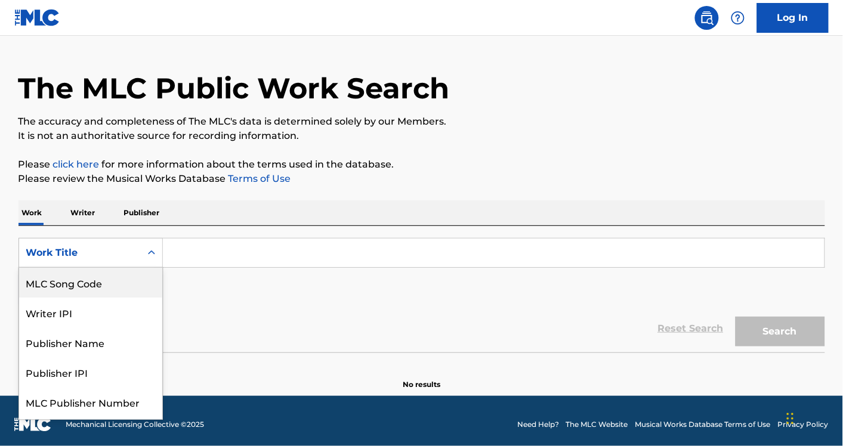
click at [78, 268] on div "8 results available. Use Up and Down to choose options, press Enter to select t…" at bounding box center [90, 253] width 144 height 30
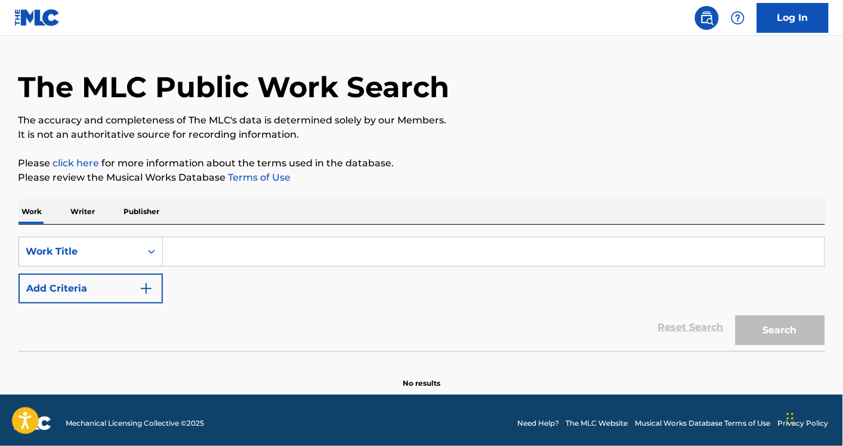
drag, startPoint x: 78, startPoint y: 285, endPoint x: 360, endPoint y: 257, distance: 283.4
click at [360, 257] on input "Search Form" at bounding box center [493, 251] width 661 height 29
paste input "I5064Q"
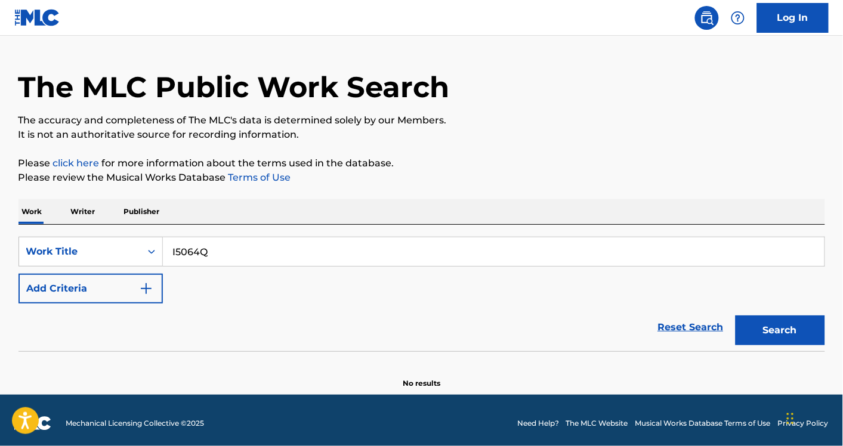
type input "I5064Q"
click at [735, 315] on button "Search" at bounding box center [779, 330] width 89 height 30
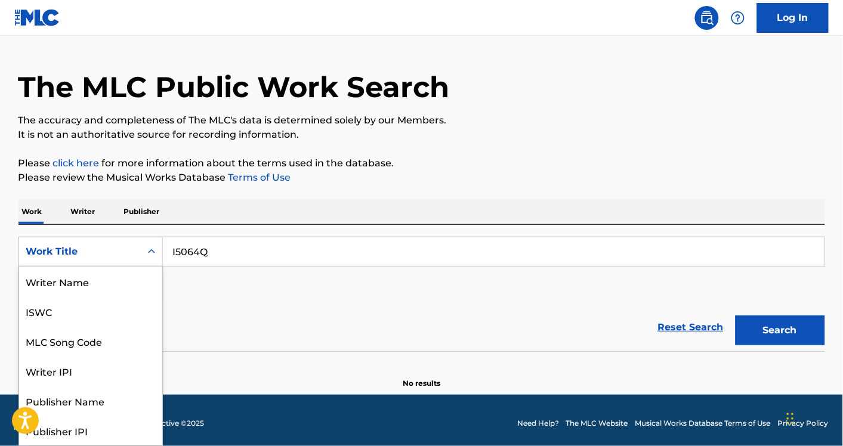
click at [86, 248] on div "Work Title" at bounding box center [79, 251] width 107 height 14
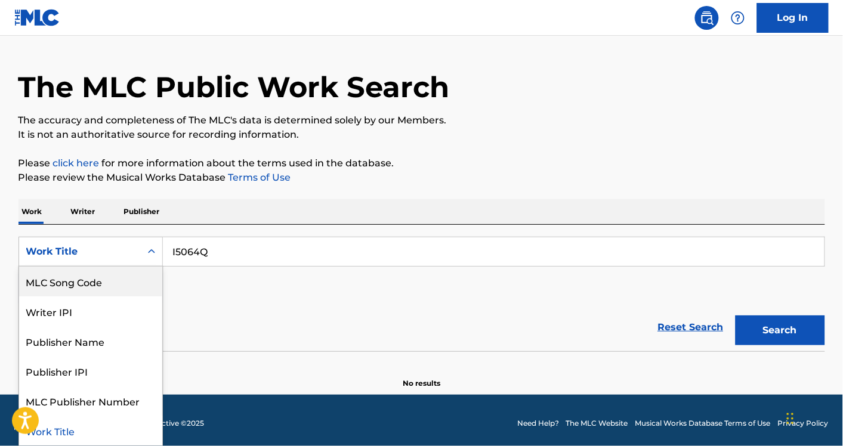
click at [99, 282] on div "MLC Song Code" at bounding box center [90, 282] width 143 height 30
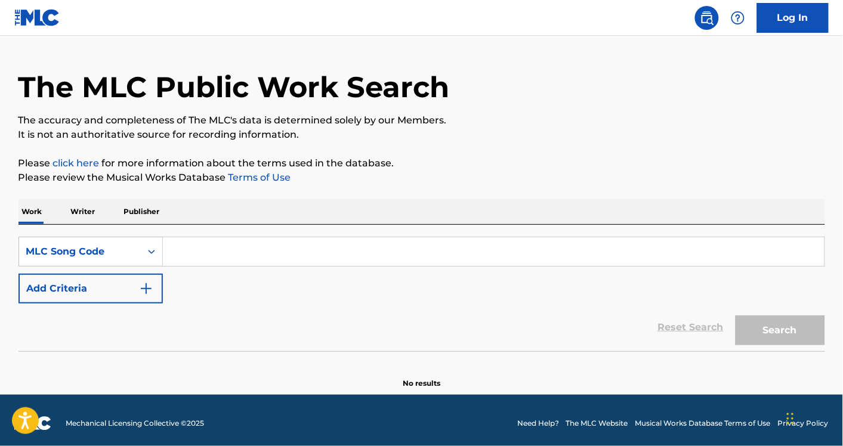
click at [454, 249] on input "Search Form" at bounding box center [493, 251] width 661 height 29
paste input "I5064Q"
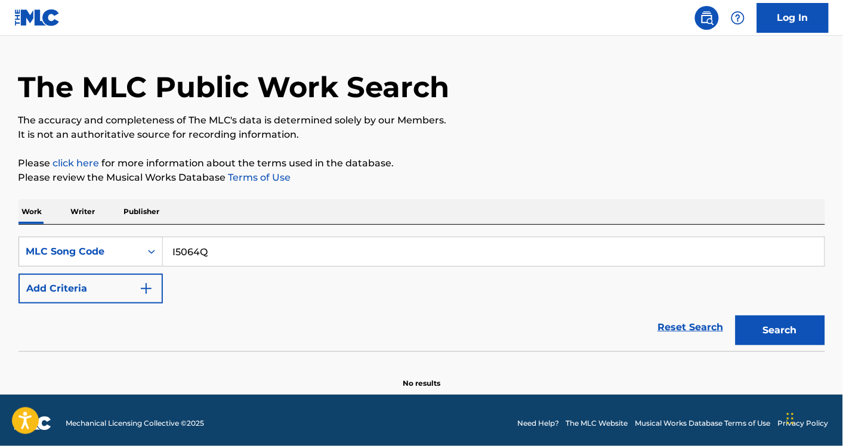
type input "I5064Q"
click at [735, 315] on button "Search" at bounding box center [779, 330] width 89 height 30
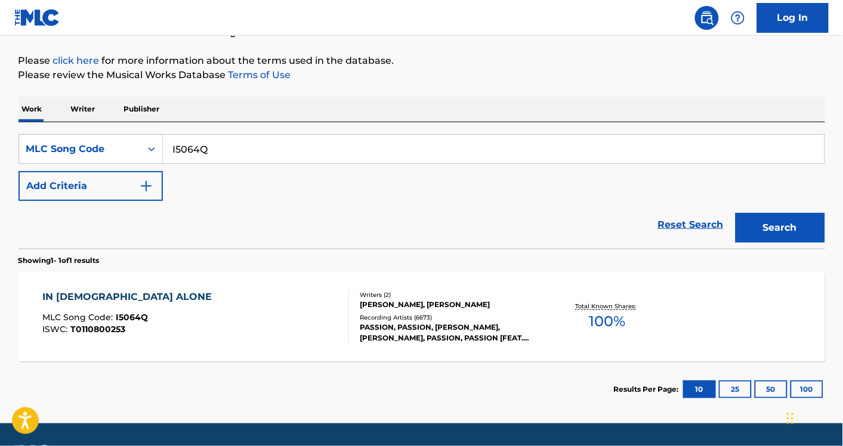
scroll to position [165, 0]
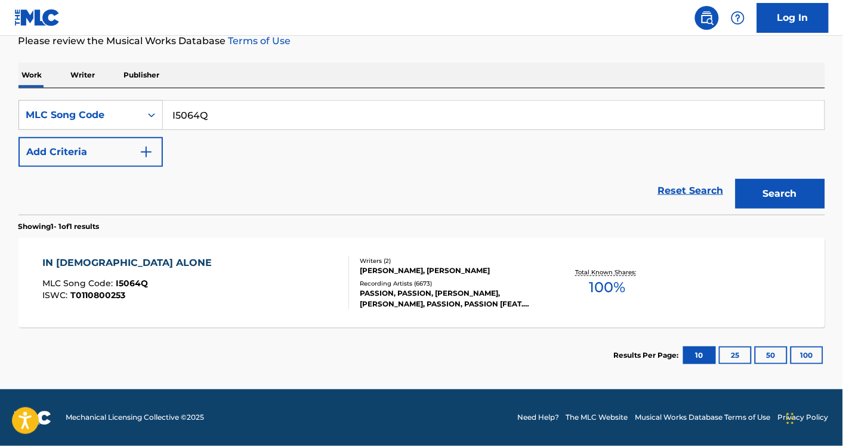
click at [275, 272] on div "IN [DEMOGRAPHIC_DATA] ALONE MLC Song Code : I5064Q ISWC : T0110800253" at bounding box center [195, 283] width 306 height 54
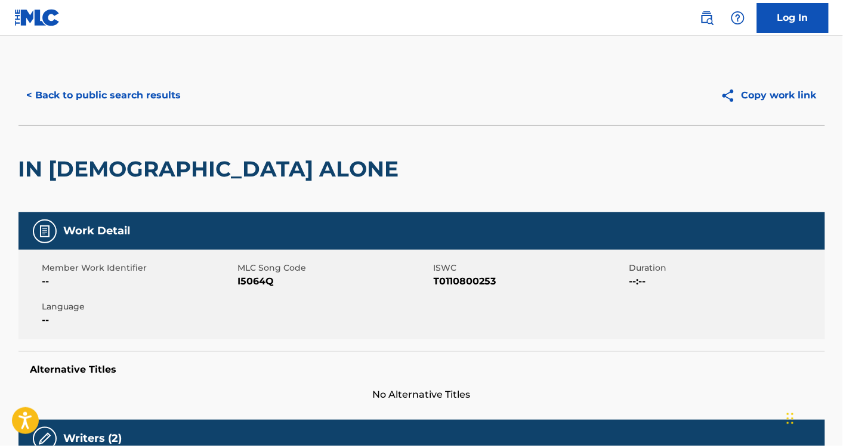
click at [91, 99] on button "< Back to public search results" at bounding box center [103, 95] width 171 height 30
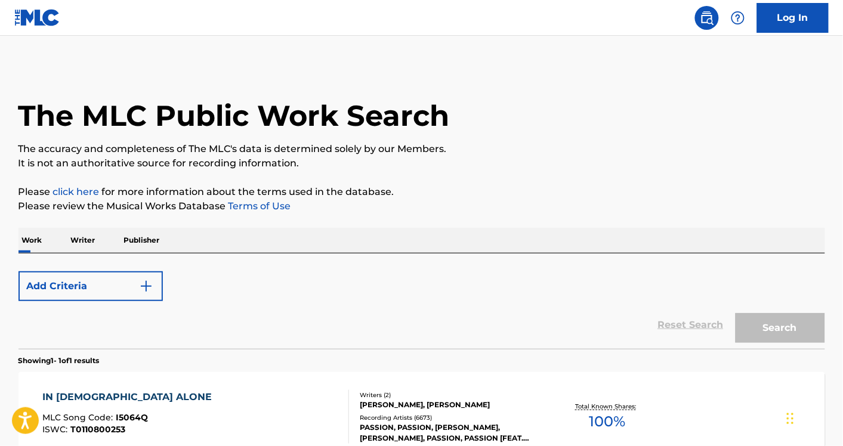
scroll to position [134, 0]
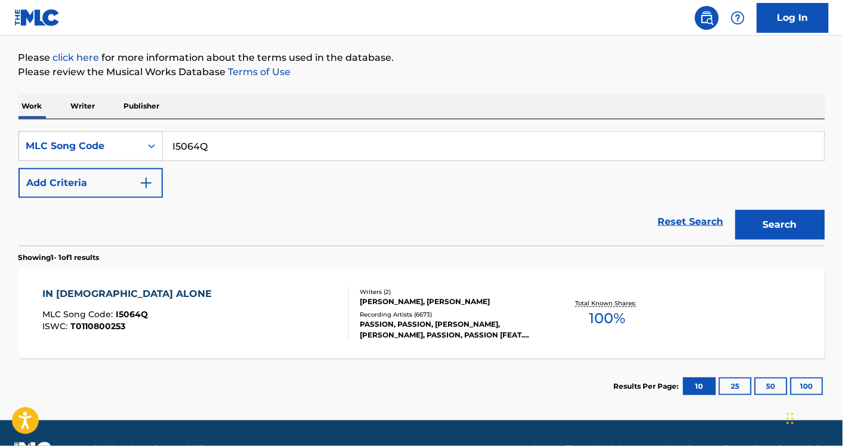
click at [228, 150] on input "I5064Q" at bounding box center [493, 146] width 661 height 29
paste input "S22051"
click at [735, 210] on button "Search" at bounding box center [779, 225] width 89 height 30
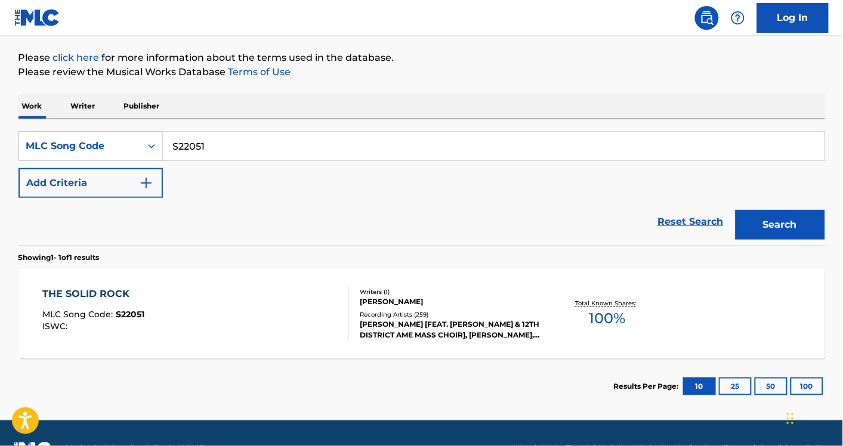
paste input "W52277"
type input "W52277"
click at [735, 210] on button "Search" at bounding box center [779, 225] width 89 height 30
click at [281, 117] on div "Work Writer Publisher" at bounding box center [421, 106] width 806 height 25
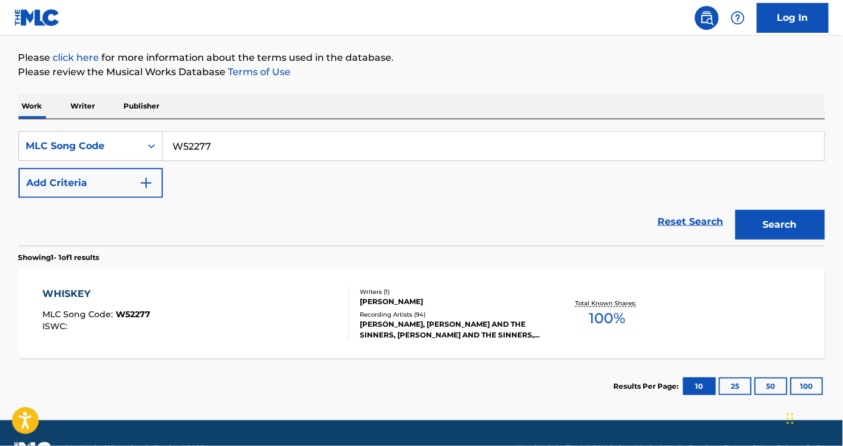
click at [281, 117] on div "Work Writer Publisher" at bounding box center [421, 106] width 806 height 25
click at [209, 332] on div "WHISKEY MLC Song Code : W52277 ISWC :" at bounding box center [195, 314] width 306 height 54
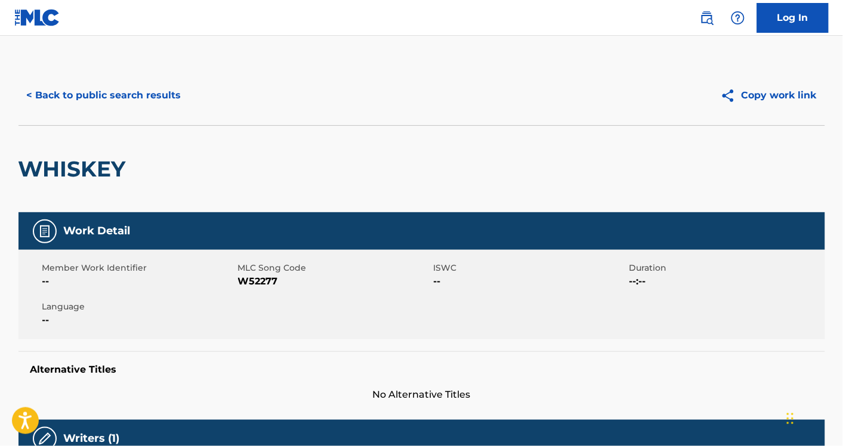
click at [150, 95] on button "< Back to public search results" at bounding box center [103, 95] width 171 height 30
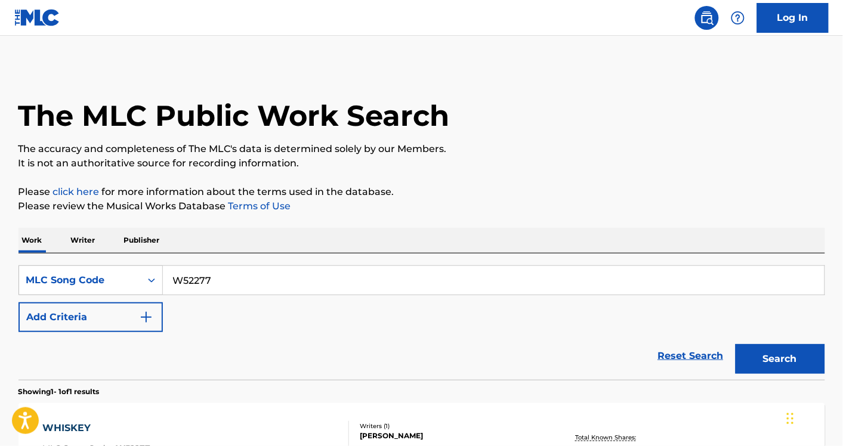
scroll to position [134, 0]
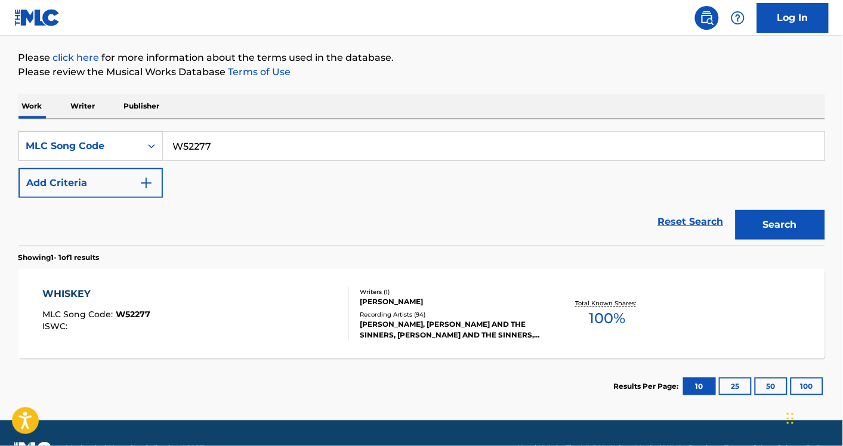
click at [247, 147] on input "W52277" at bounding box center [493, 146] width 661 height 29
paste input "I04620"
type input "I04620"
click at [735, 210] on button "Search" at bounding box center [779, 225] width 89 height 30
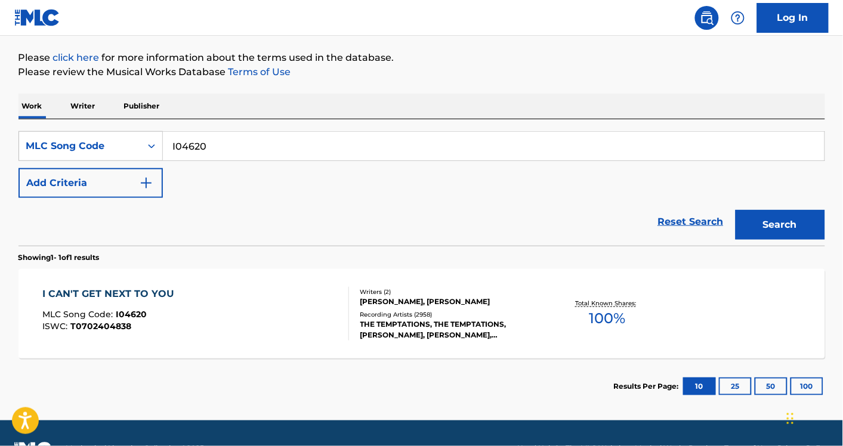
click at [242, 253] on section "Showing 1 - 1 of 1 results" at bounding box center [421, 254] width 806 height 17
click at [224, 320] on div "I CAN'T GET NEXT TO YOU MLC Song Code : I04620 ISWC : T0702404838" at bounding box center [195, 314] width 306 height 54
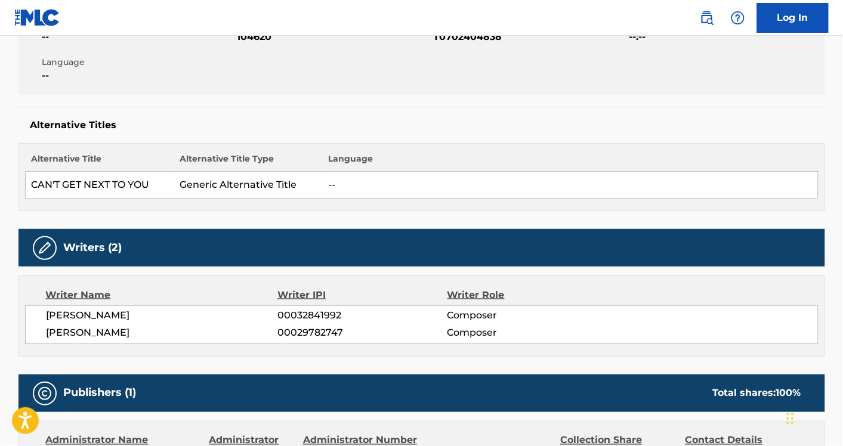
scroll to position [222, 0]
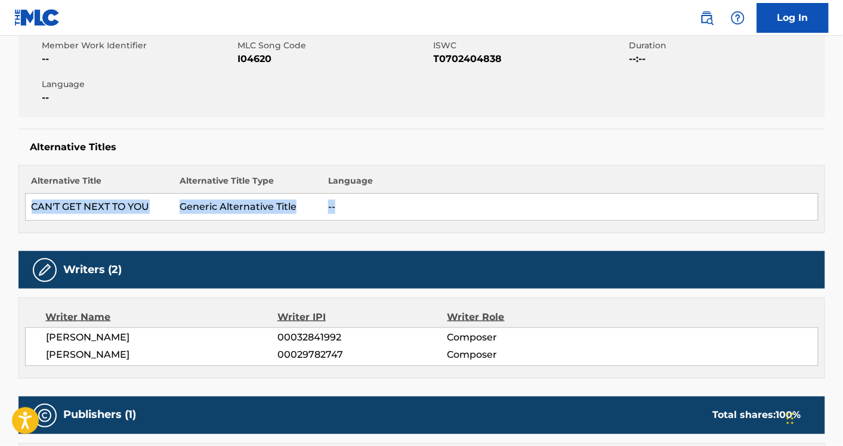
click at [467, 194] on table "Alternative Title Alternative Title Type Language CAN'T GET NEXT TO YOU Generic…" at bounding box center [421, 198] width 793 height 46
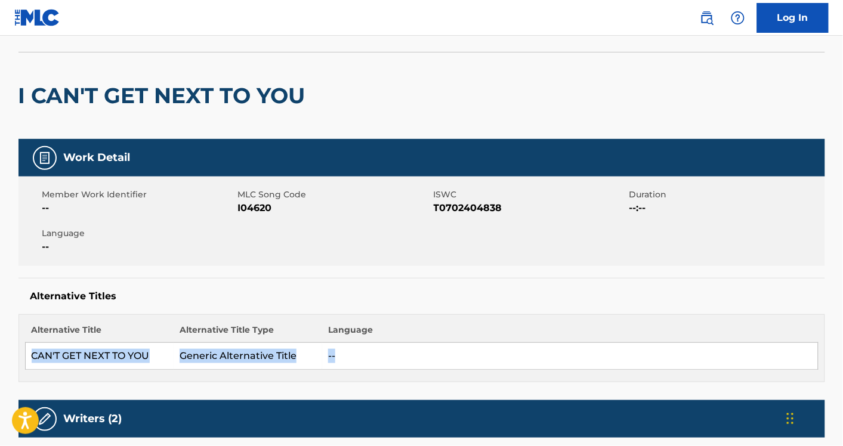
scroll to position [0, 0]
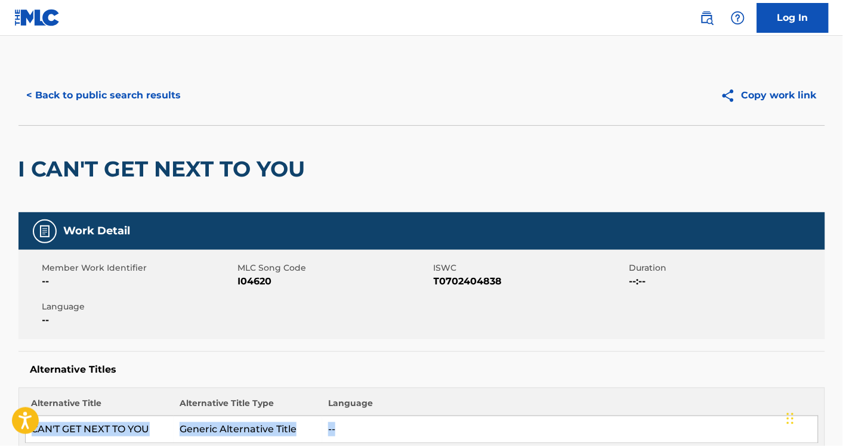
click at [127, 99] on button "< Back to public search results" at bounding box center [103, 95] width 171 height 30
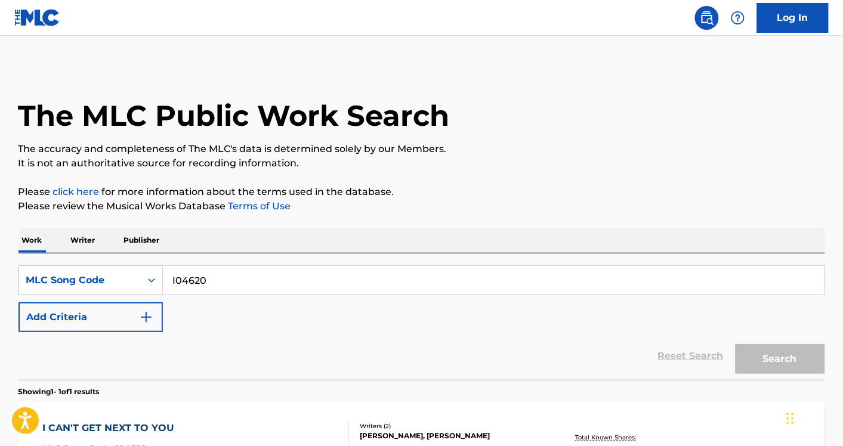
scroll to position [134, 0]
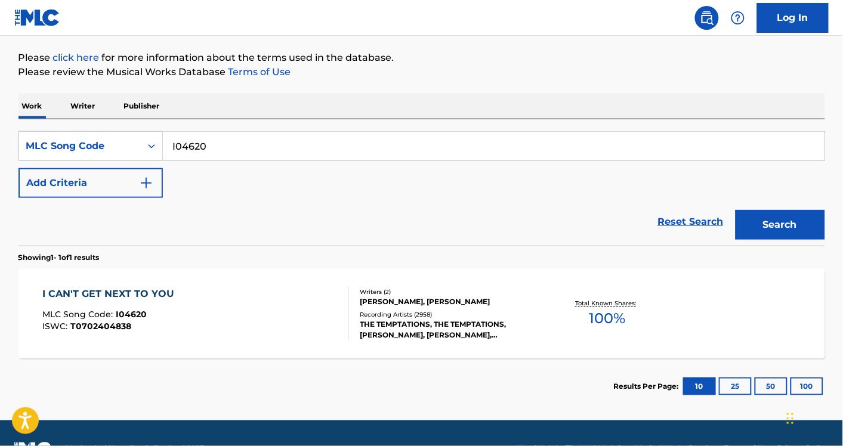
click at [425, 147] on input "I04620" at bounding box center [493, 146] width 661 height 29
paste input "F67122"
type input "F67122"
click at [735, 210] on button "Search" at bounding box center [779, 225] width 89 height 30
